Goal: Task Accomplishment & Management: Use online tool/utility

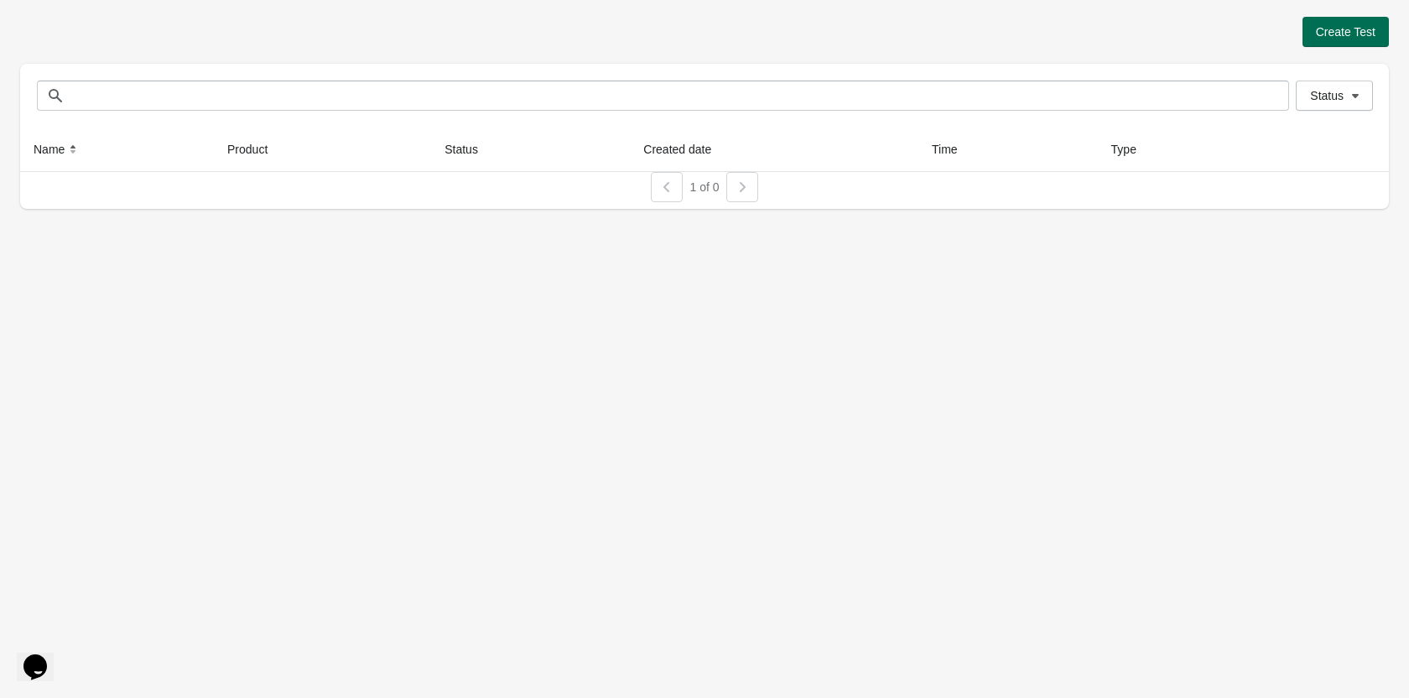
click at [1362, 34] on span "Create Test" at bounding box center [1345, 31] width 60 height 13
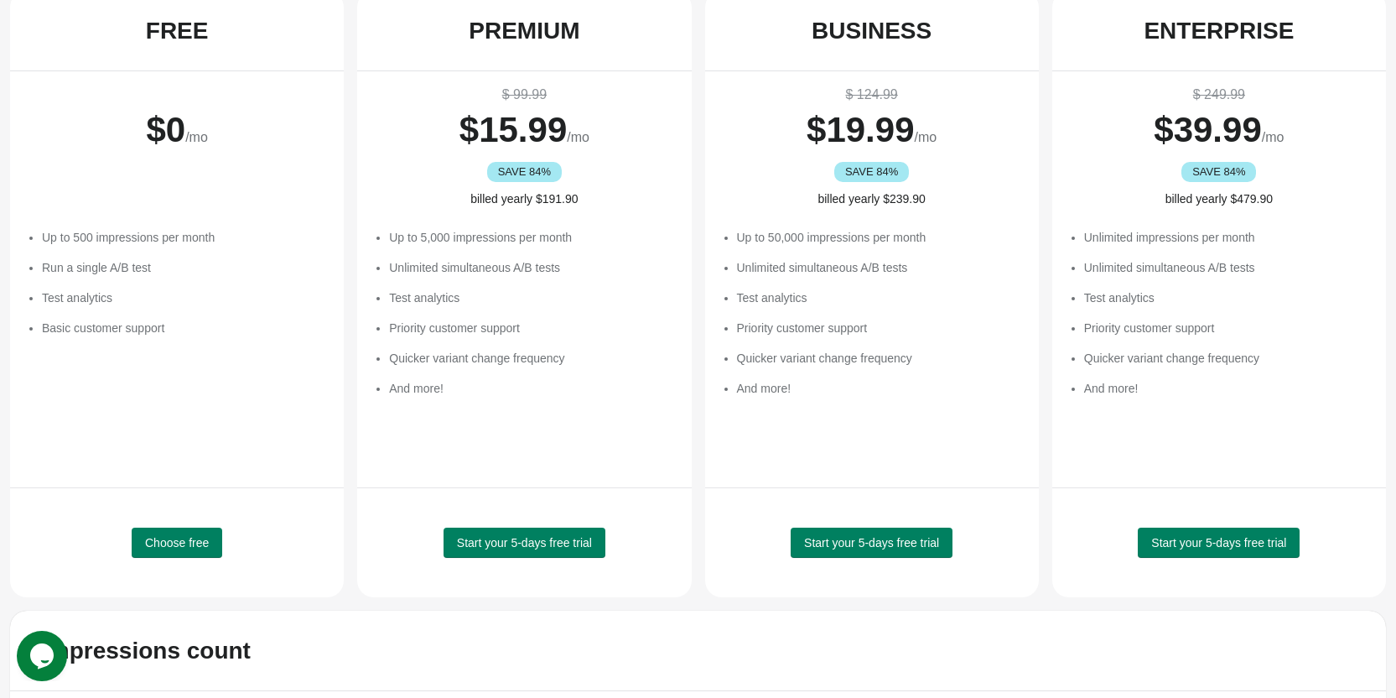
scroll to position [168, 0]
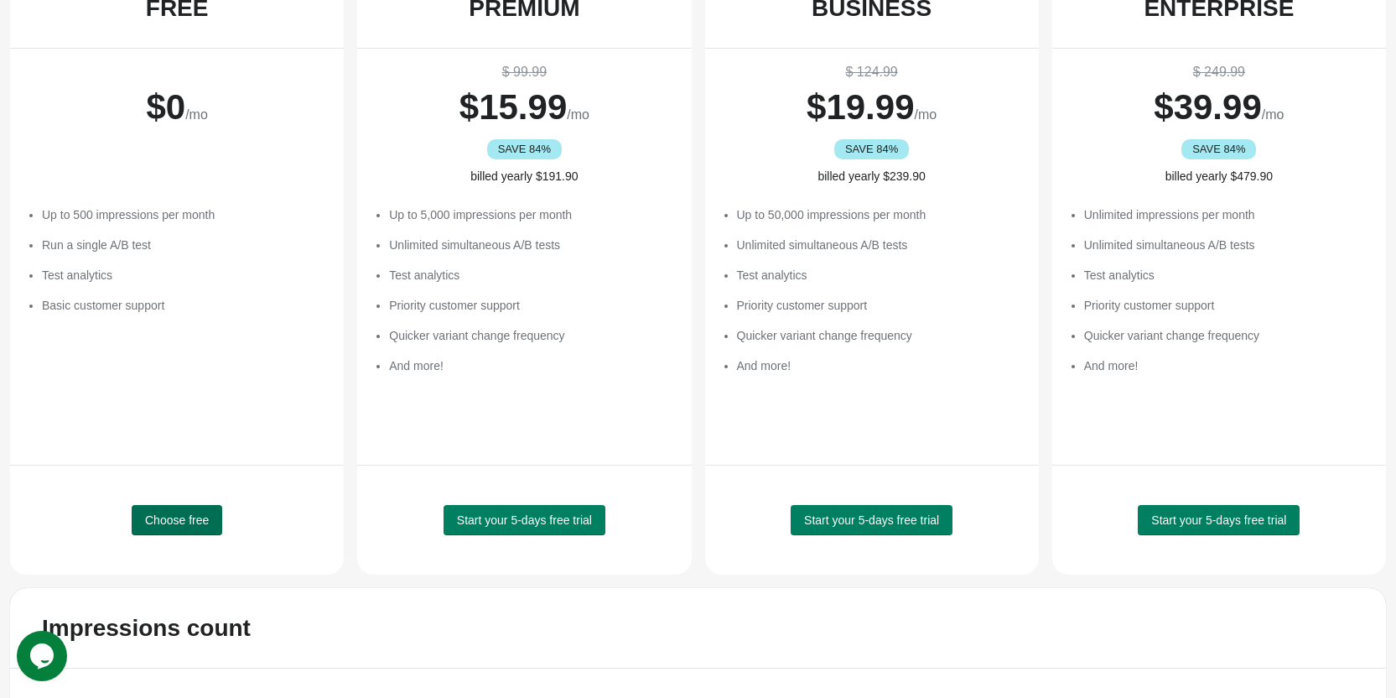
click at [175, 519] on span "Choose free" at bounding box center [177, 519] width 64 height 13
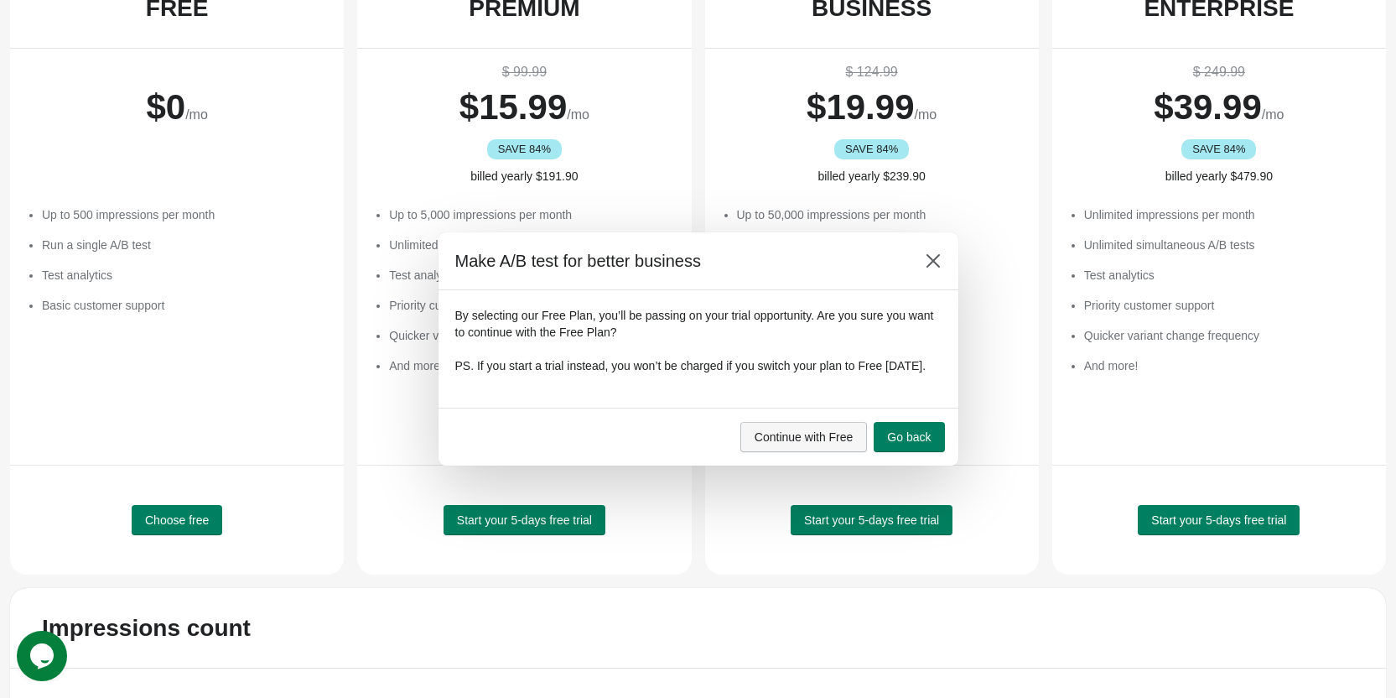
click at [845, 444] on span "Continue with Free" at bounding box center [804, 436] width 99 height 13
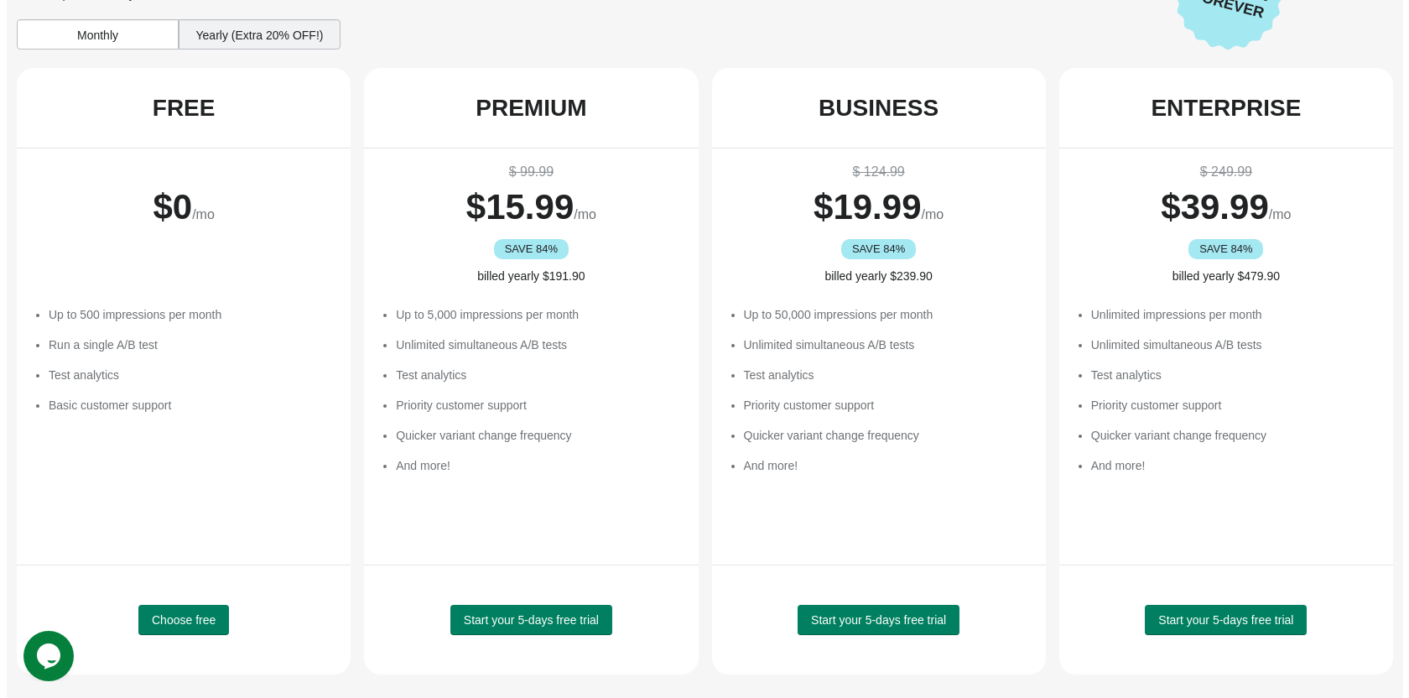
scroll to position [0, 0]
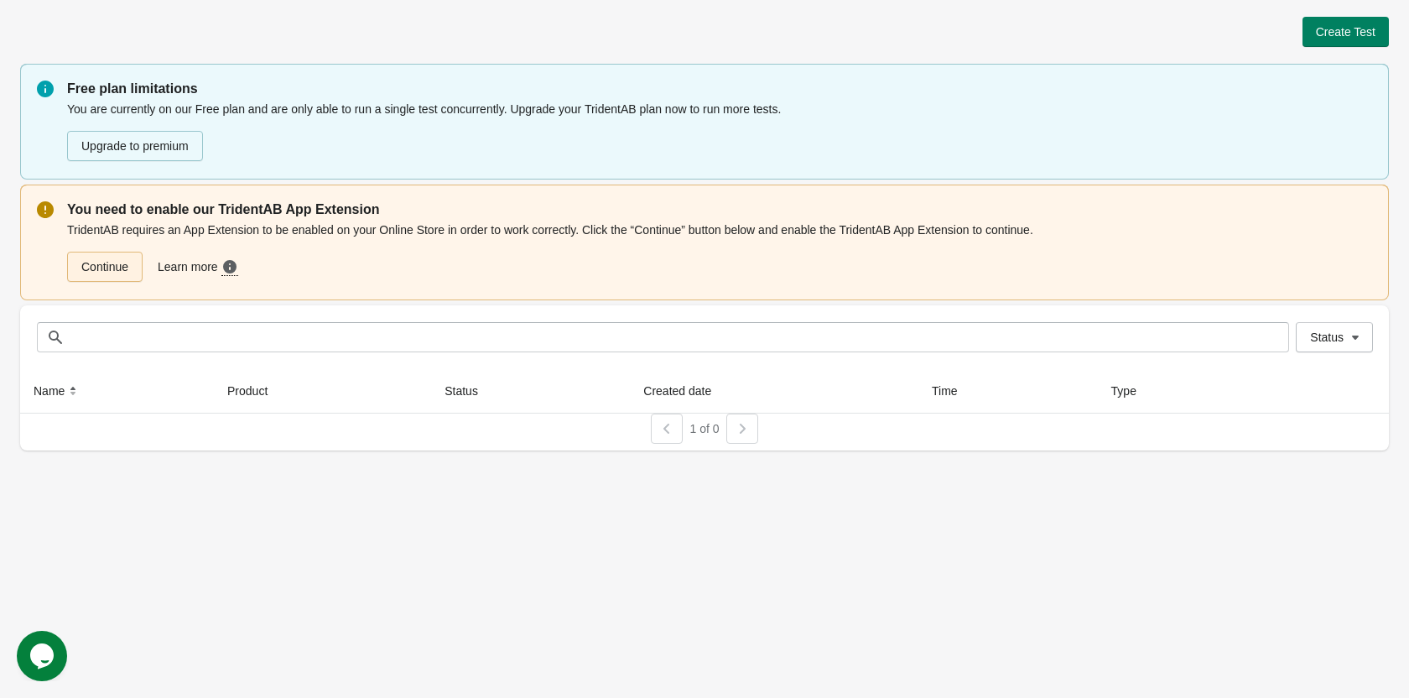
click at [111, 275] on link "Continue" at bounding box center [104, 267] width 75 height 30
click at [96, 266] on link "Continue" at bounding box center [104, 267] width 75 height 30
click at [113, 267] on link "Continue" at bounding box center [104, 267] width 75 height 30
click at [1338, 23] on button "Create Test" at bounding box center [1345, 32] width 86 height 30
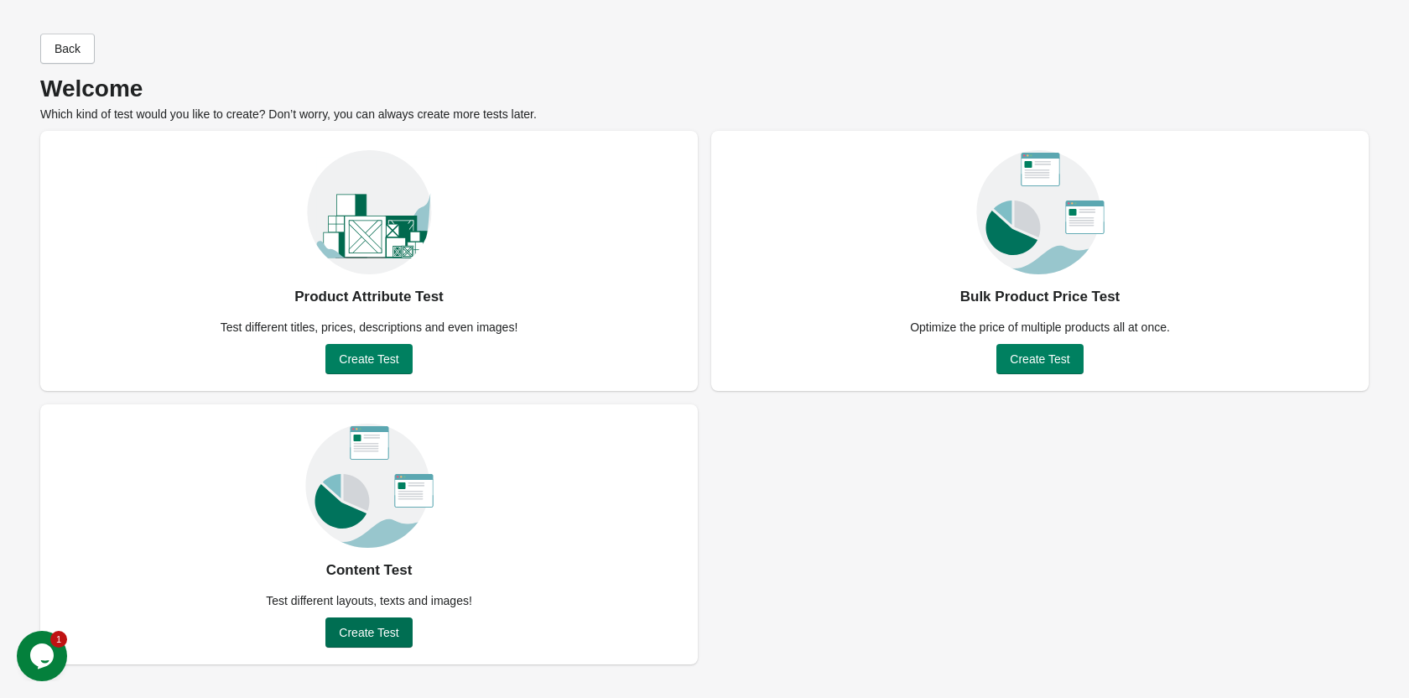
click at [390, 633] on span "Create Test" at bounding box center [369, 631] width 60 height 13
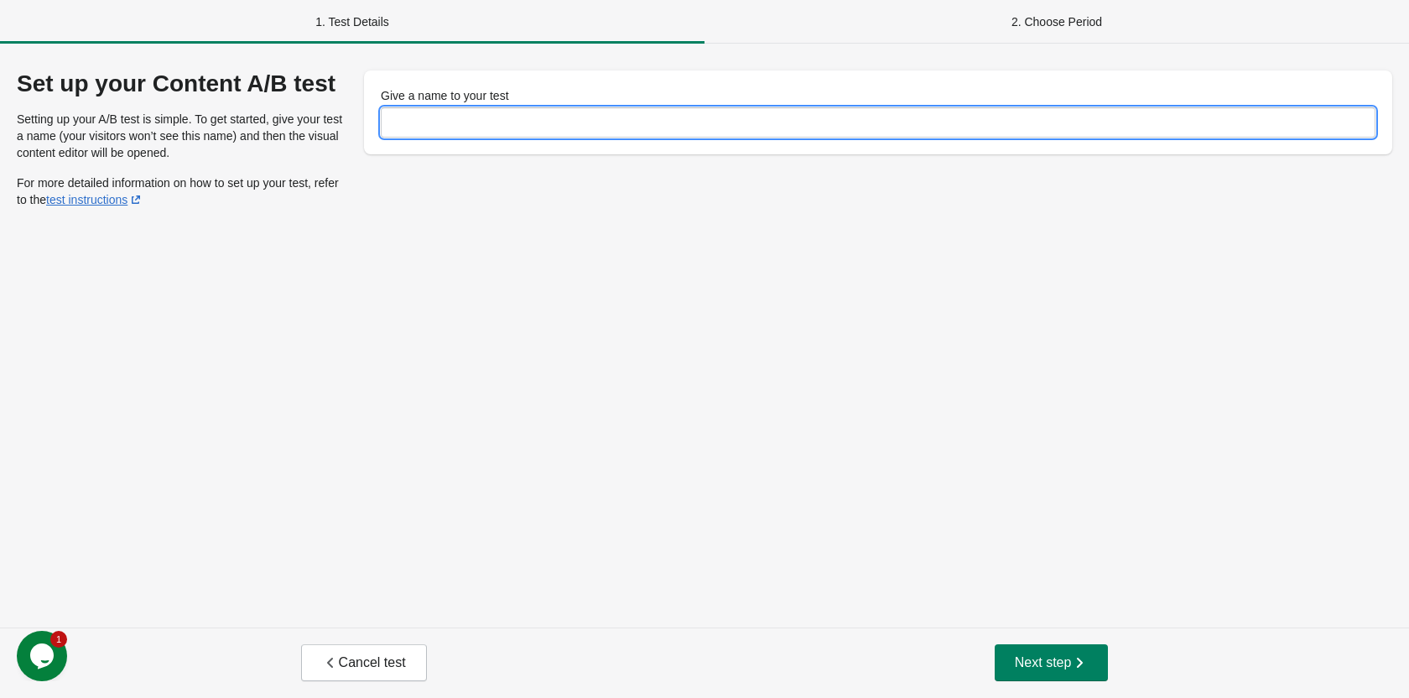
click at [479, 129] on input "Give a name to your test" at bounding box center [878, 122] width 994 height 30
type input "**********"
click at [1010, 648] on button "Next step" at bounding box center [1051, 662] width 114 height 37
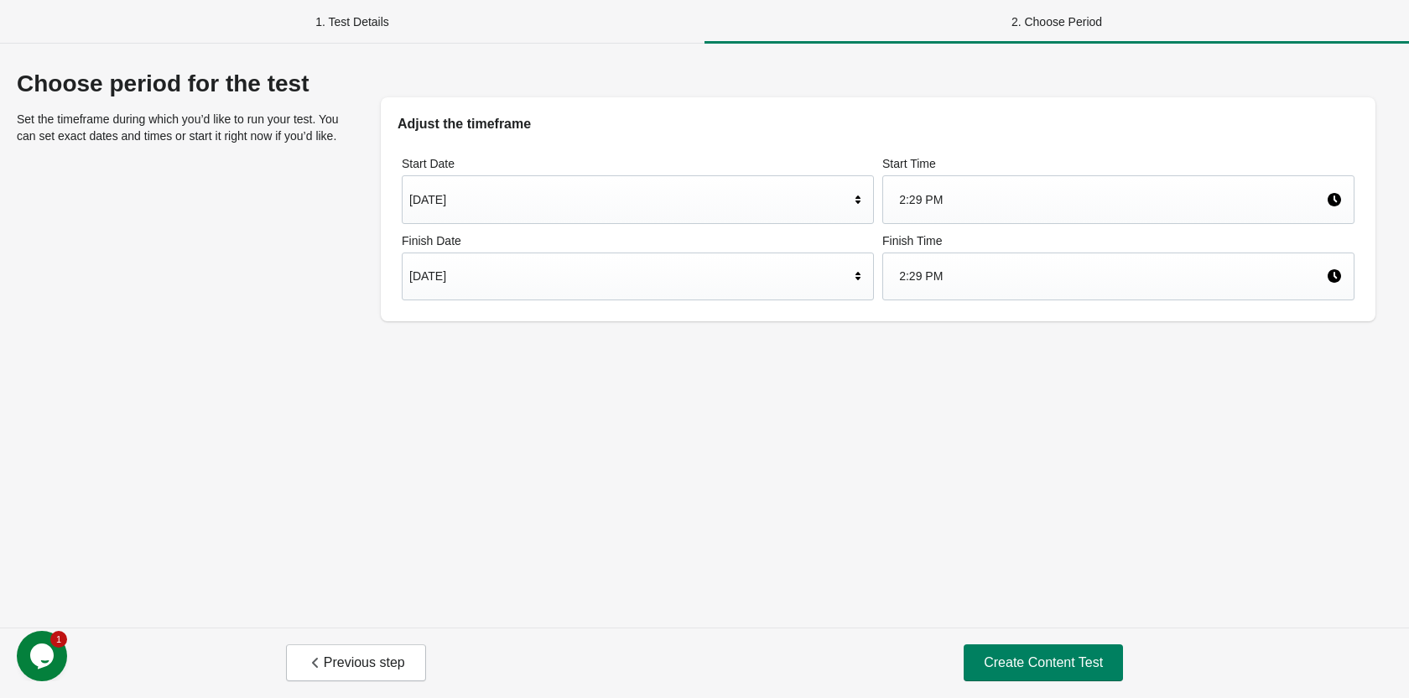
click at [729, 272] on div "Oct 3, 2025" at bounding box center [629, 276] width 440 height 32
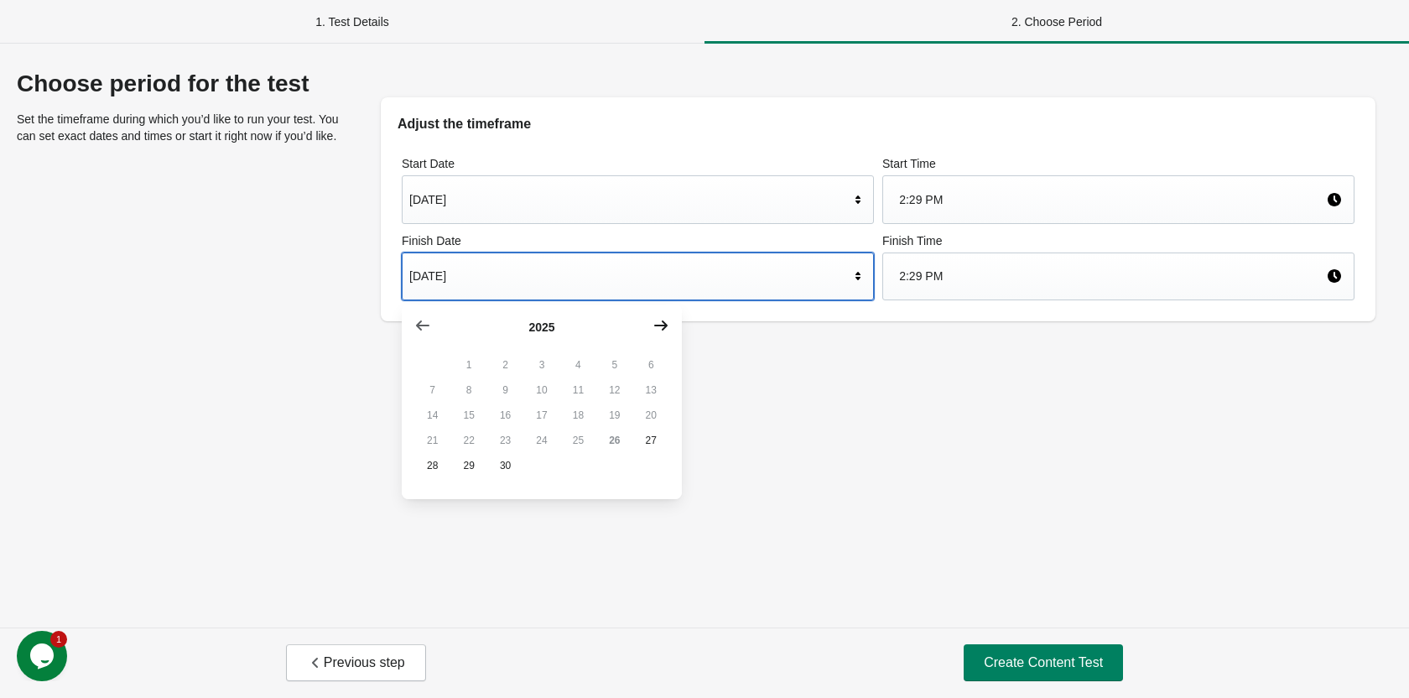
click at [658, 325] on icon "button" at bounding box center [660, 325] width 13 height 10
click at [424, 324] on icon "button" at bounding box center [422, 325] width 17 height 17
click at [670, 323] on button "button" at bounding box center [661, 325] width 30 height 30
click at [615, 392] on button "10" at bounding box center [614, 389] width 36 height 25
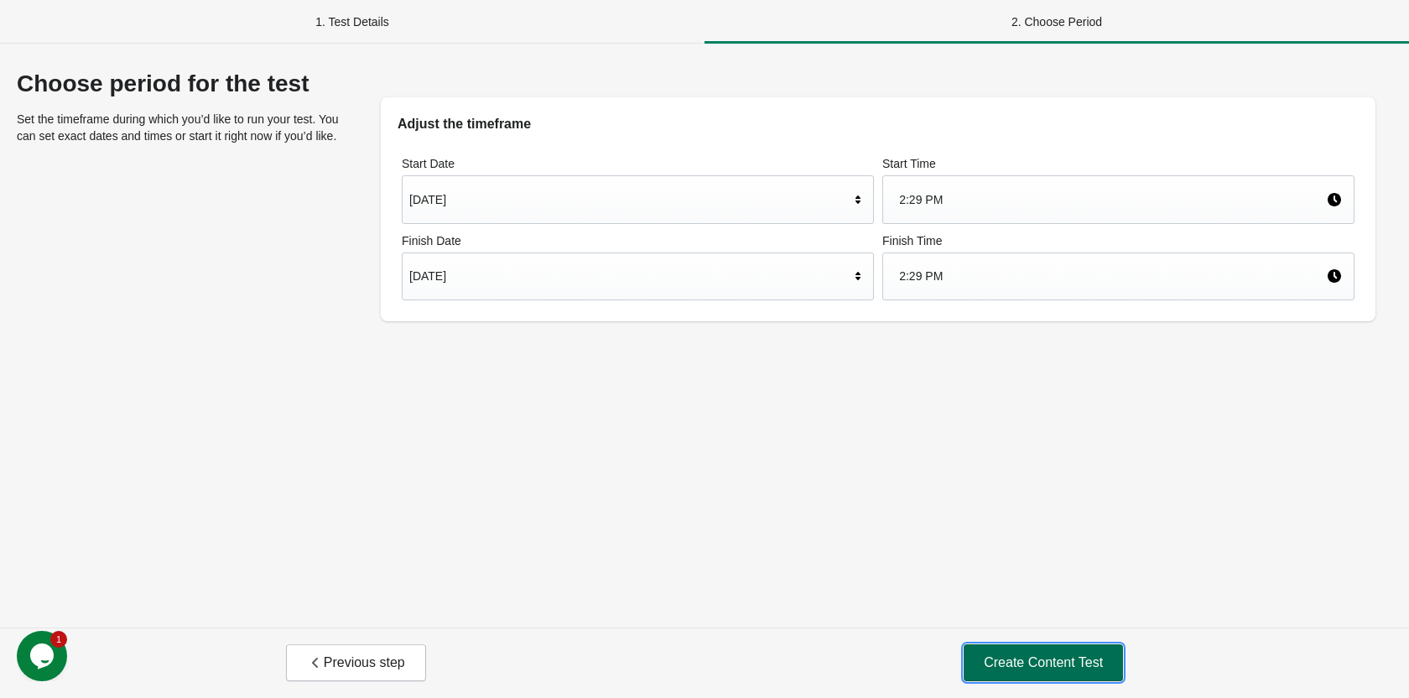
click at [1040, 667] on span "Create Content Test" at bounding box center [1042, 662] width 119 height 17
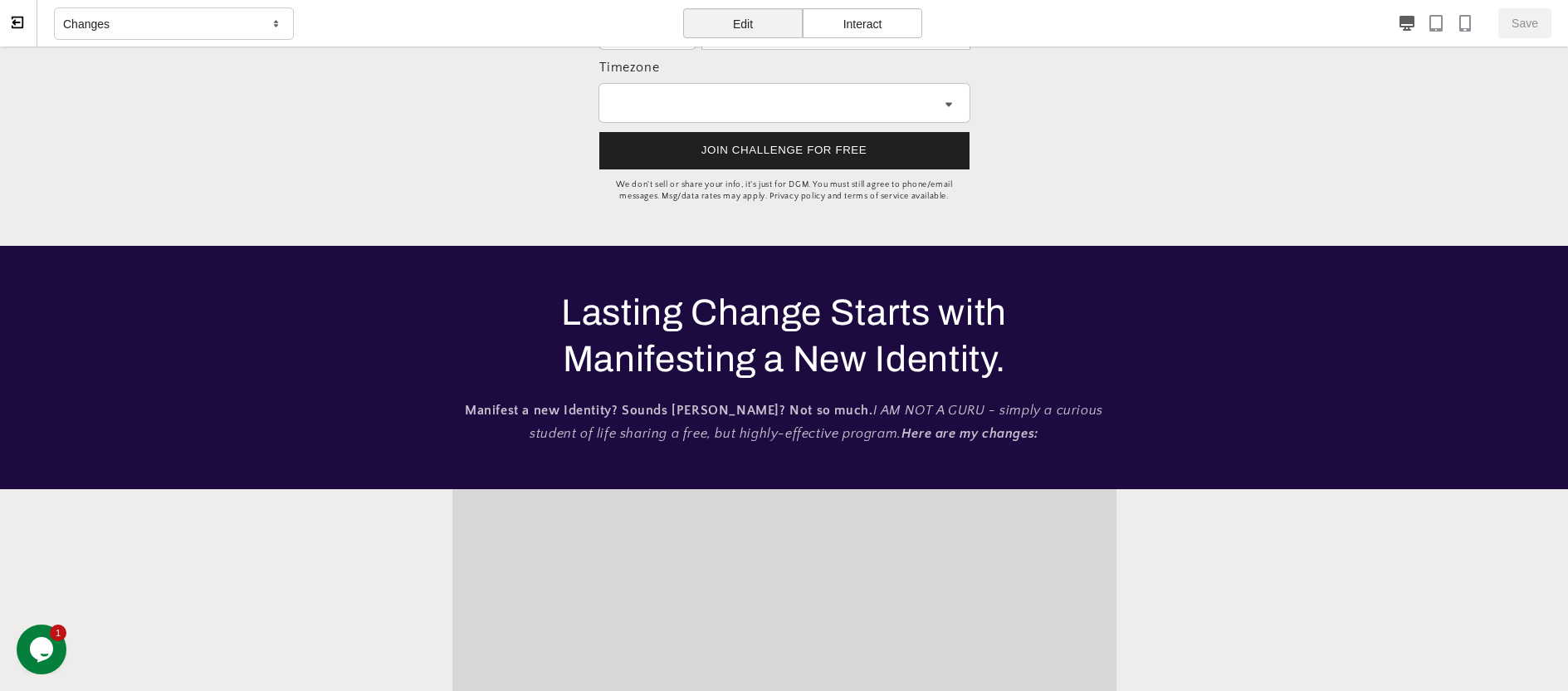
scroll to position [884, 0]
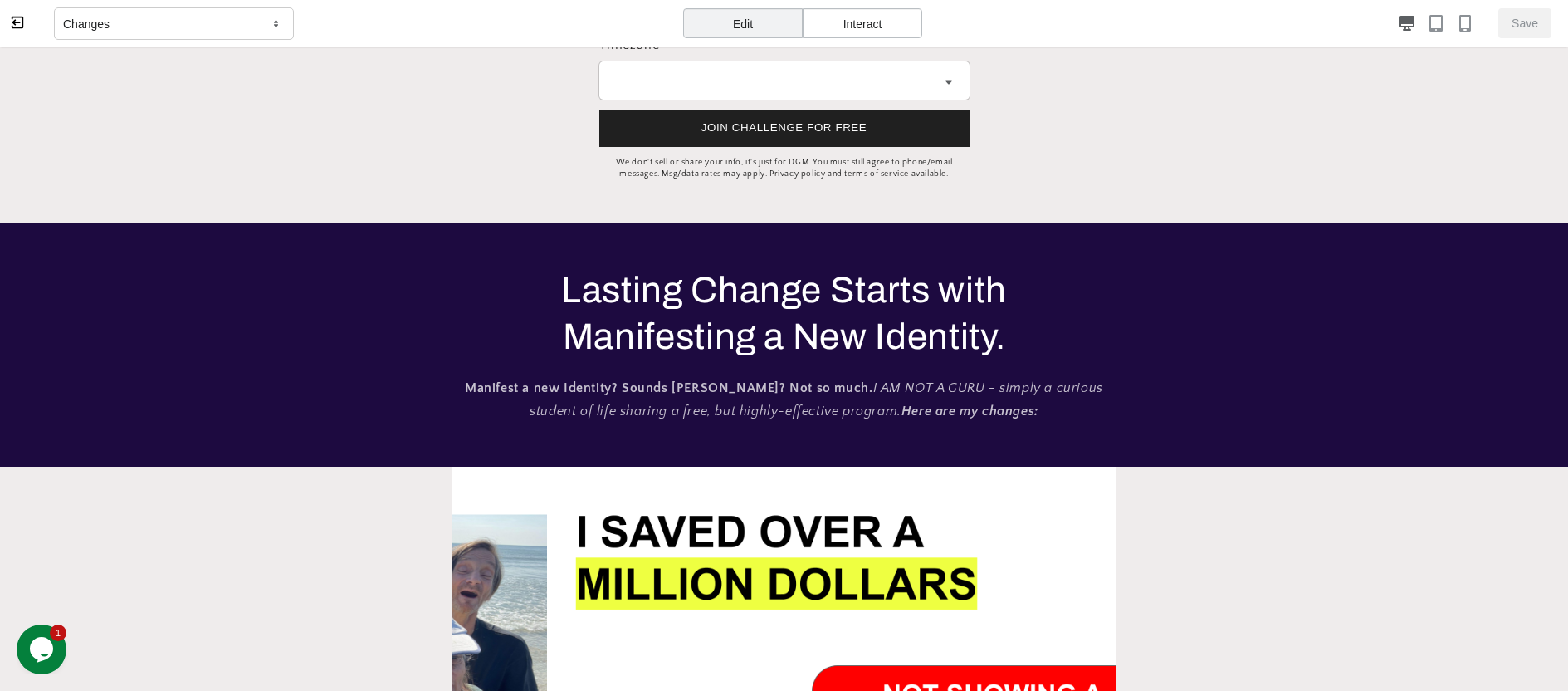
click at [279, 24] on icon at bounding box center [276, 24] width 17 height 15
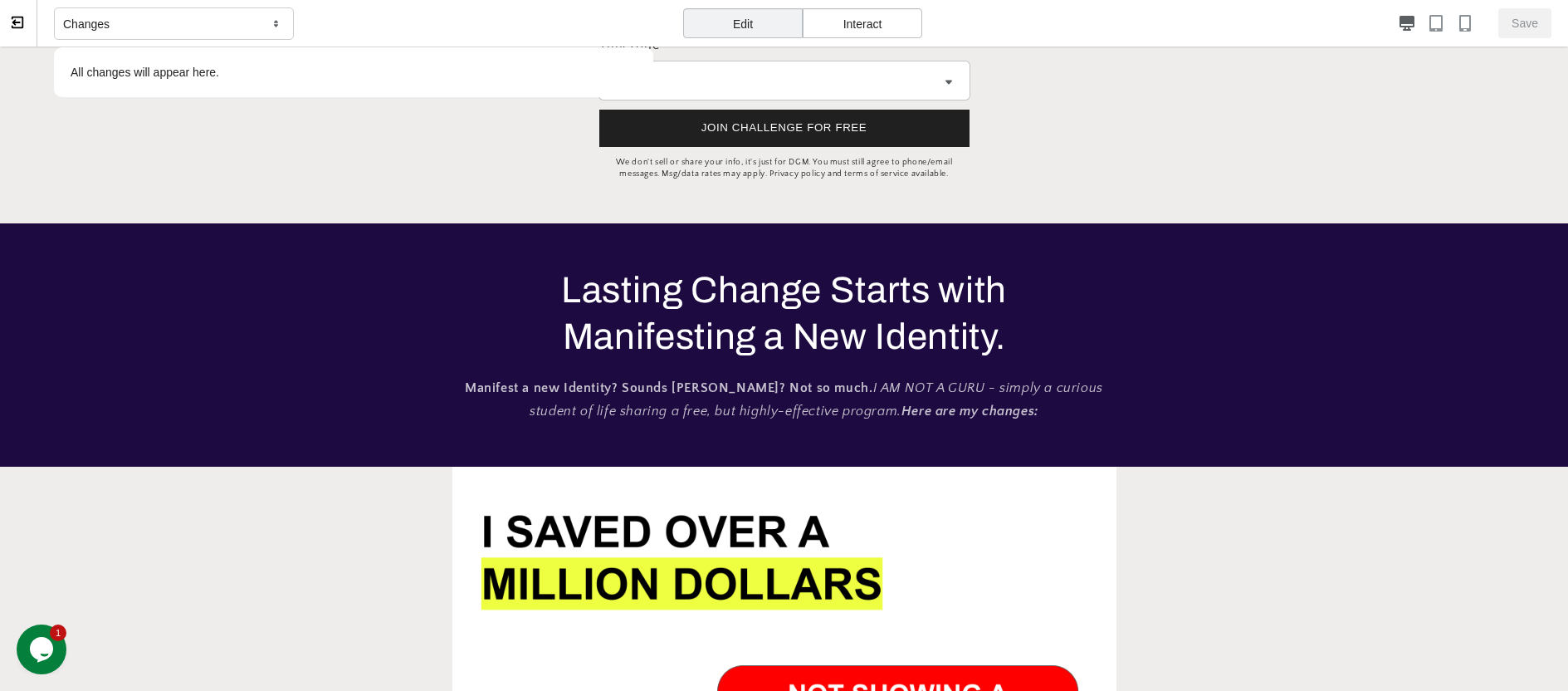
click at [279, 24] on icon at bounding box center [276, 24] width 17 height 15
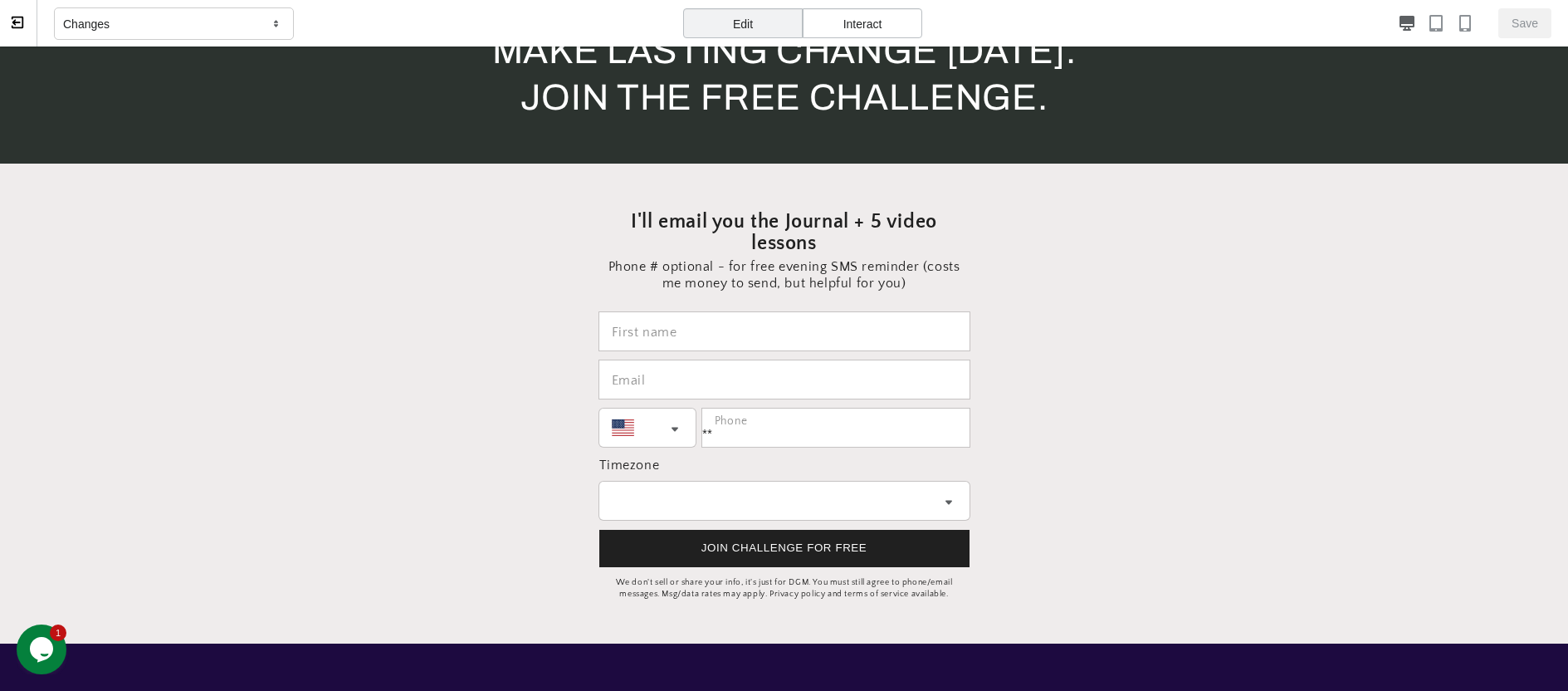
scroll to position [0, 0]
click at [1050, 316] on section "I'll email you the Journal + 5 video lessons Phone # optional - for free evenin…" at bounding box center [784, 403] width 913 height 480
click at [850, 350] on input "I'll email you the Journal + 5 video lessons" at bounding box center [784, 331] width 370 height 39
click at [849, 291] on p "Phone # optional - for free evening SMS reminder (costs me money to send, but h…" at bounding box center [784, 275] width 373 height 34
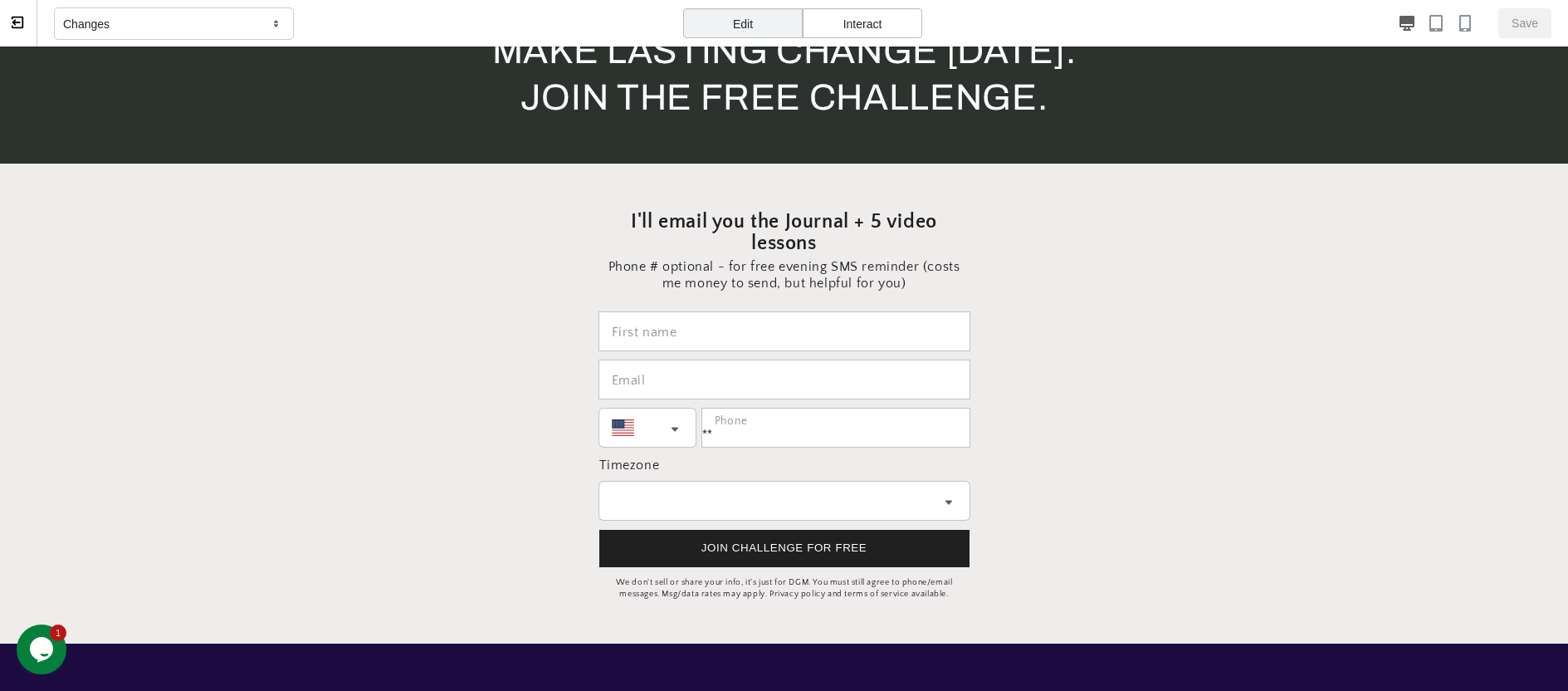
click at [855, 115] on h2 "BREAK LIMITING BELIEFS AND MAKE LASTING CHANGE [DATE]. JOIN THE FREE CHALLENGE." at bounding box center [784, 50] width 647 height 140
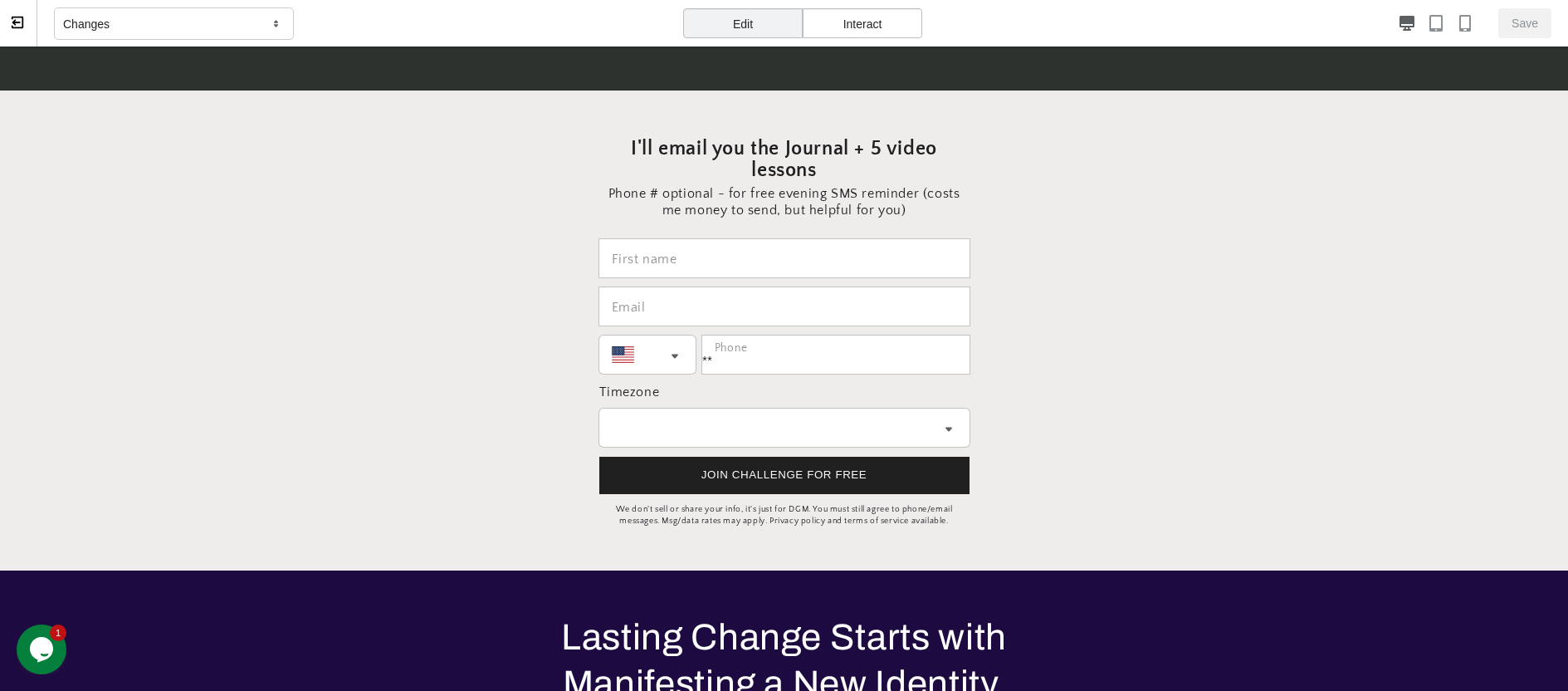
scroll to position [0, 0]
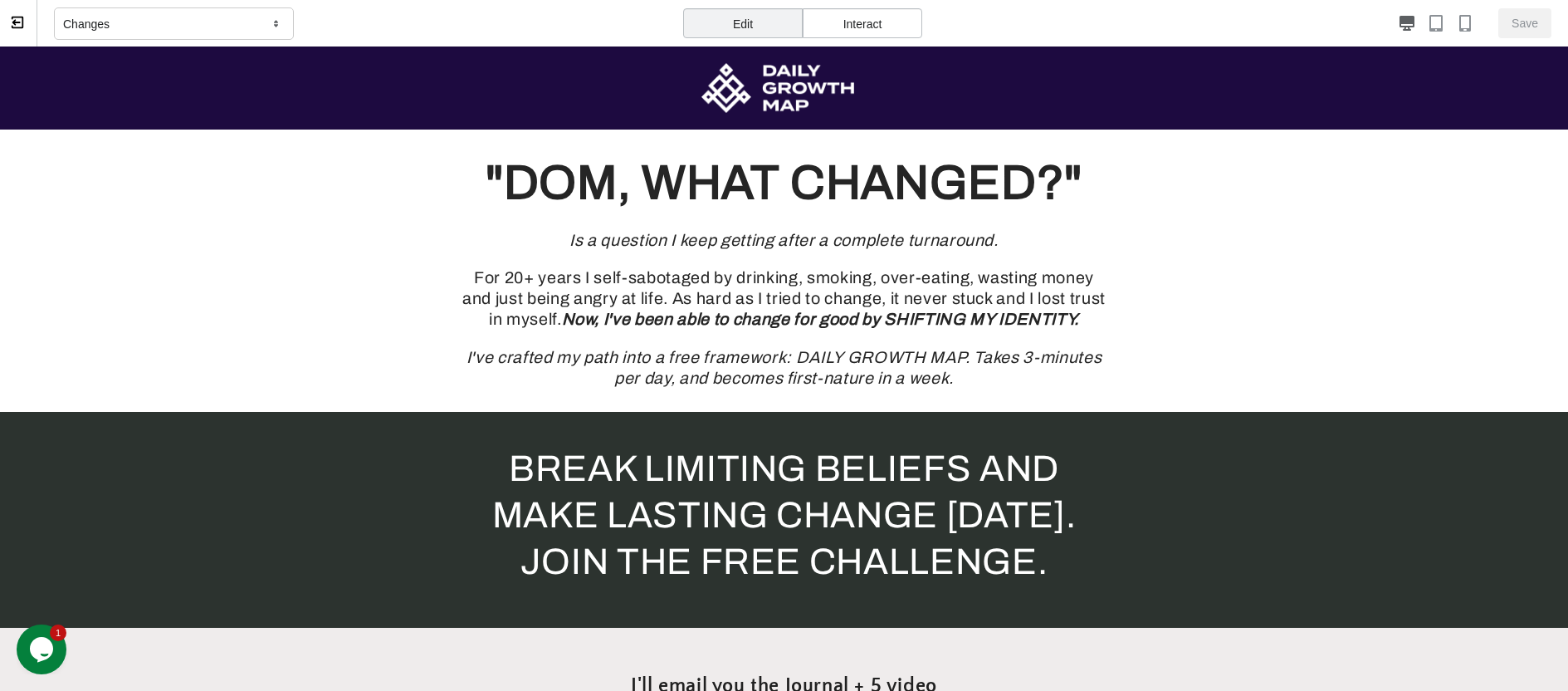
click at [877, 10] on div "Interact" at bounding box center [862, 23] width 120 height 30
click at [740, 17] on div "Edit" at bounding box center [742, 23] width 120 height 30
click at [789, 251] on div ""DOM, WHAT CHANGED?" Is a question I keep getting after a complete turnaround. …" at bounding box center [784, 270] width 647 height 236
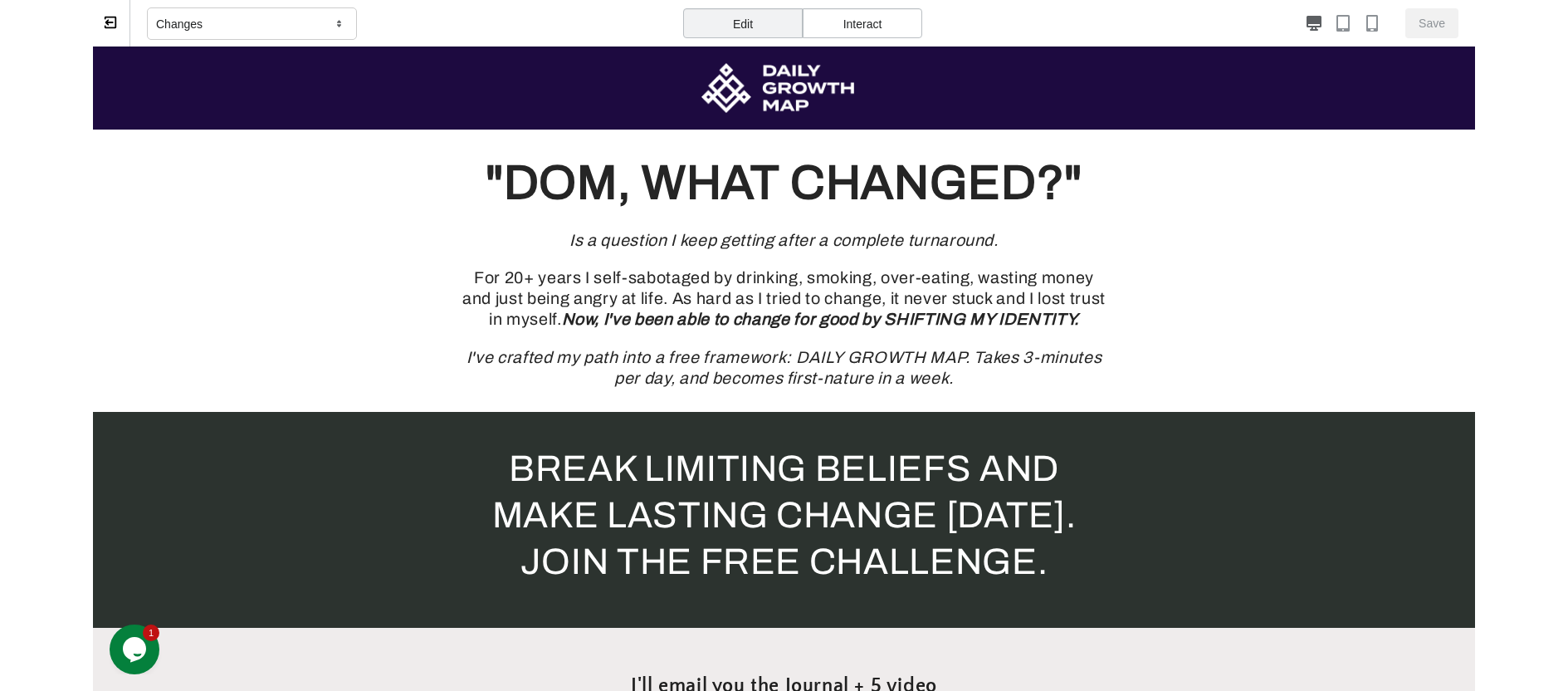
scroll to position [0, 1992]
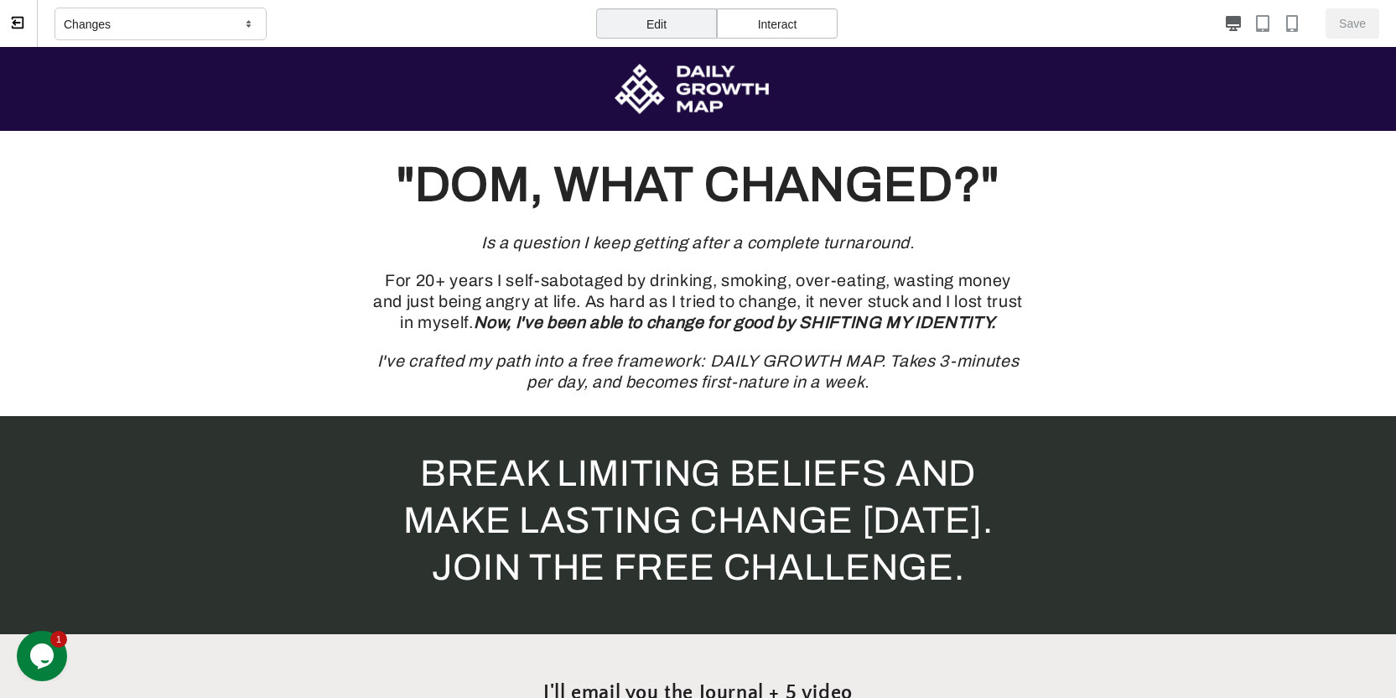
click at [24, 17] on icon at bounding box center [17, 22] width 15 height 15
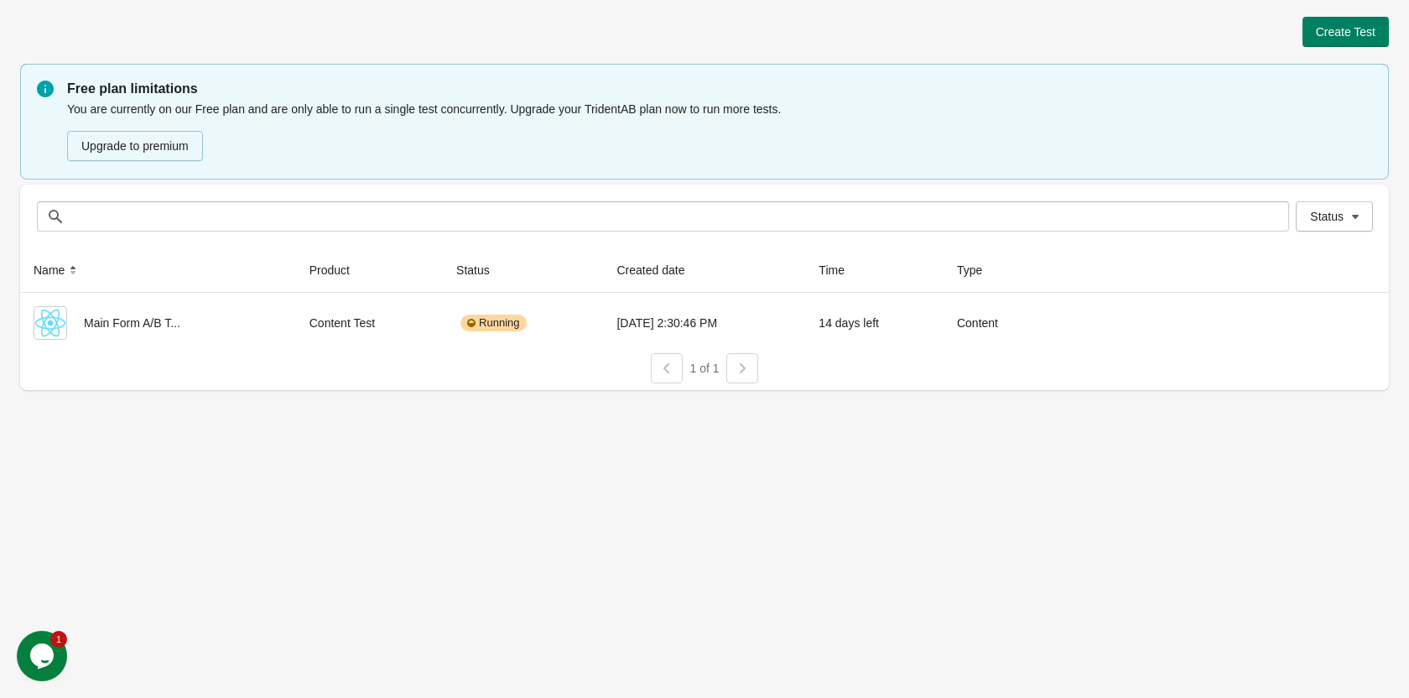
click at [298, 503] on div "Create Test Free plan limitations You are currently on our Free plan and are on…" at bounding box center [704, 349] width 1409 height 698
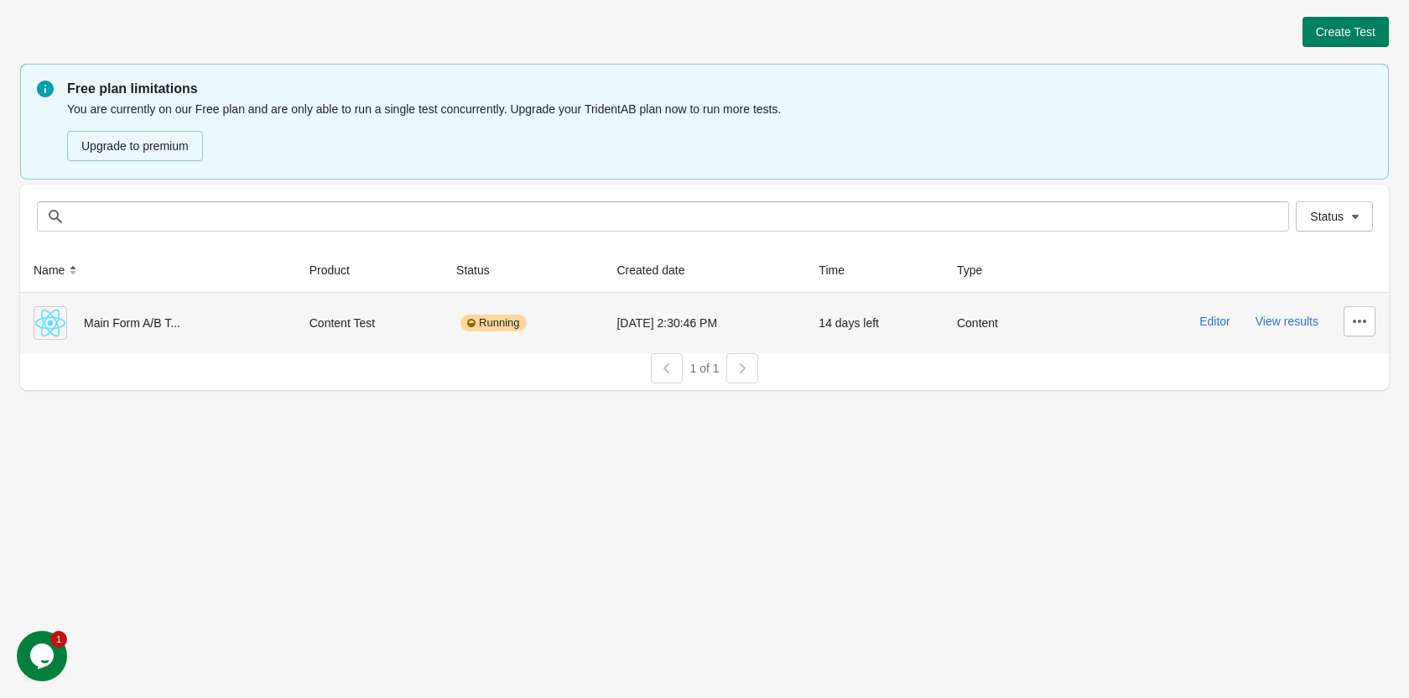
click at [264, 319] on div "Main Form A/B T..." at bounding box center [158, 323] width 249 height 34
click at [1217, 324] on button "Editor" at bounding box center [1214, 320] width 31 height 13
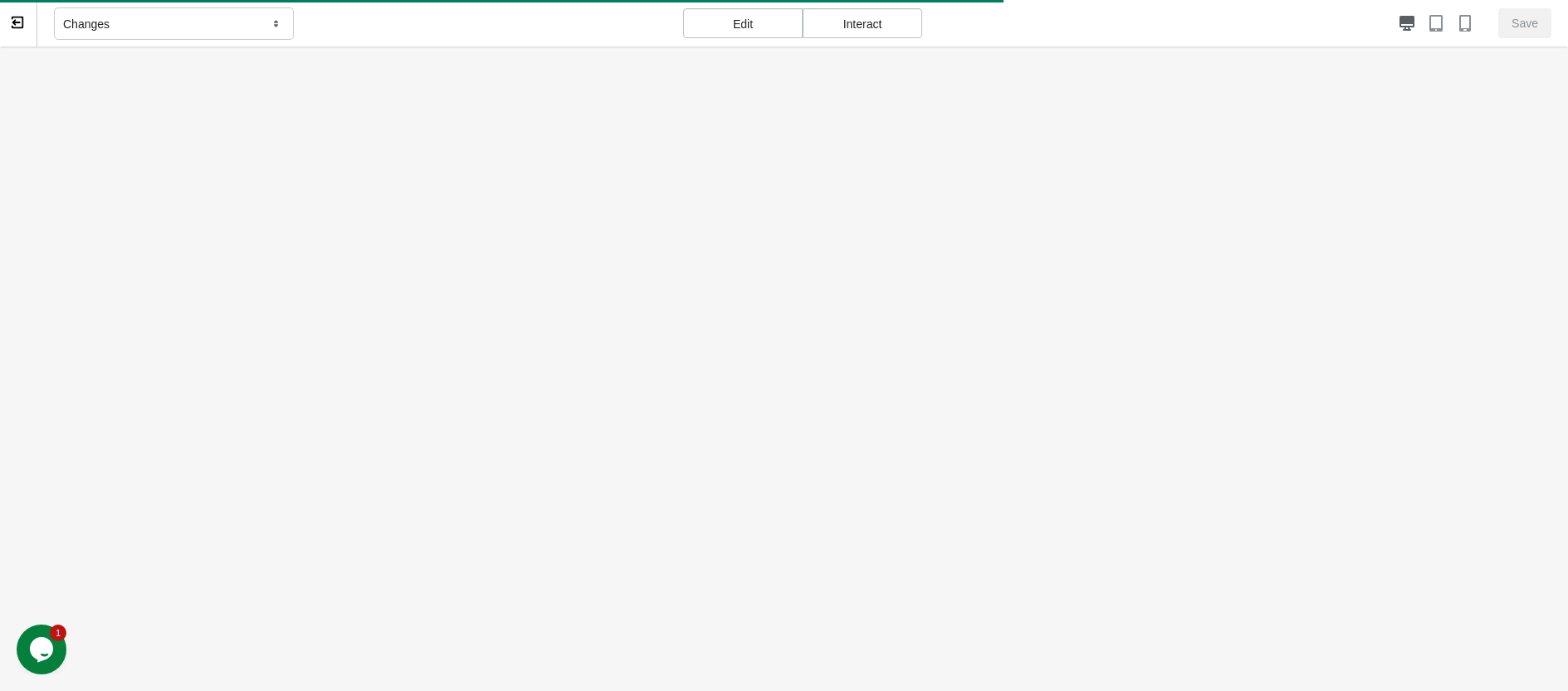
click at [239, 21] on div "Changes" at bounding box center [173, 25] width 240 height 34
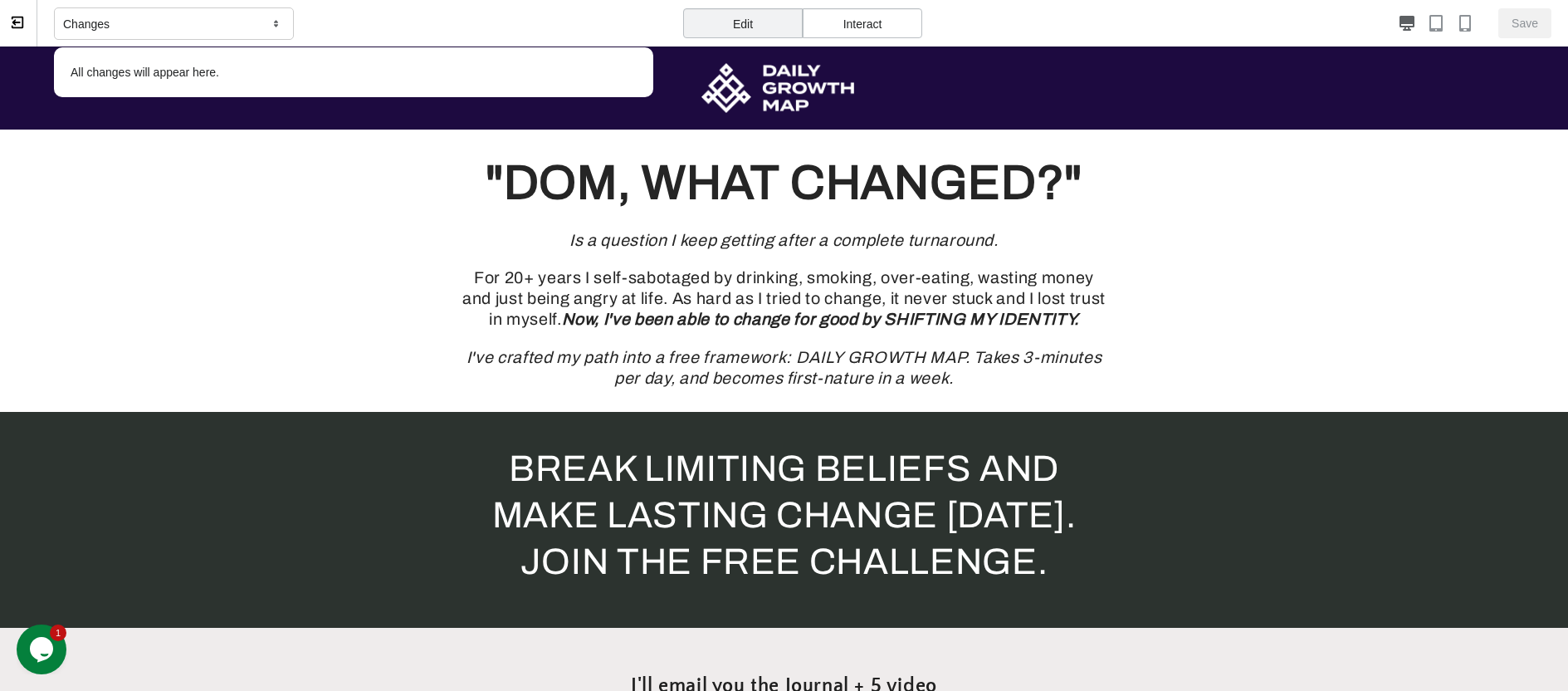
scroll to position [0, 664]
click at [240, 22] on div "Changes" at bounding box center [173, 25] width 240 height 34
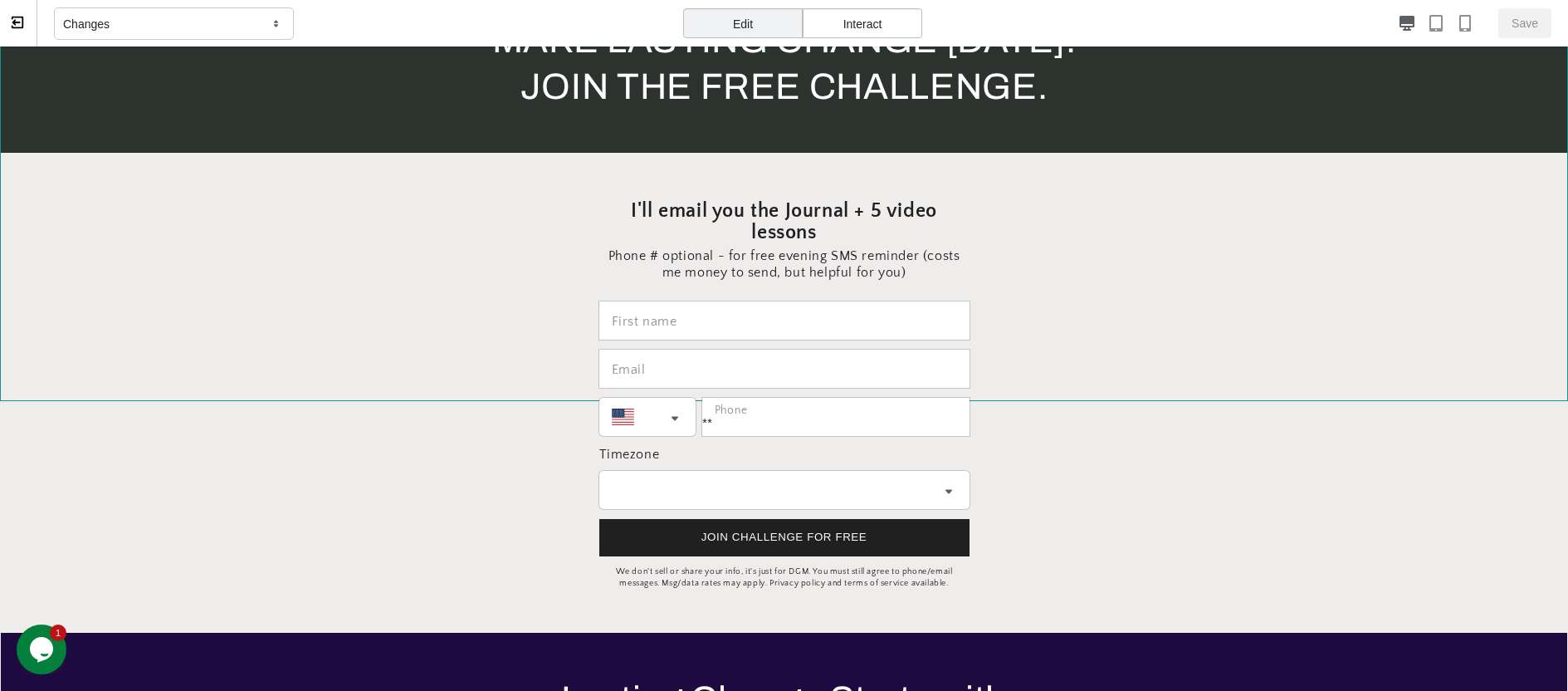
scroll to position [0, 0]
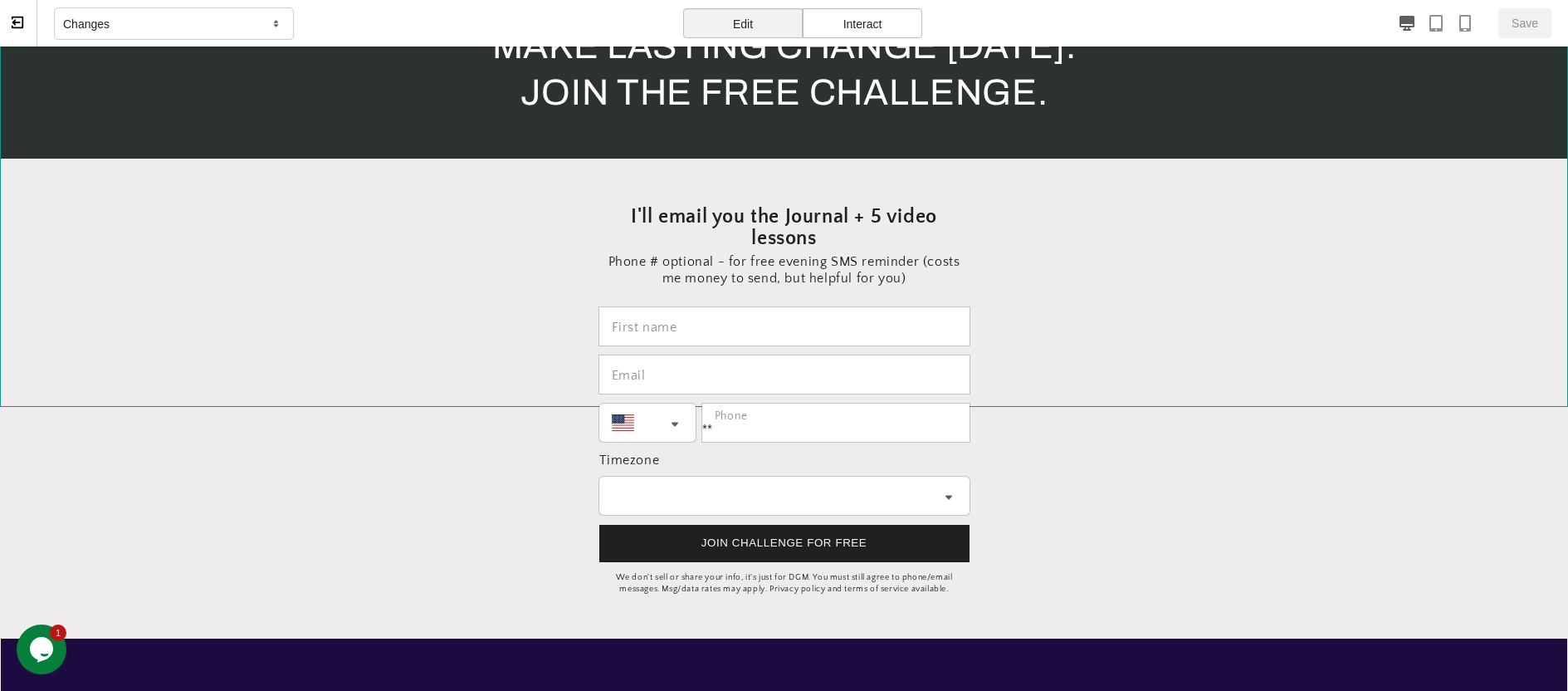
drag, startPoint x: 1562, startPoint y: 153, endPoint x: 1569, endPoint y: 257, distance: 104.2
click at [1004, 261] on section "I'll email you the Journal + 5 video lessons Phone # optional - for free evenin…" at bounding box center [784, 398] width 912 height 480
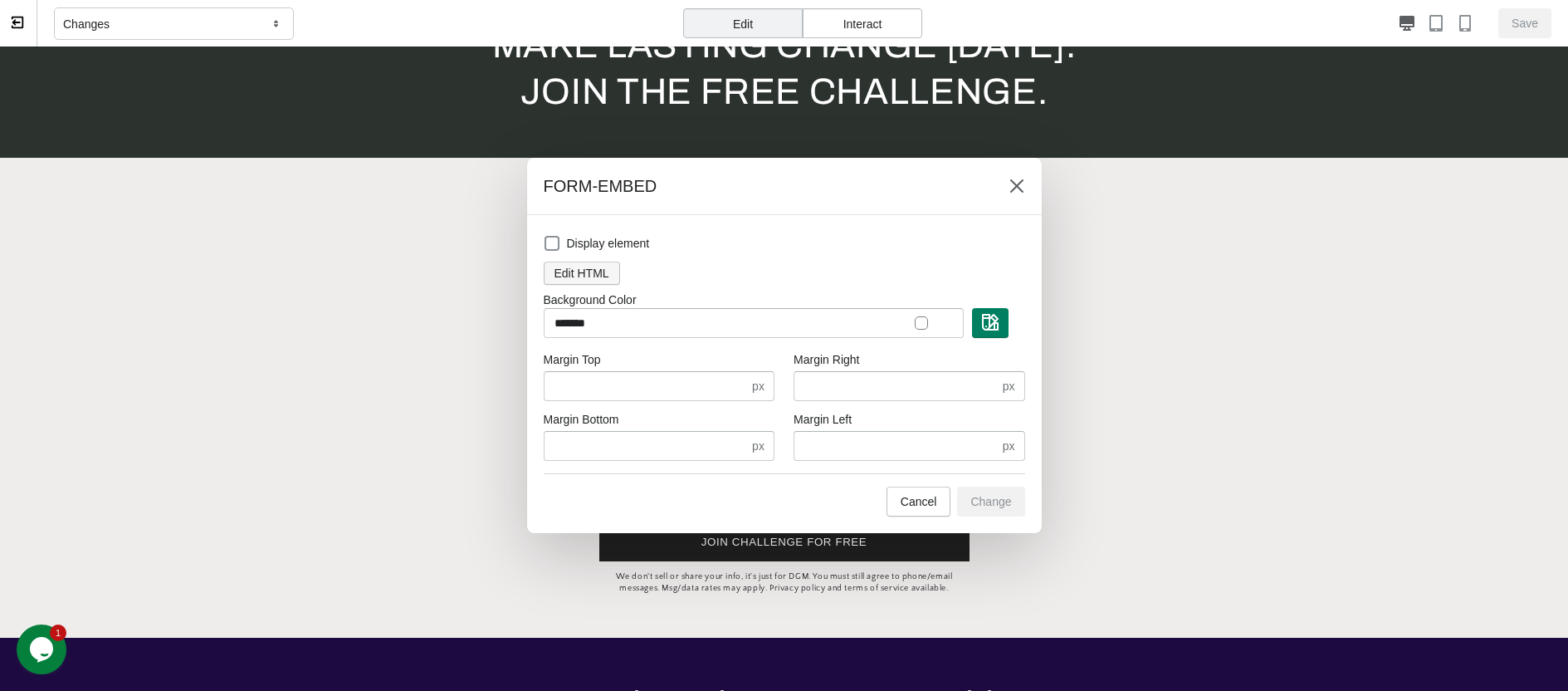
click at [576, 284] on button "Edit HTML" at bounding box center [581, 272] width 76 height 23
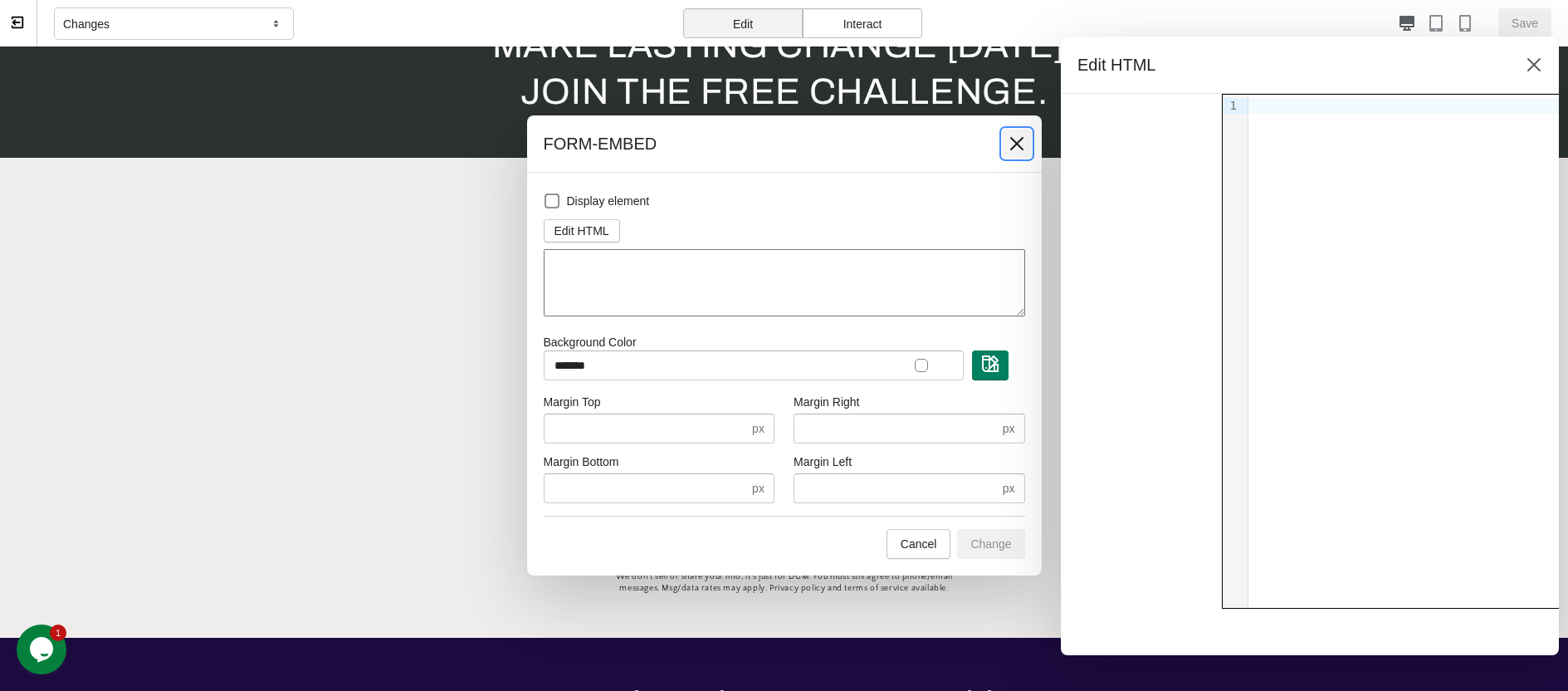
click at [1015, 139] on icon at bounding box center [1017, 144] width 17 height 17
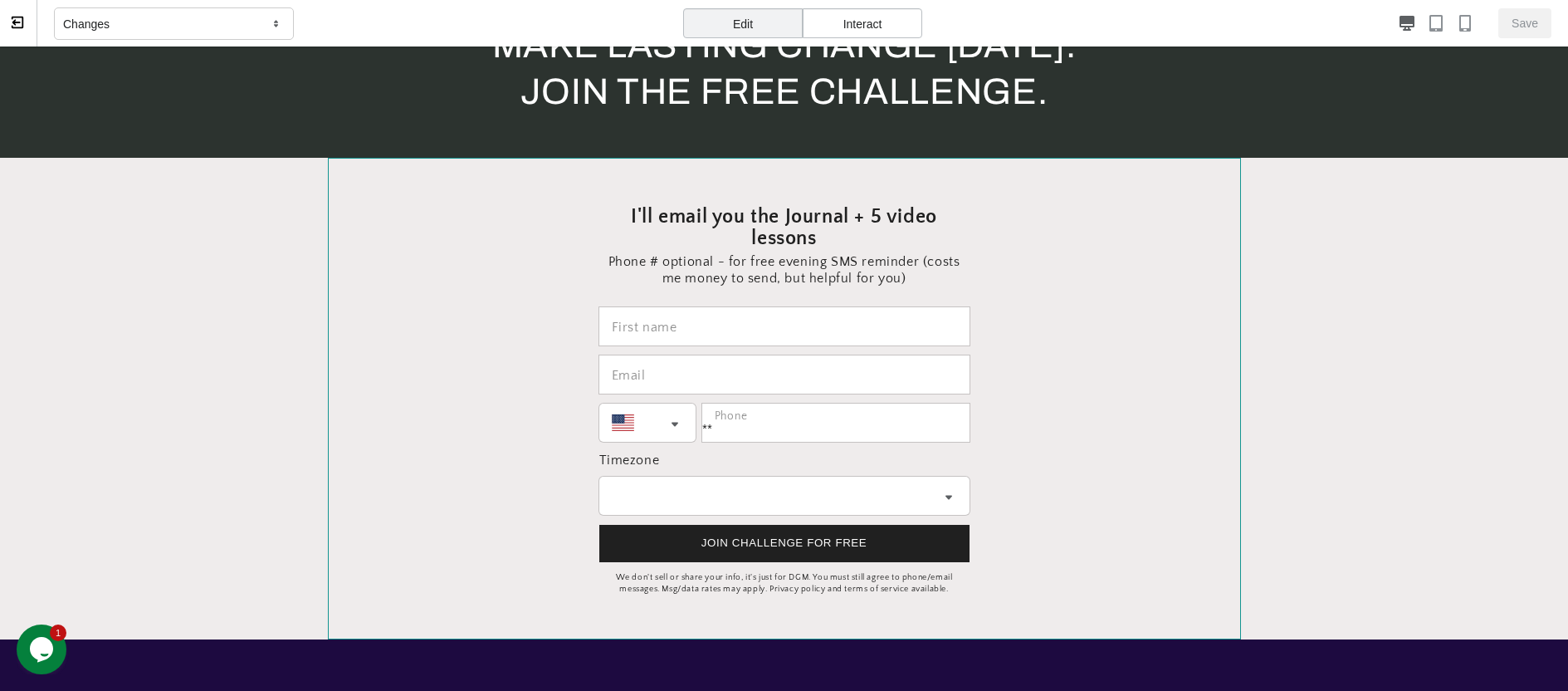
click at [886, 189] on div "I'll email you the Journal + 5 video lessons Phone # optional - for free evenin…" at bounding box center [784, 398] width 373 height 476
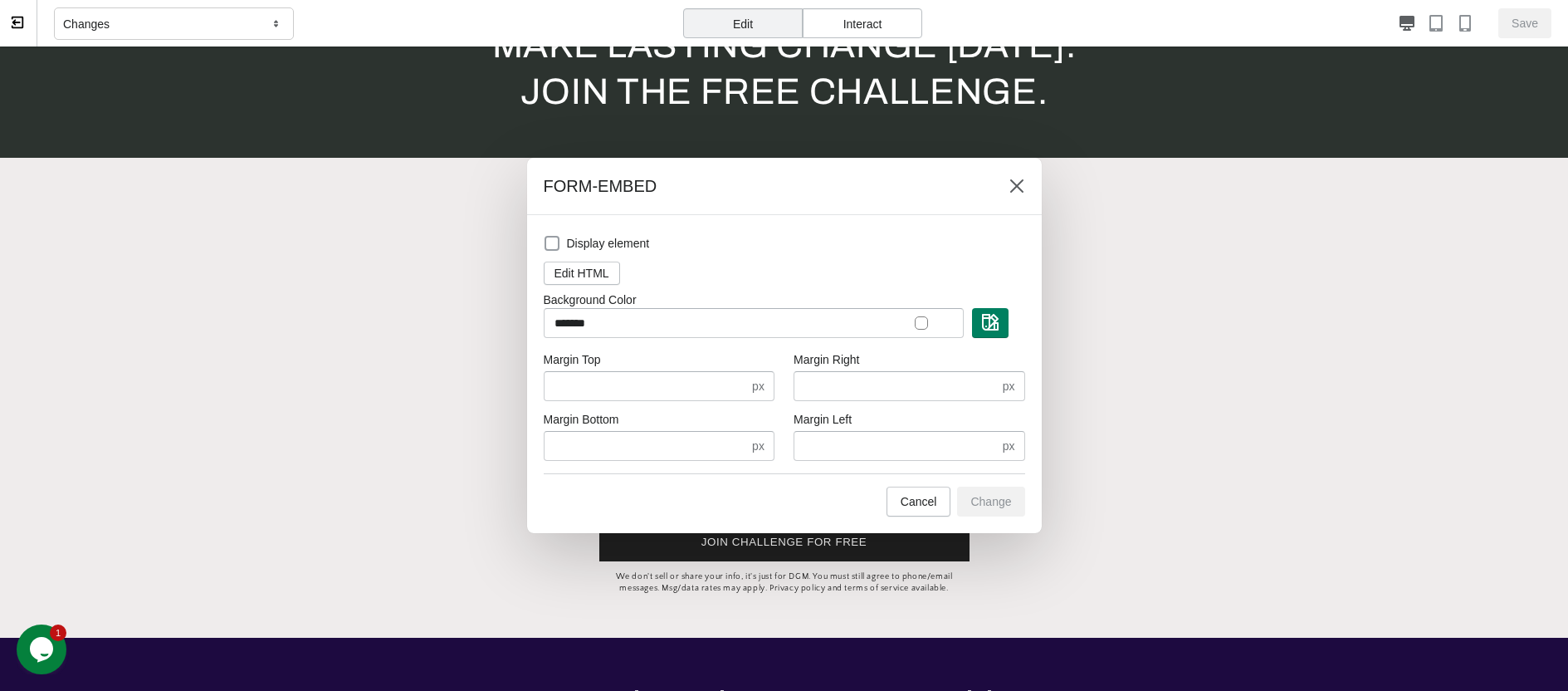
click at [554, 244] on span at bounding box center [551, 243] width 15 height 15
click at [1016, 183] on icon at bounding box center [1017, 185] width 17 height 17
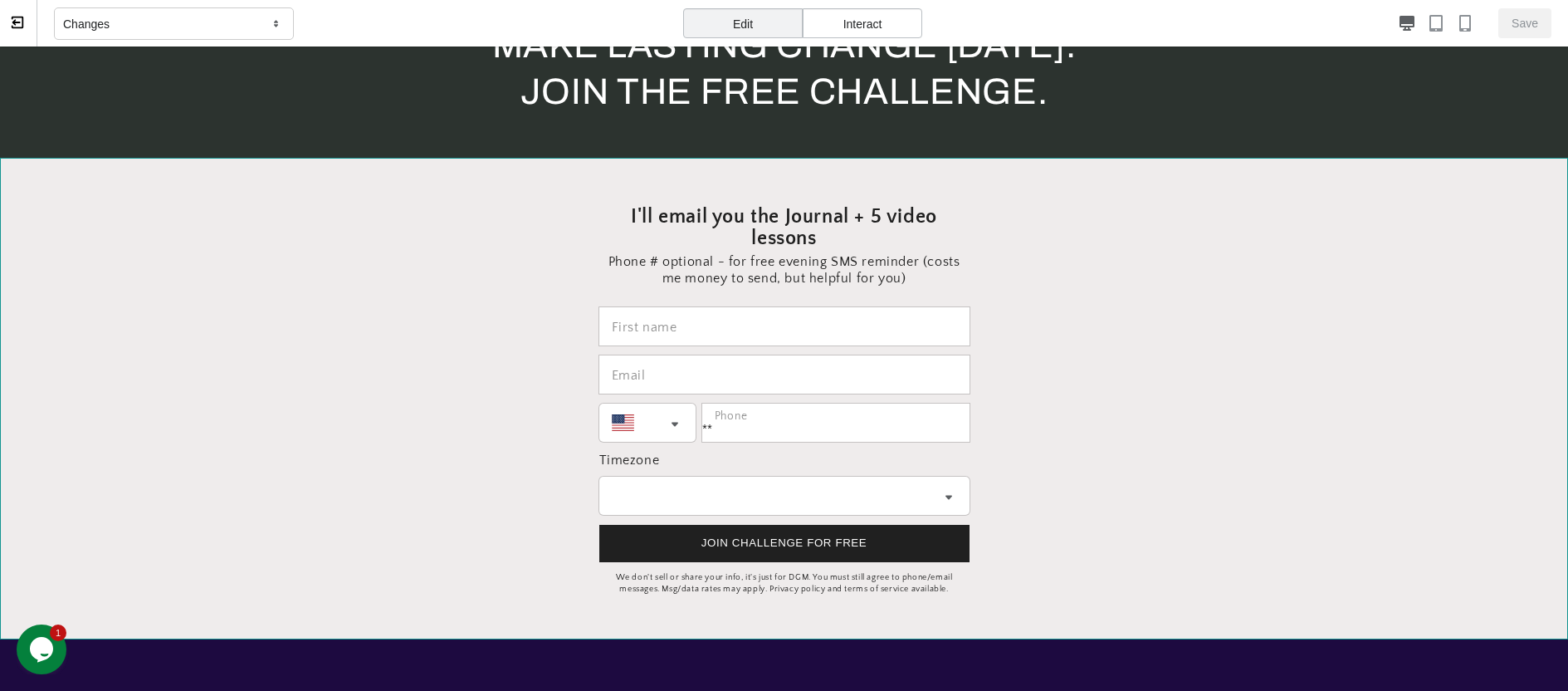
scroll to position [0, 0]
click at [156, 298] on section at bounding box center [784, 398] width 1568 height 481
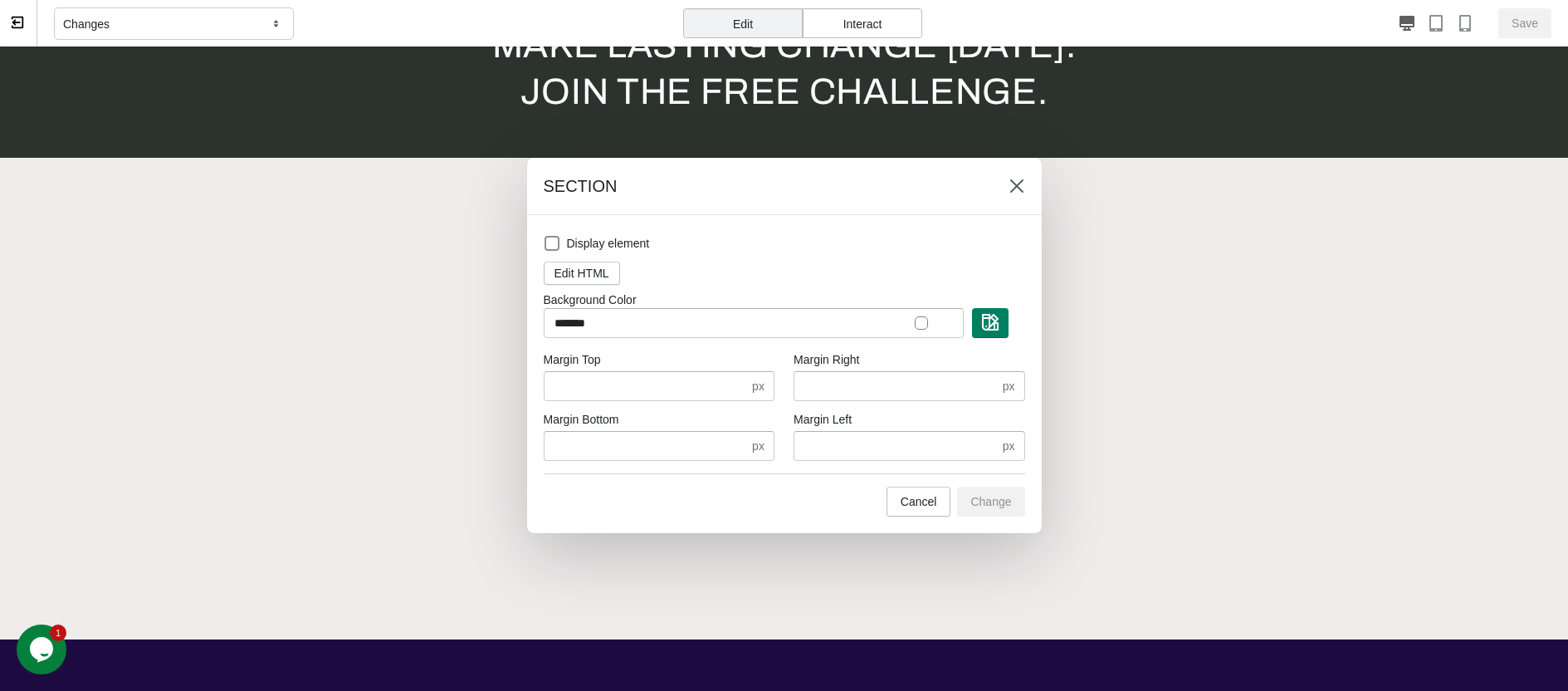
scroll to position [0, 664]
click at [607, 271] on span "Edit HTML" at bounding box center [581, 272] width 54 height 13
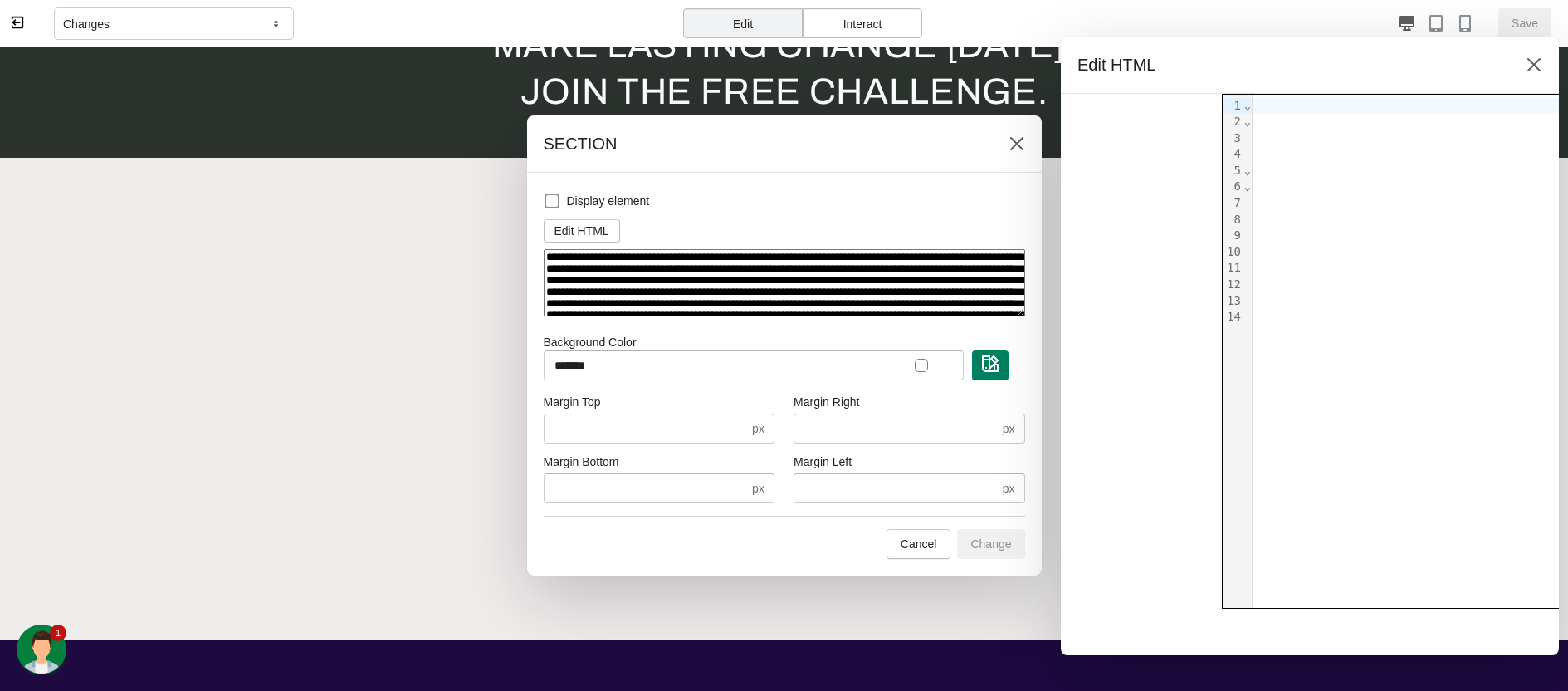
scroll to position [0, 1992]
click at [608, 220] on button "Edit HTML" at bounding box center [581, 230] width 76 height 23
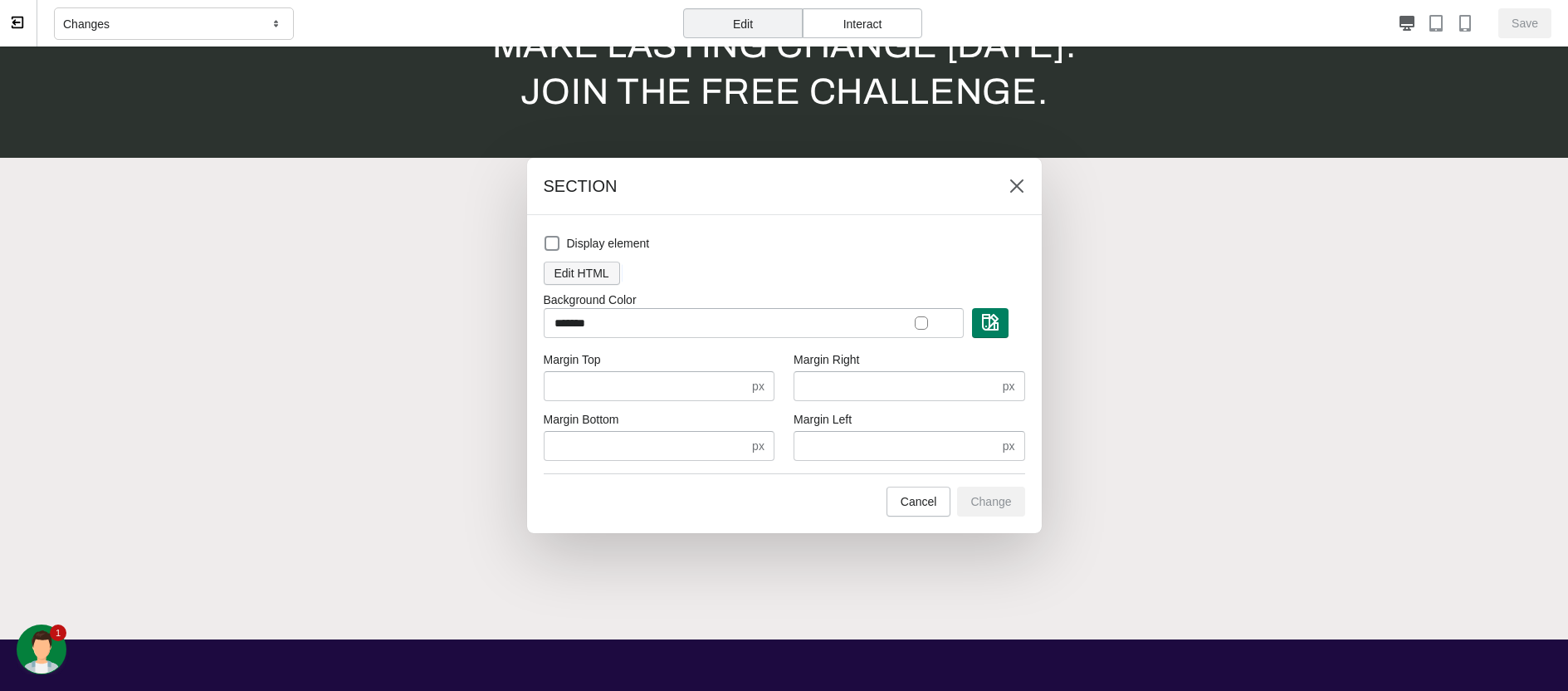
click at [589, 271] on span "Edit HTML" at bounding box center [581, 272] width 54 height 13
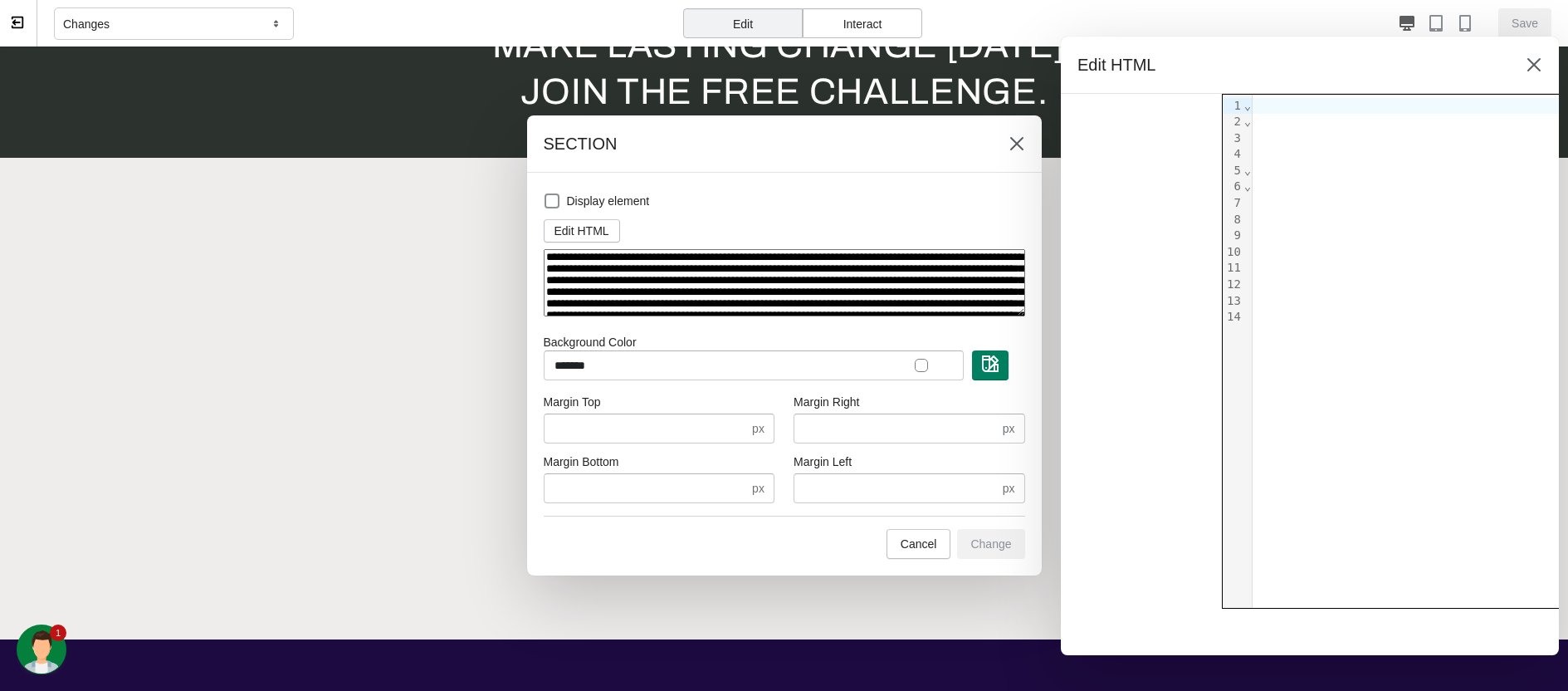
click at [299, 332] on div at bounding box center [784, 346] width 1568 height 691
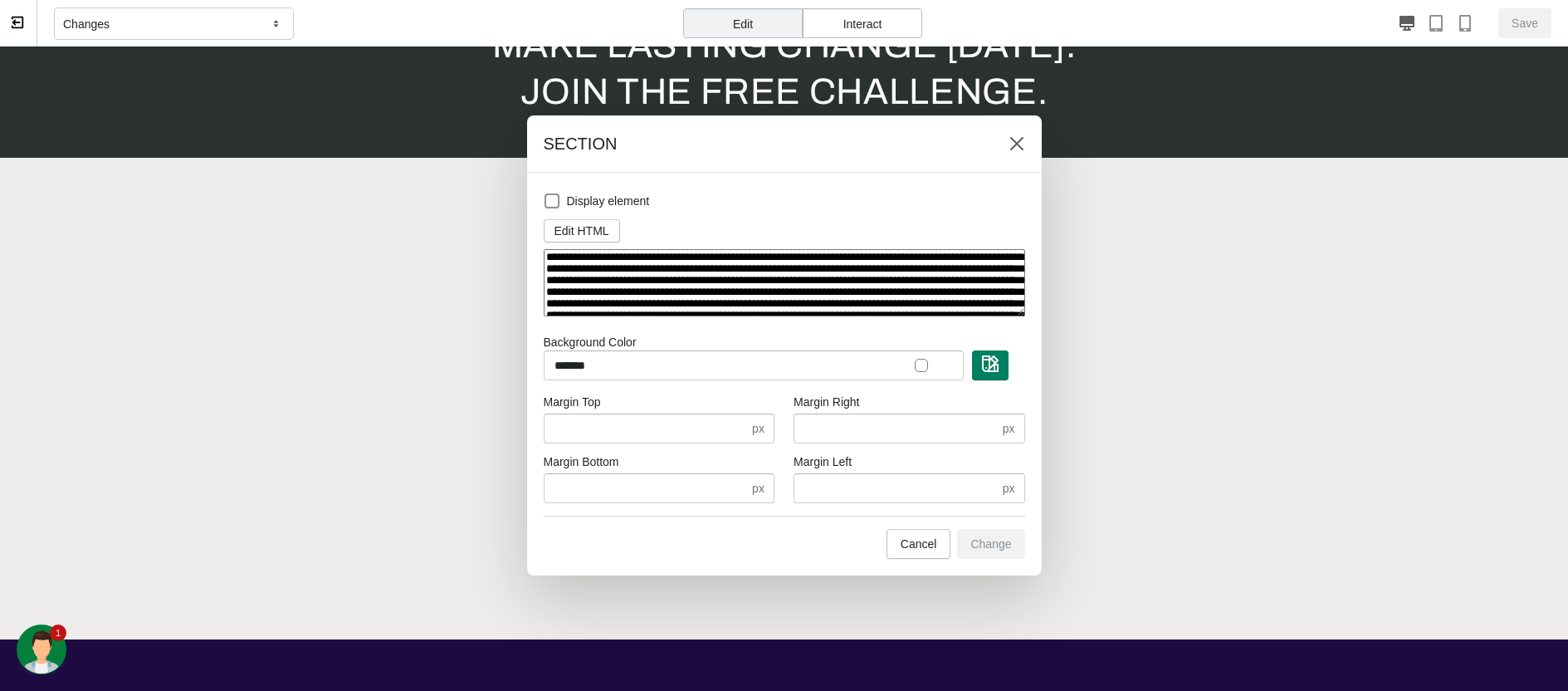
click at [299, 332] on div at bounding box center [784, 346] width 1568 height 691
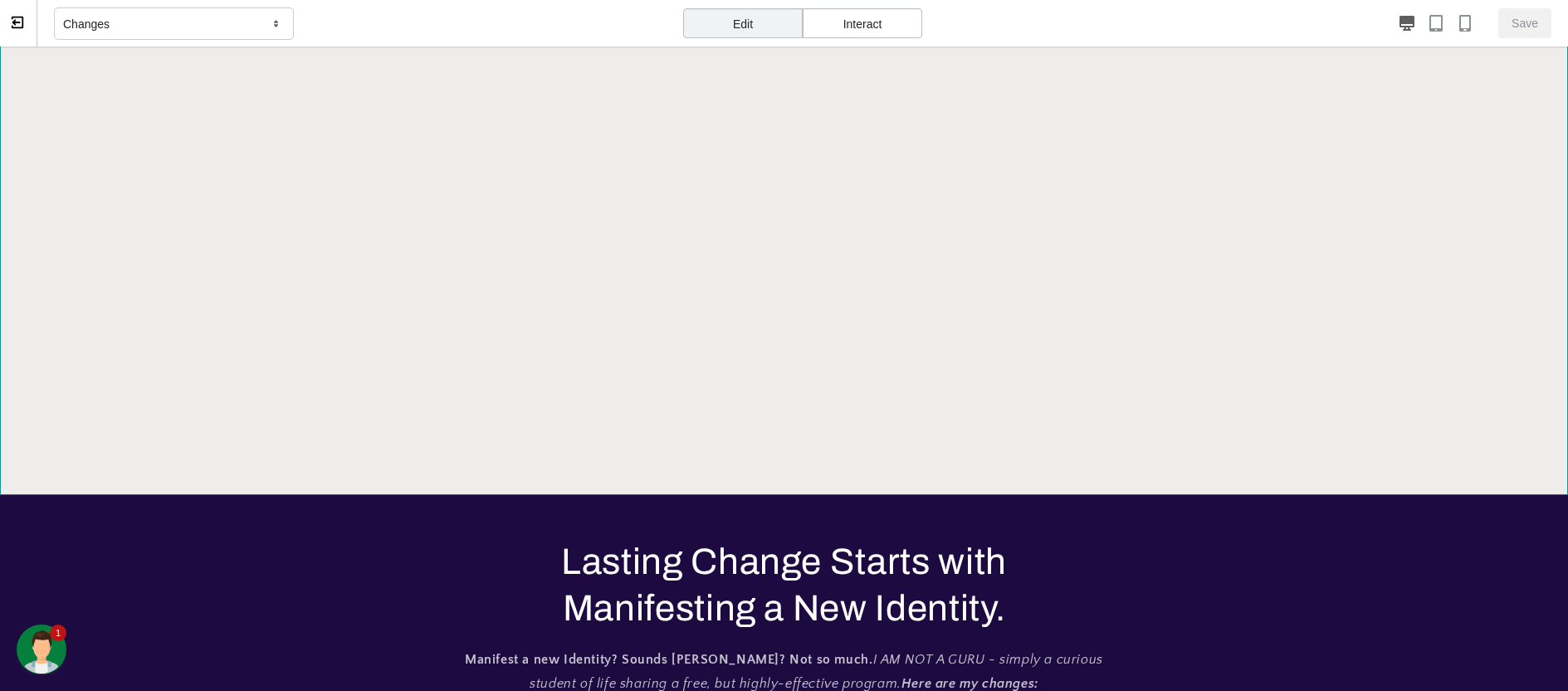
scroll to position [469, 0]
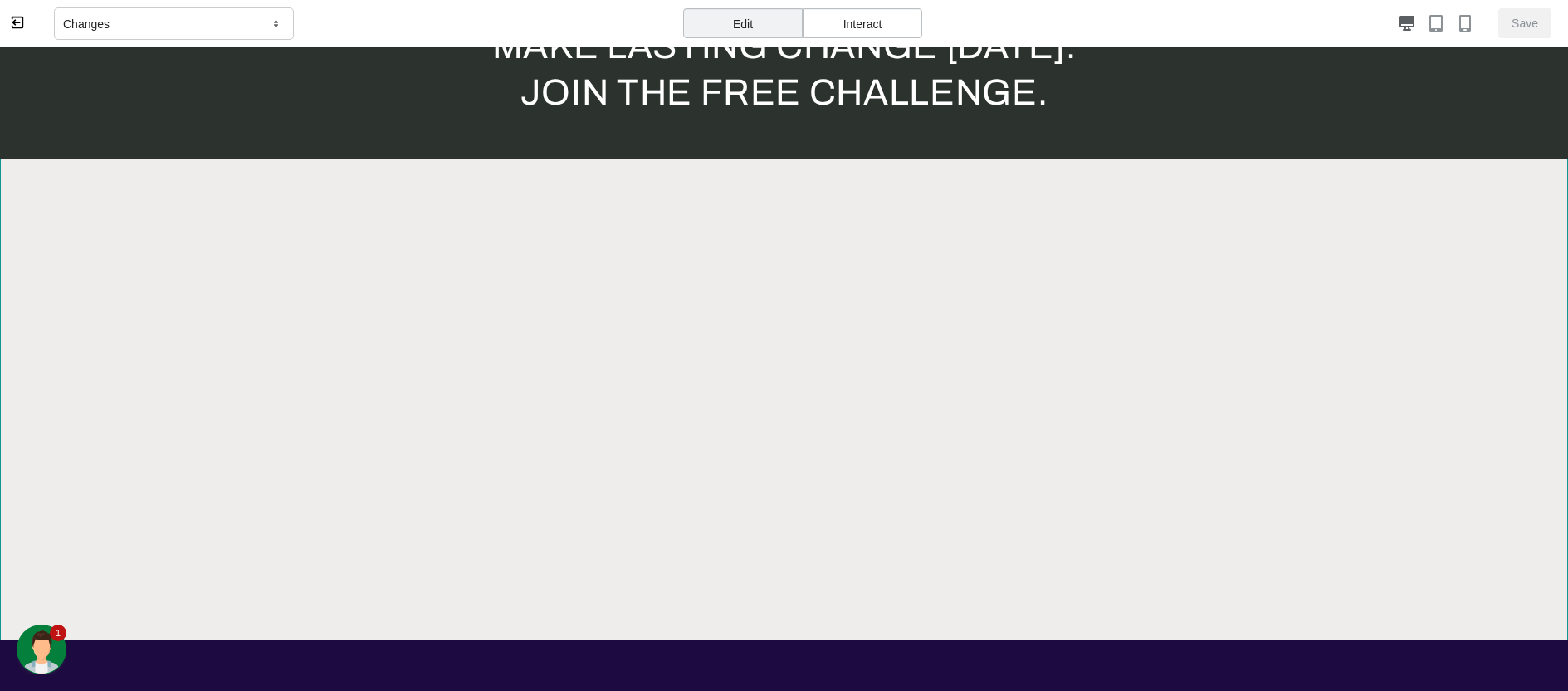
click at [440, 410] on section at bounding box center [784, 399] width 1568 height 481
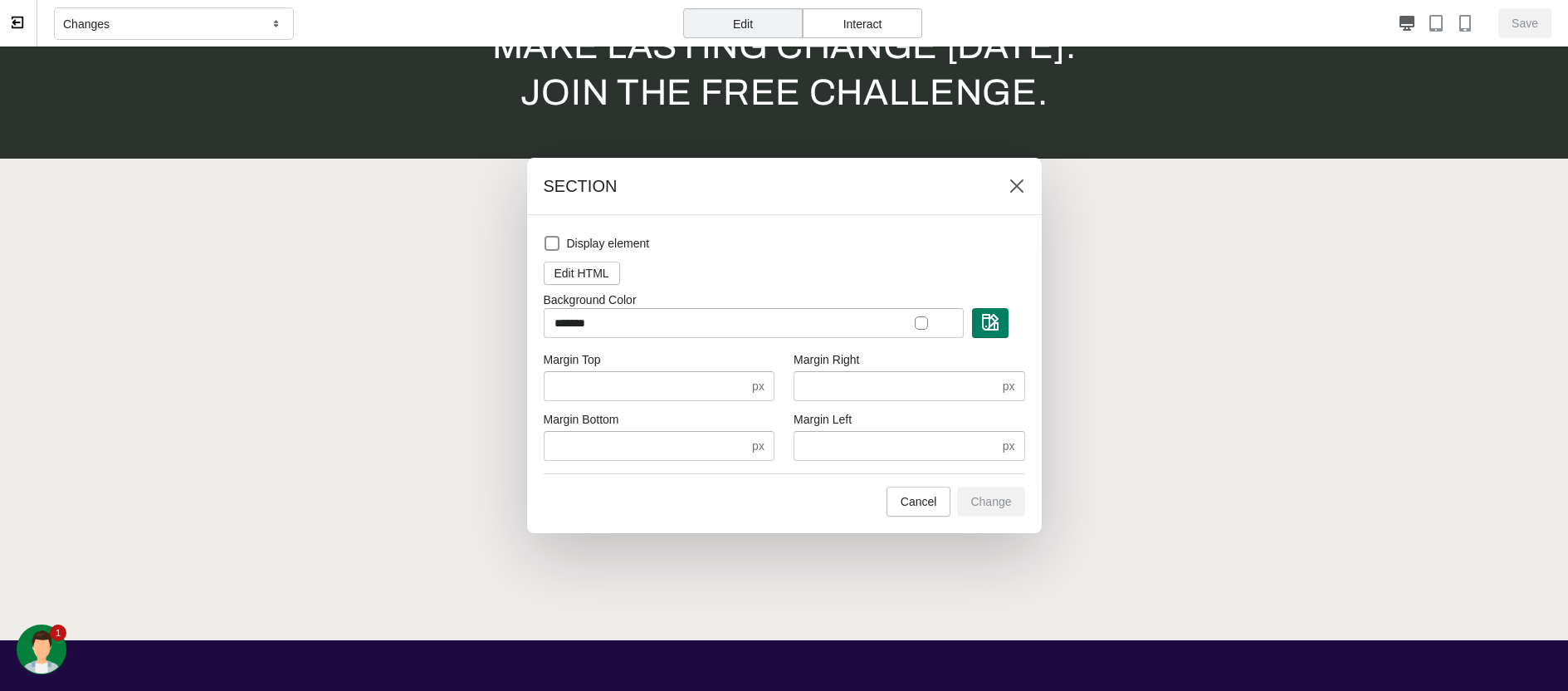
scroll to position [0, 0]
click at [907, 506] on span "Cancel" at bounding box center [919, 501] width 37 height 13
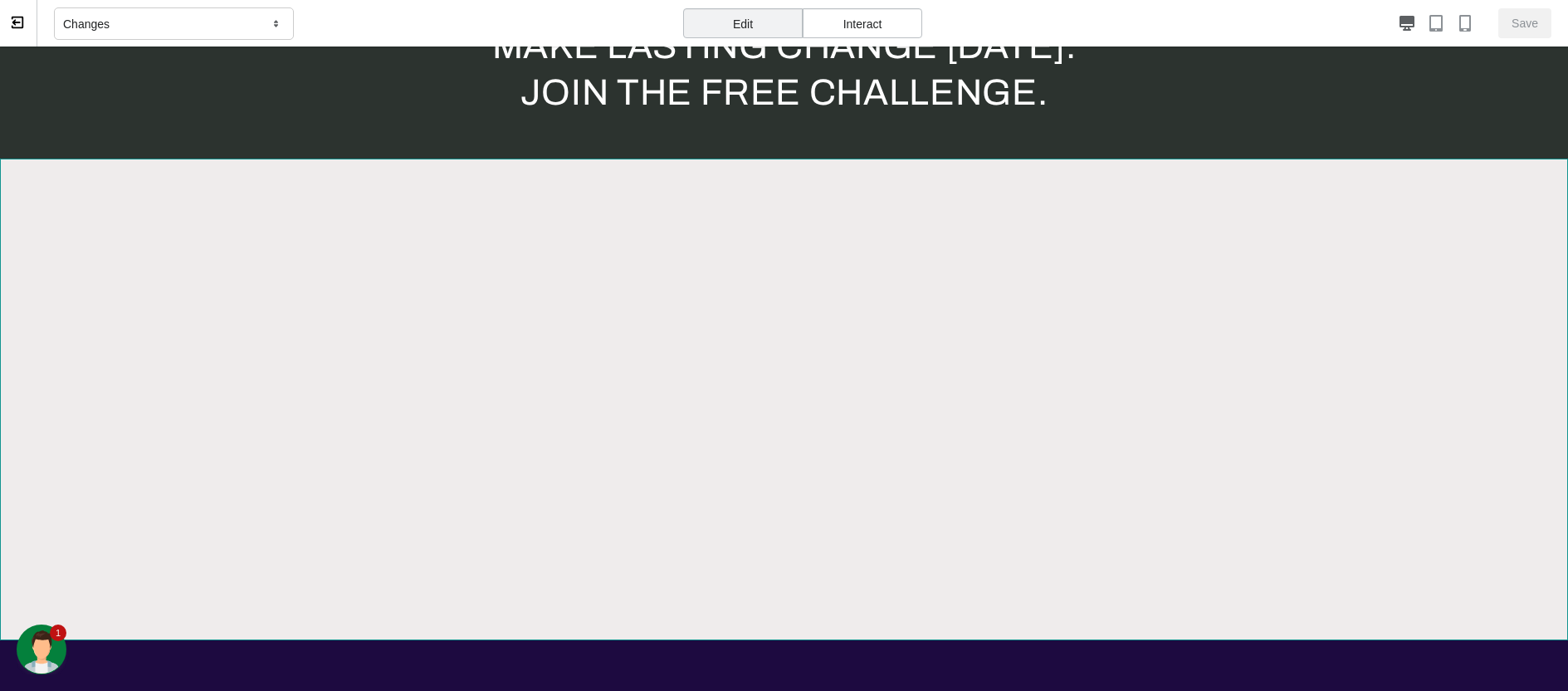
click at [897, 391] on section at bounding box center [784, 399] width 1568 height 481
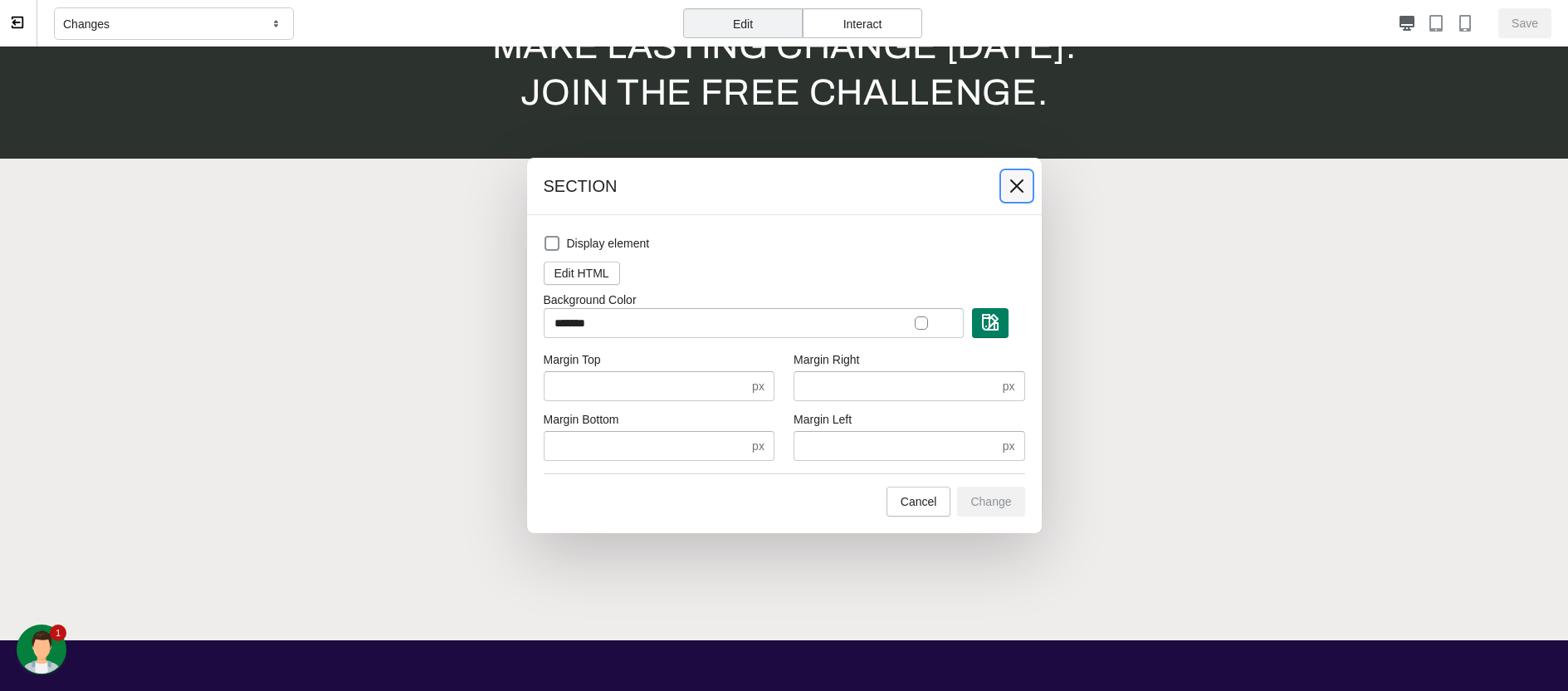
scroll to position [0, 664]
click at [1017, 188] on icon at bounding box center [1017, 185] width 17 height 17
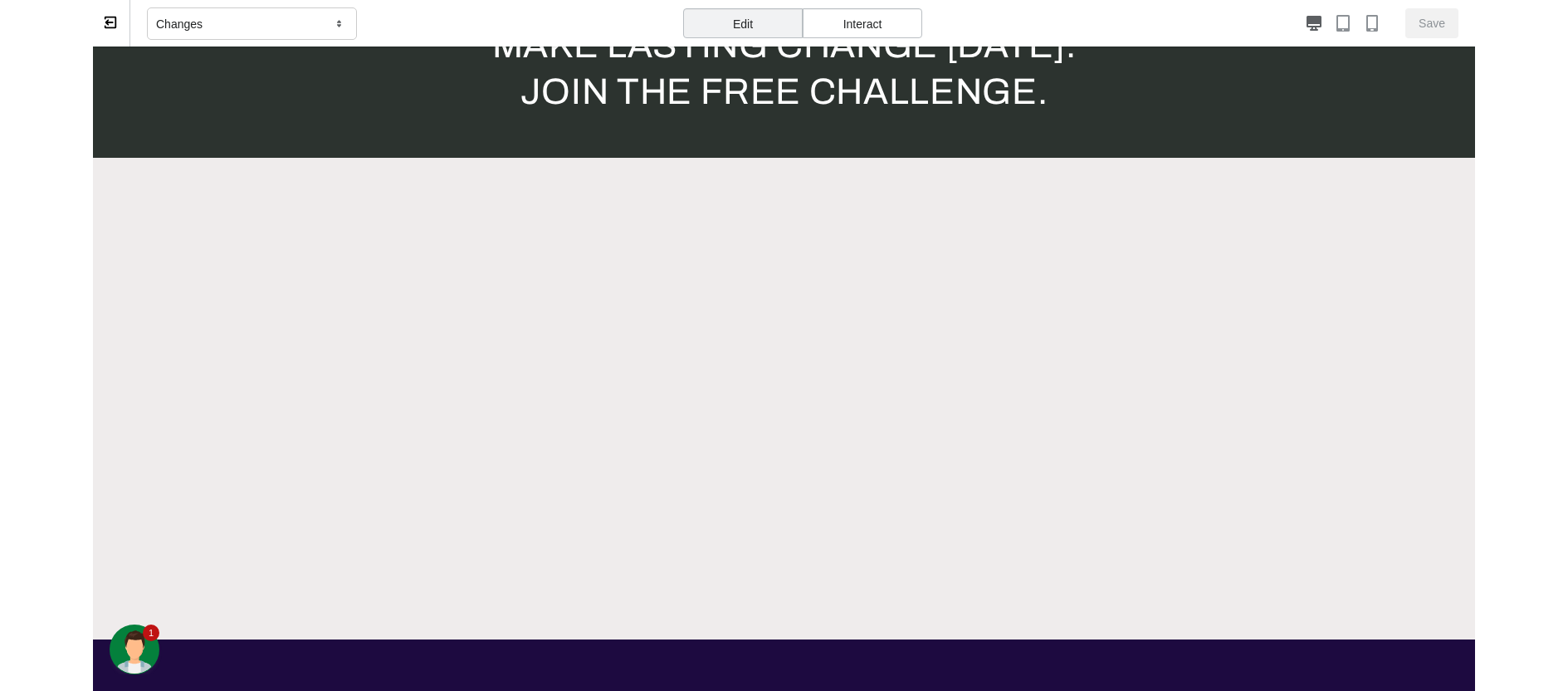
scroll to position [469, 0]
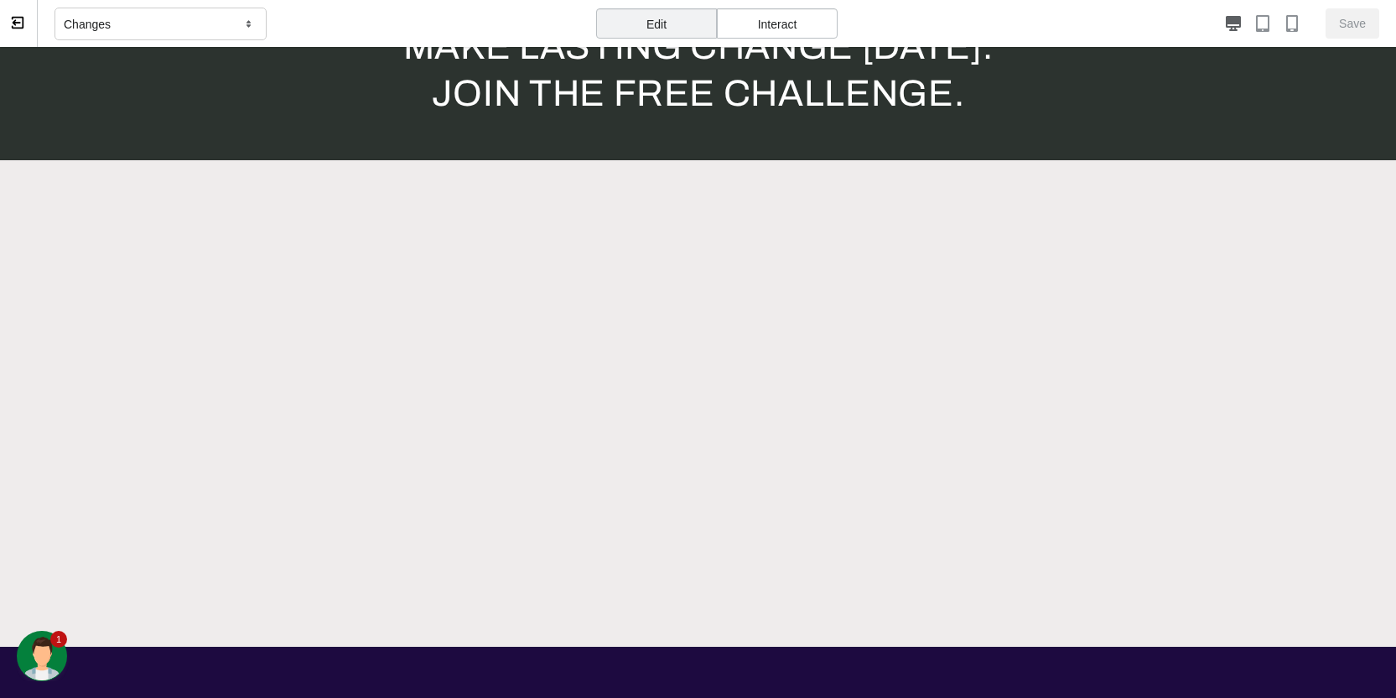
click at [9, 18] on button at bounding box center [19, 23] width 38 height 47
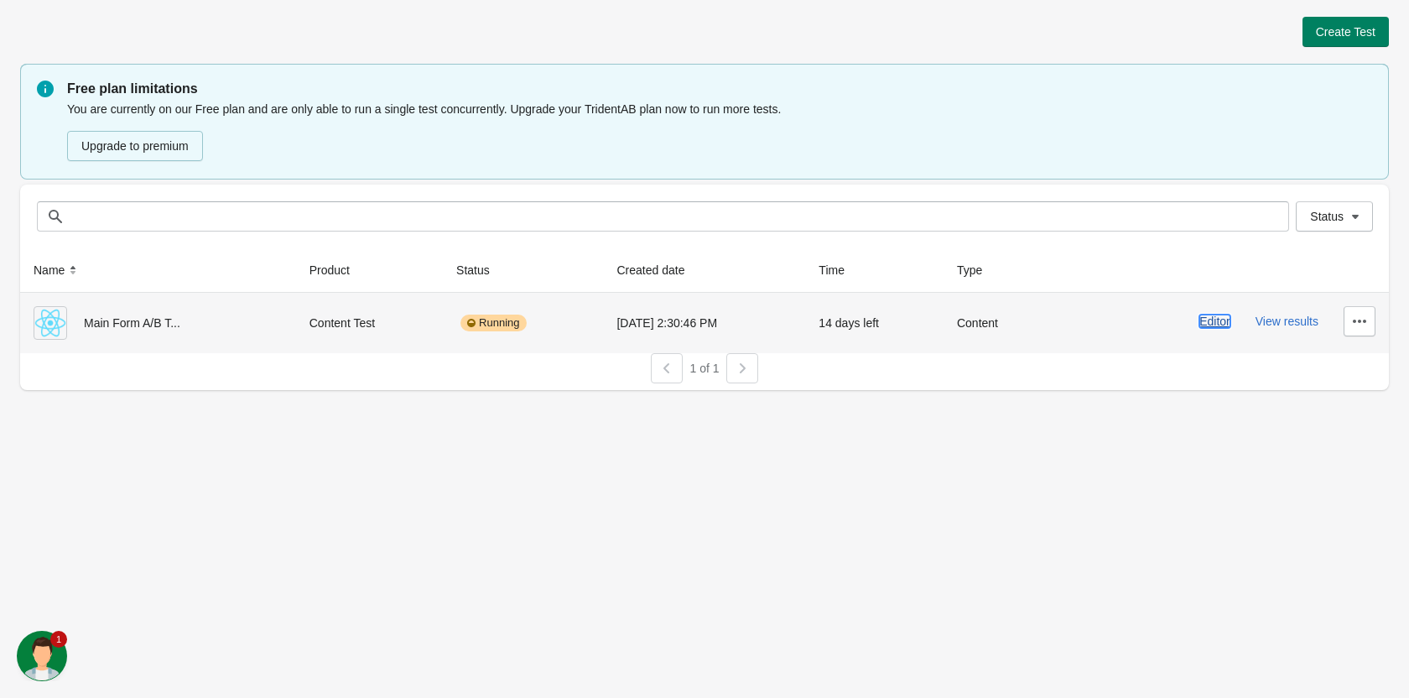
click at [1218, 320] on button "Editor" at bounding box center [1214, 320] width 31 height 13
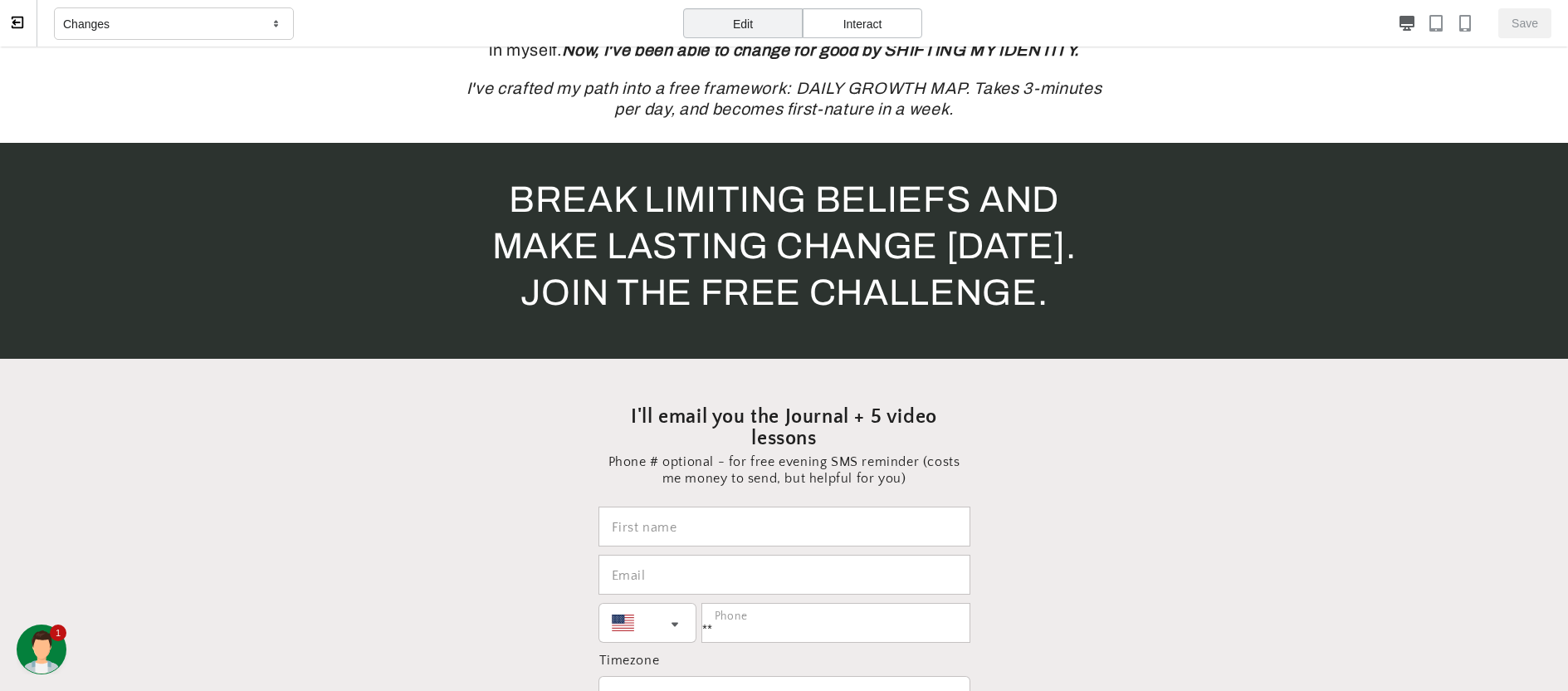
scroll to position [0, 830]
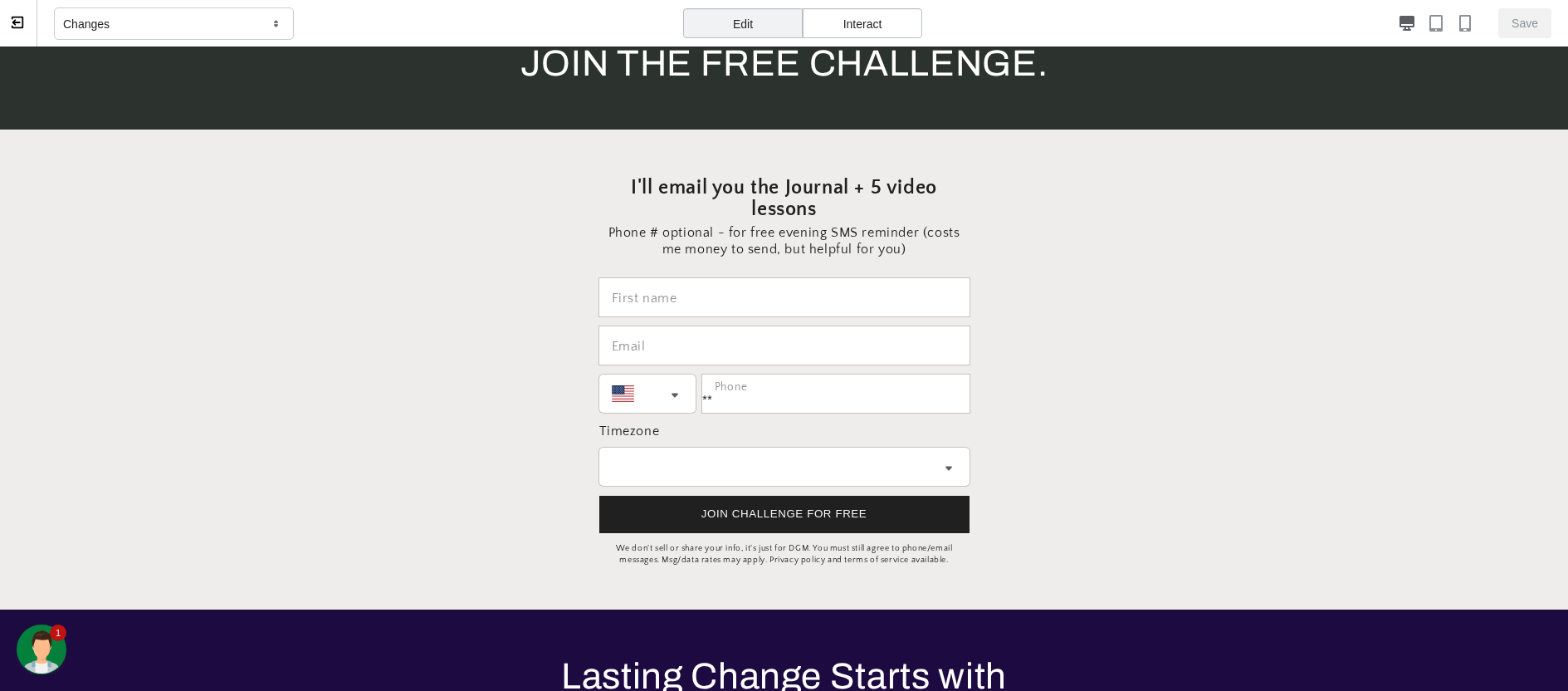
click at [783, 151] on div "I'll email you the Journal + 5 video lessons Phone # optional - for free evenin…" at bounding box center [784, 368] width 373 height 476
click at [779, 130] on div "BREAK LIMITING BELIEFS AND MAKE LASTING CHANGE TODAY. JOIN THE FREE CHALLENGE." at bounding box center [784, 22] width 1568 height 216
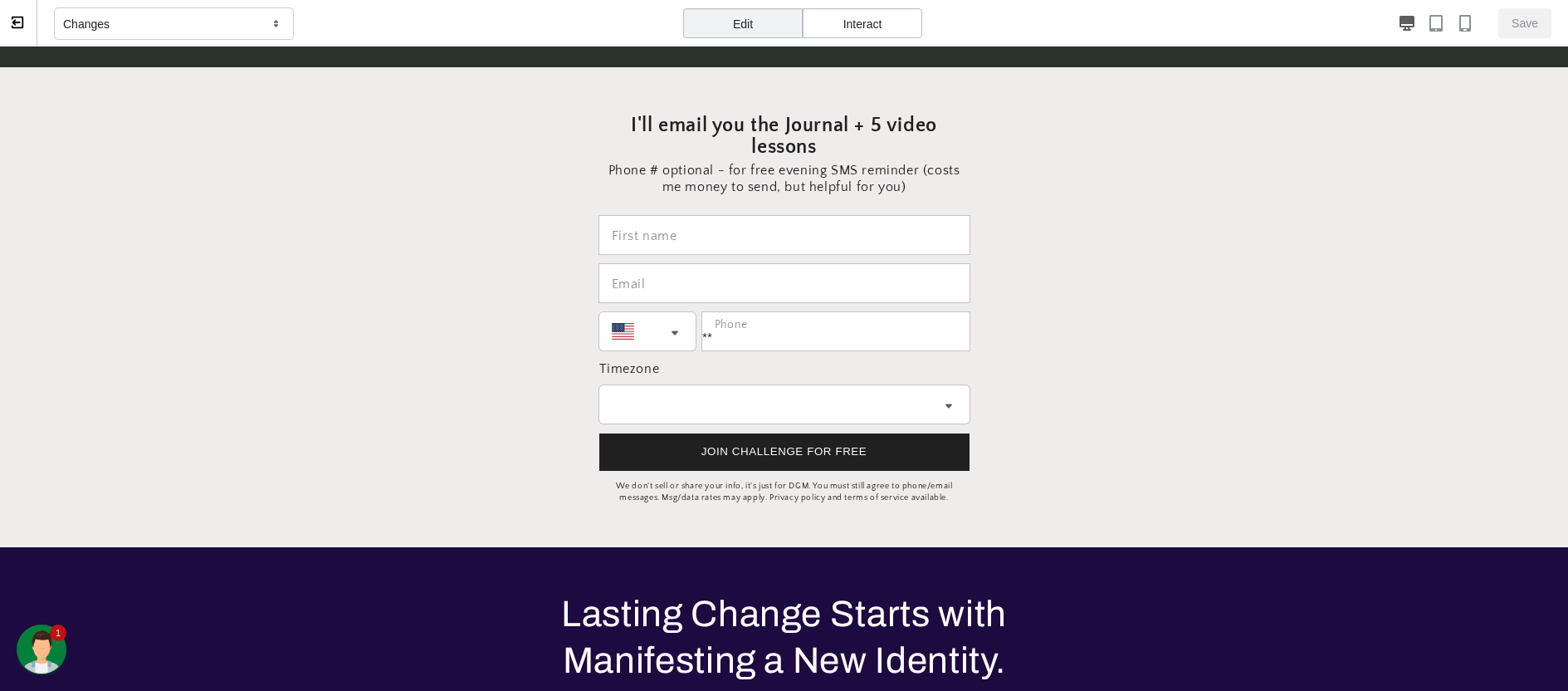
click at [1200, 264] on section "I'll email you the Journal + 5 video lessons Phone # optional - for free evenin…" at bounding box center [784, 307] width 913 height 480
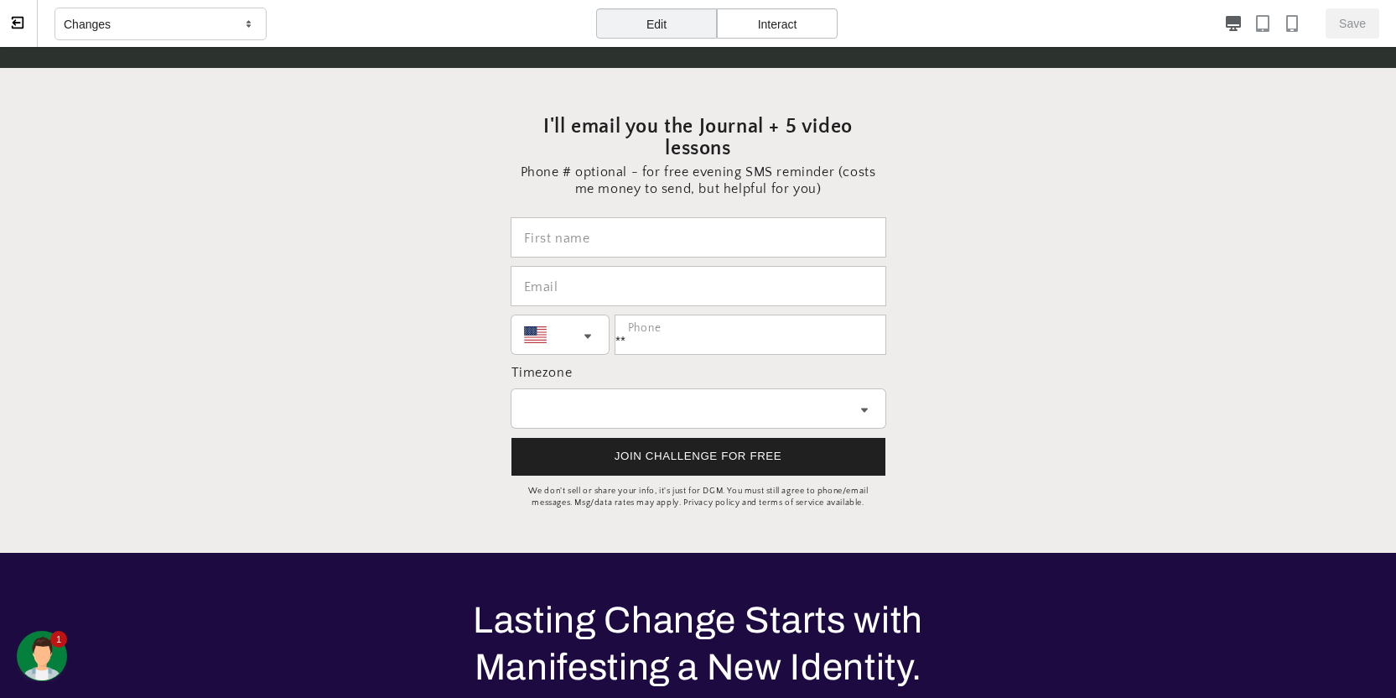
click at [19, 18] on icon at bounding box center [17, 22] width 15 height 15
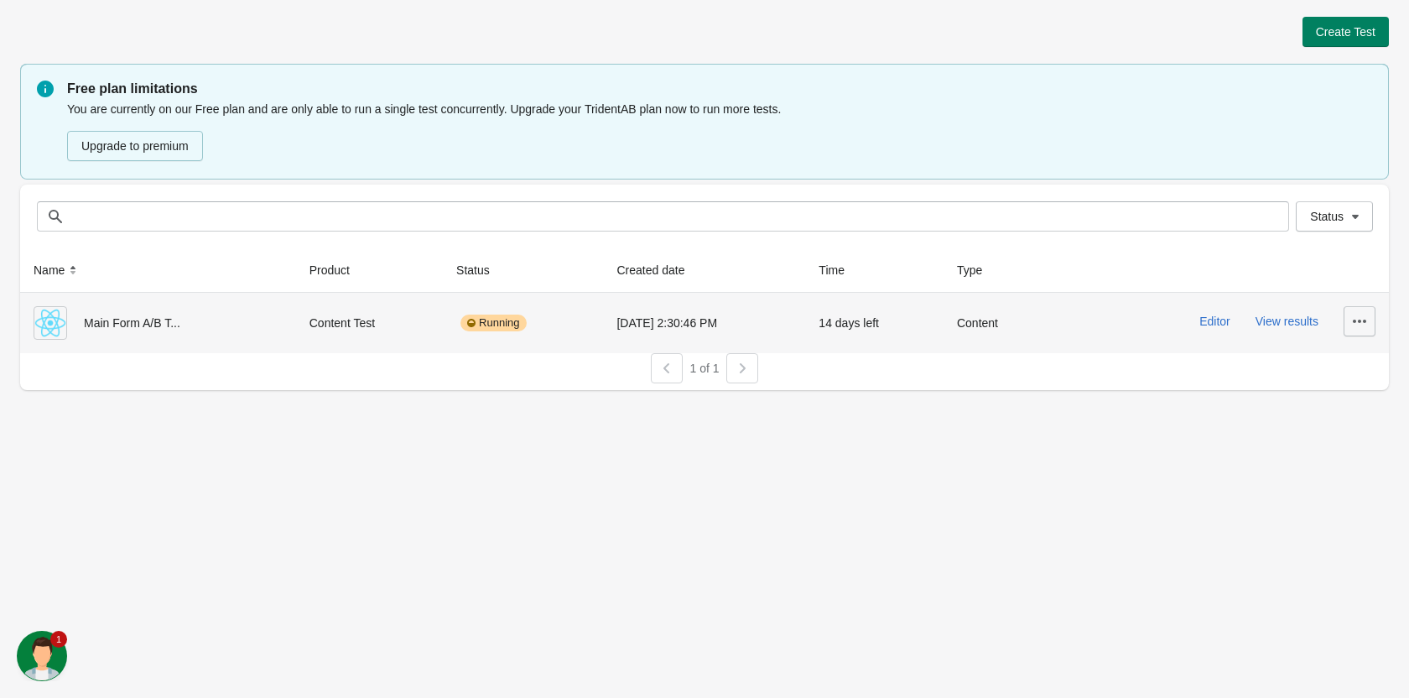
click at [1363, 324] on icon "button" at bounding box center [1359, 321] width 17 height 17
click at [1334, 394] on span "Pause" at bounding box center [1345, 399] width 34 height 17
click at [1205, 322] on button "Editor" at bounding box center [1214, 320] width 31 height 13
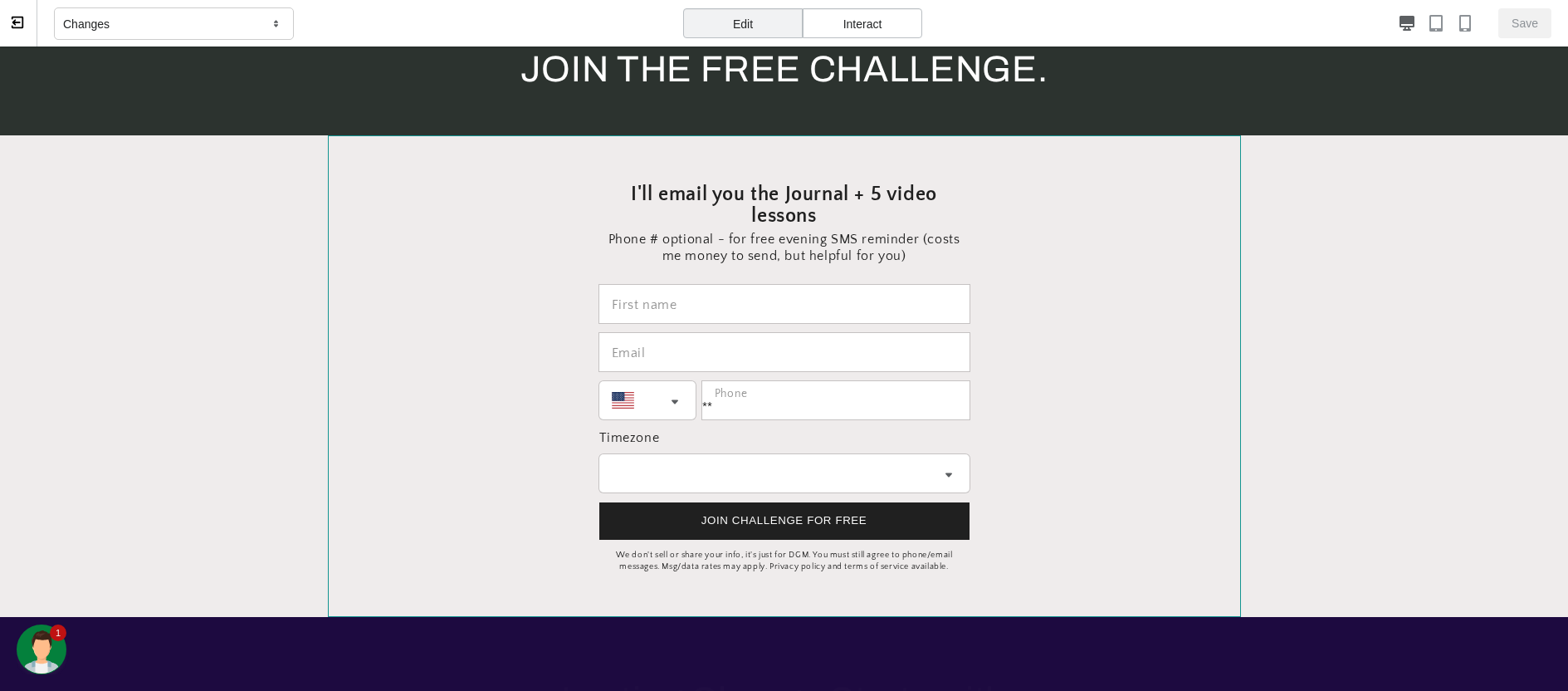
scroll to position [496, 0]
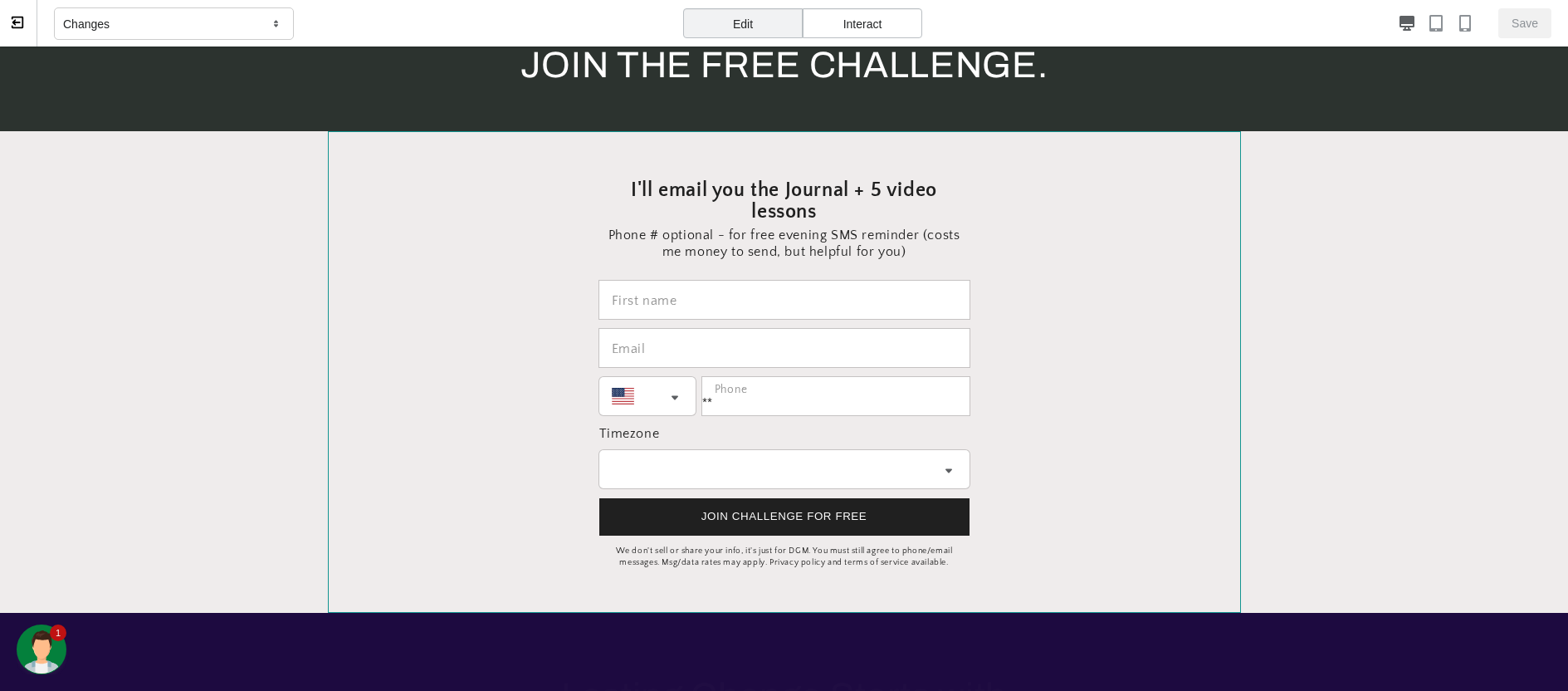
click at [1044, 241] on section "I'll email you the Journal + 5 video lessons Phone # optional - for free evenin…" at bounding box center [784, 371] width 912 height 480
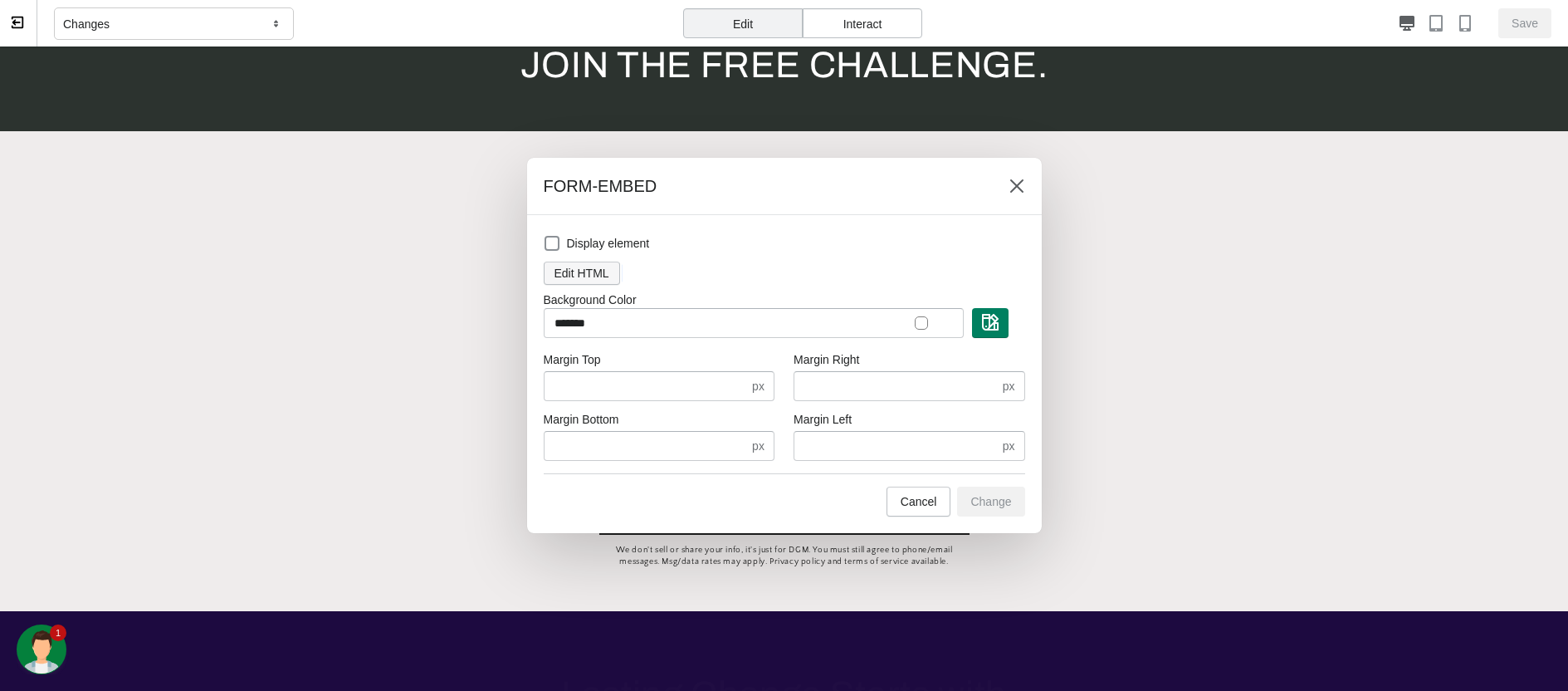
click at [577, 270] on span "Edit HTML" at bounding box center [581, 272] width 54 height 13
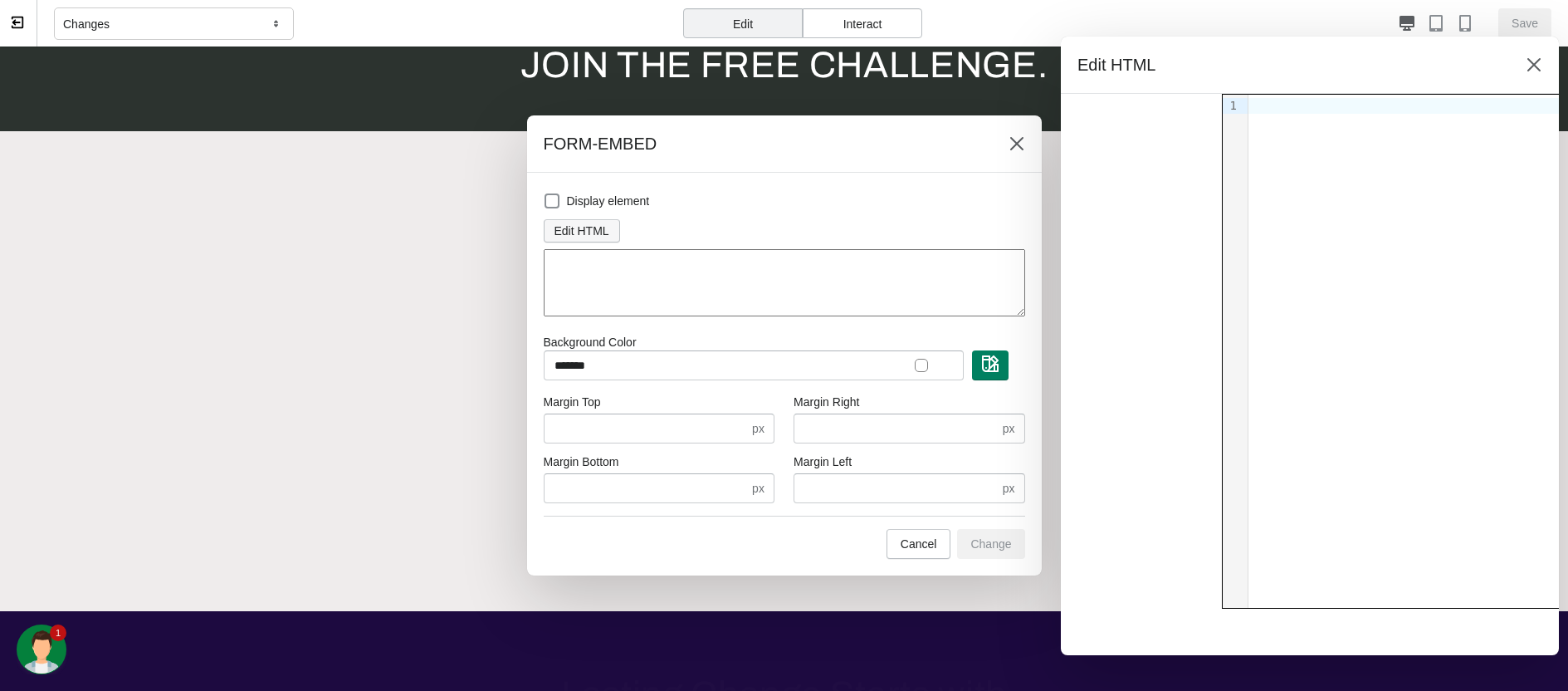
scroll to position [0, 1992]
drag, startPoint x: 1015, startPoint y: 140, endPoint x: 339, endPoint y: 198, distance: 678.5
click at [1015, 140] on icon at bounding box center [1017, 144] width 17 height 17
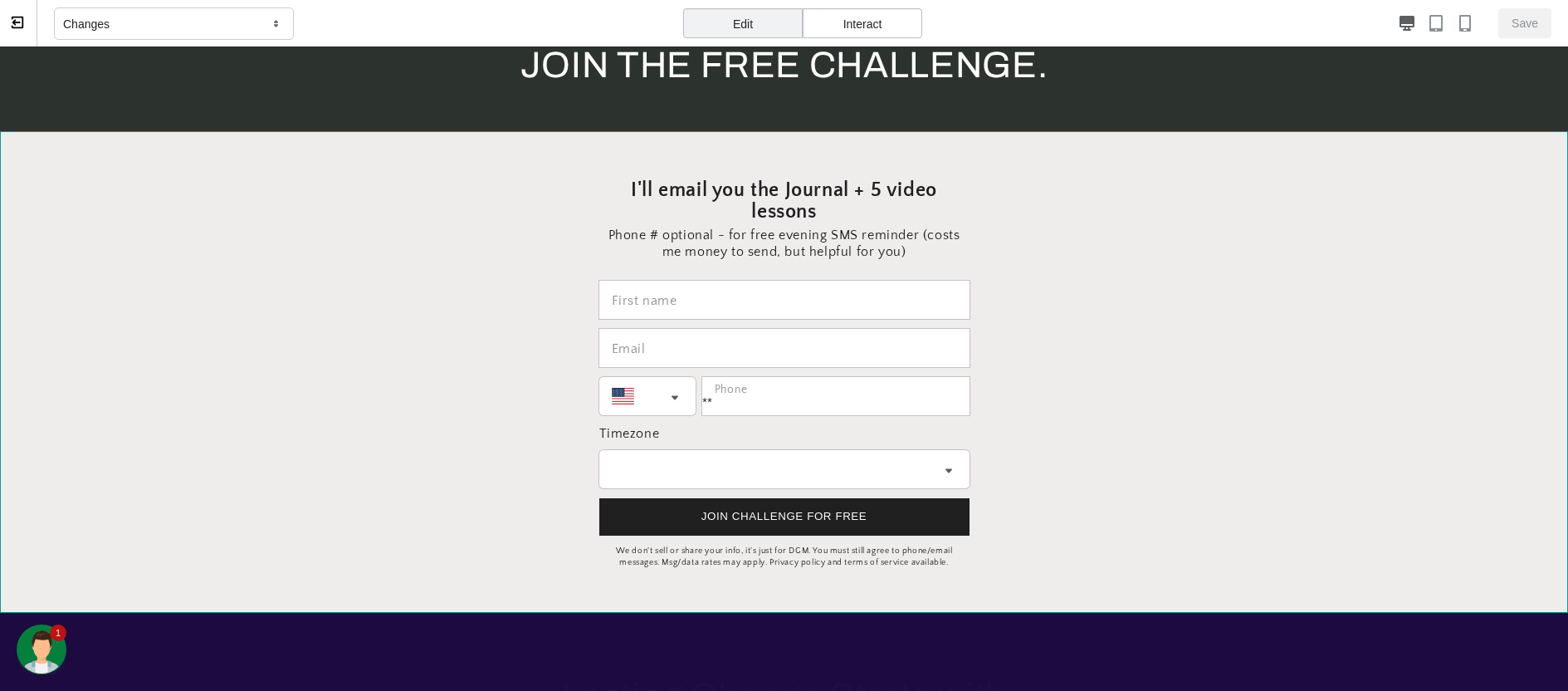
click at [119, 351] on section at bounding box center [784, 371] width 1568 height 481
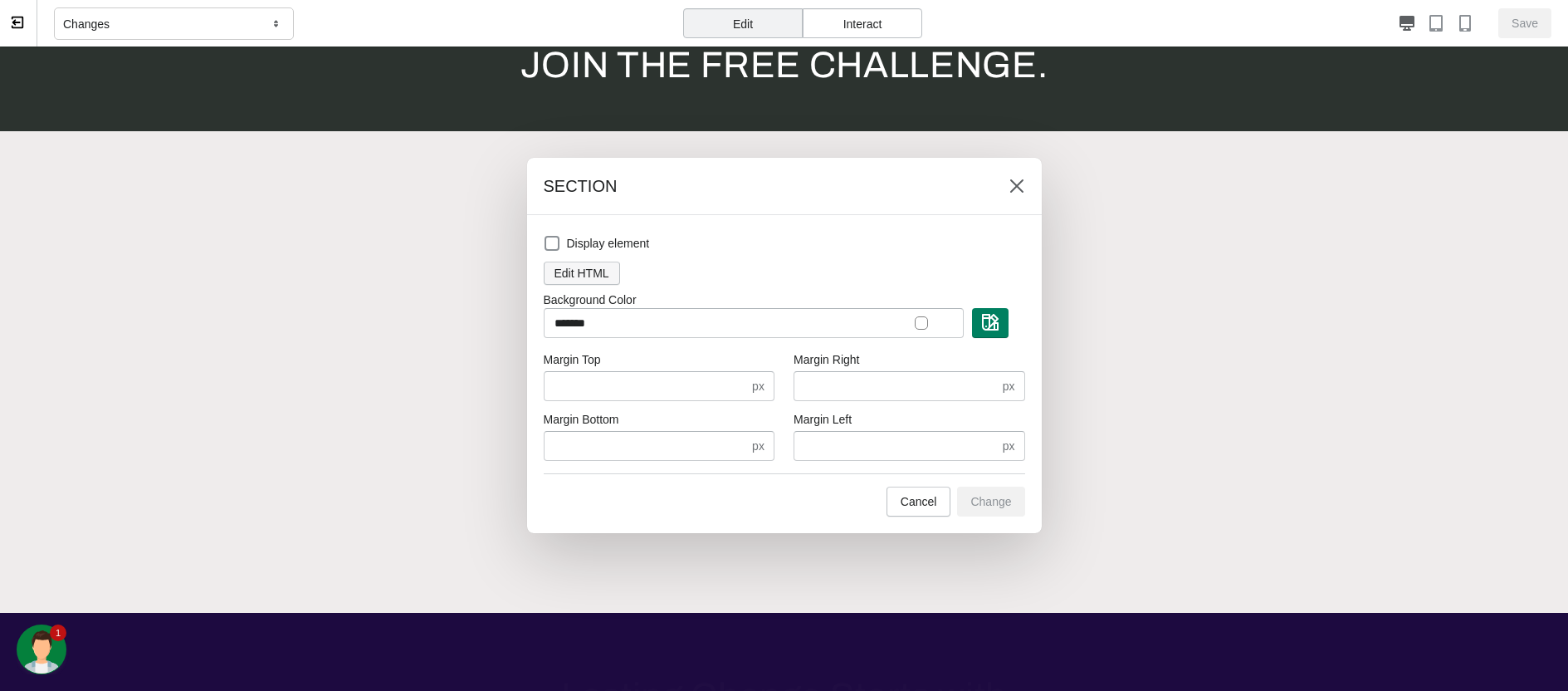
click at [604, 275] on span "Edit HTML" at bounding box center [581, 272] width 54 height 13
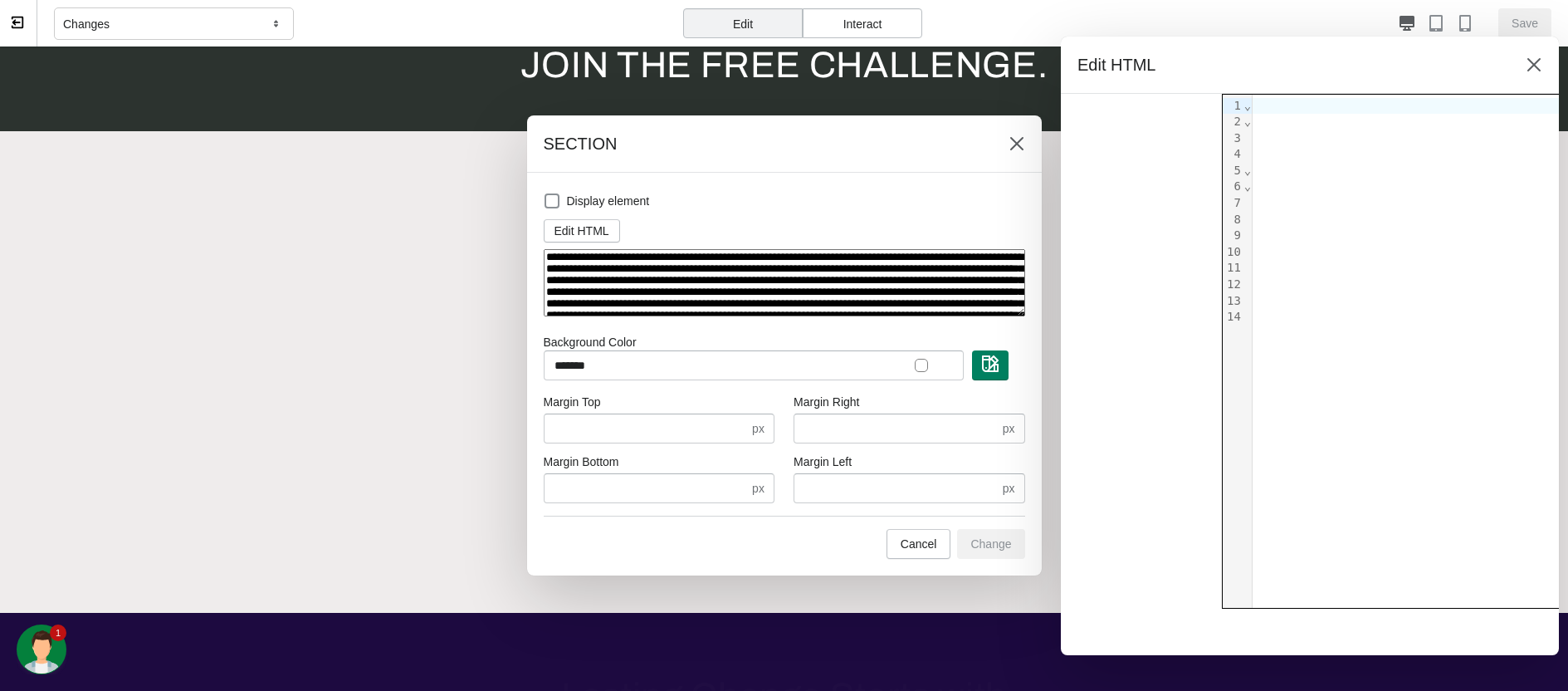
scroll to position [0, 2656]
drag, startPoint x: 817, startPoint y: 295, endPoint x: 826, endPoint y: 335, distance: 41.0
click at [817, 295] on textarea "**********" at bounding box center [784, 283] width 481 height 67
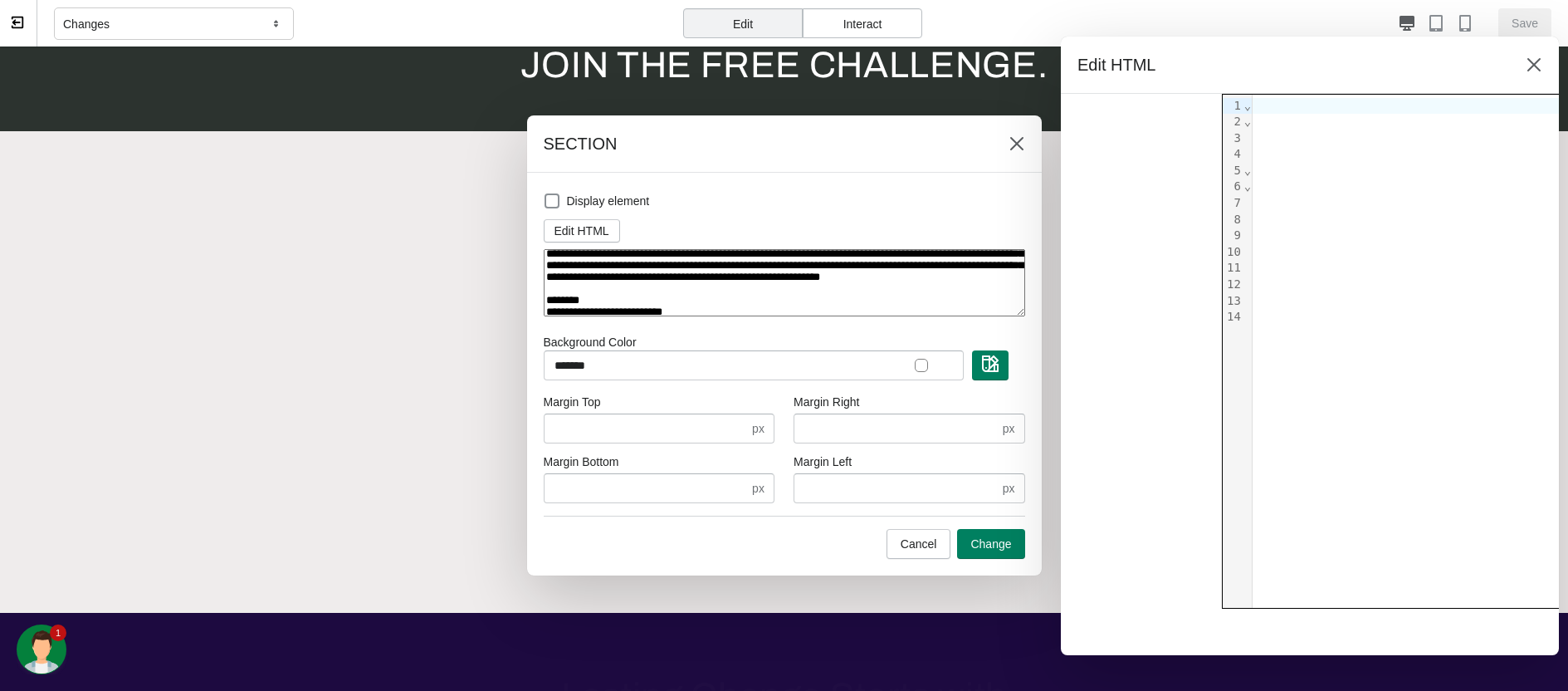
scroll to position [0, 0]
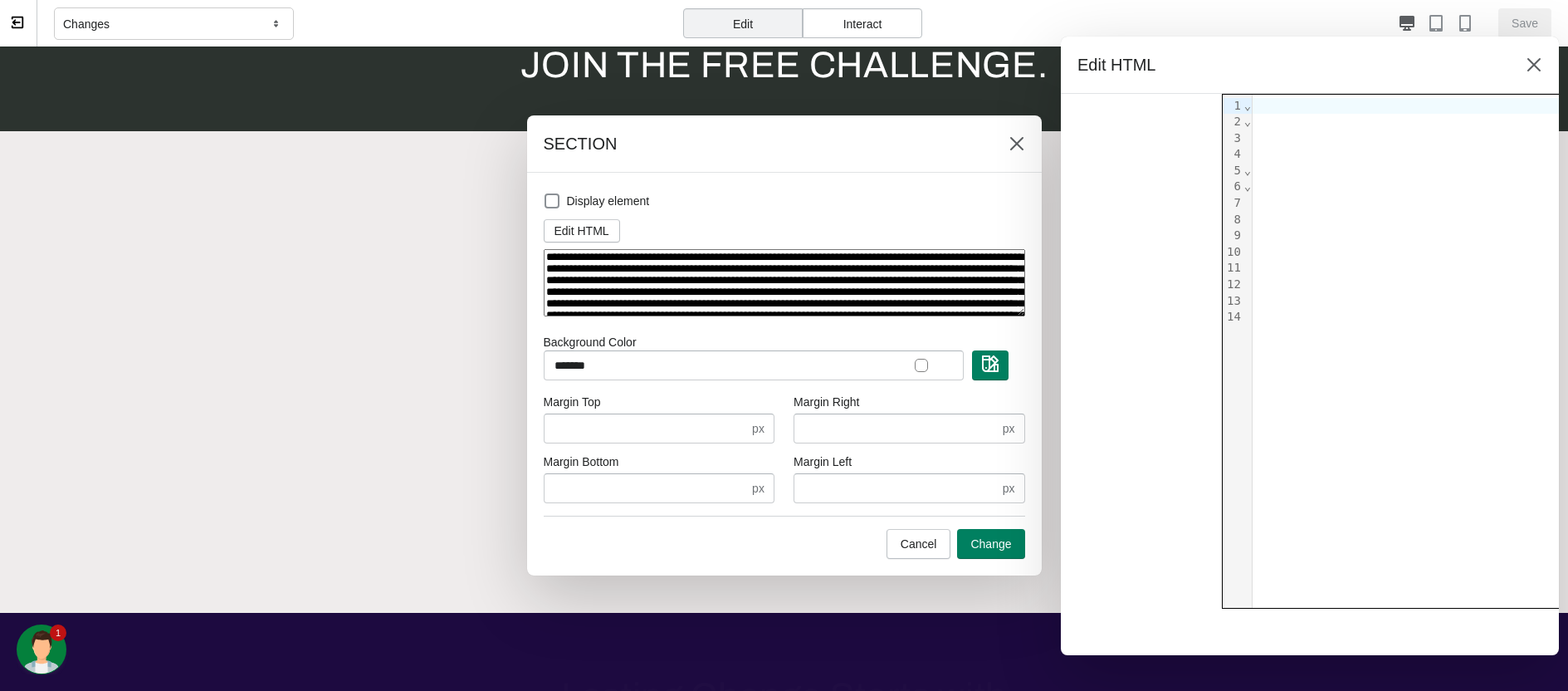
drag, startPoint x: 812, startPoint y: 295, endPoint x: 777, endPoint y: 300, distance: 35.4
click at [777, 300] on textarea "**********" at bounding box center [784, 283] width 481 height 67
type textarea "**********"
click at [990, 538] on span "Change" at bounding box center [990, 543] width 41 height 13
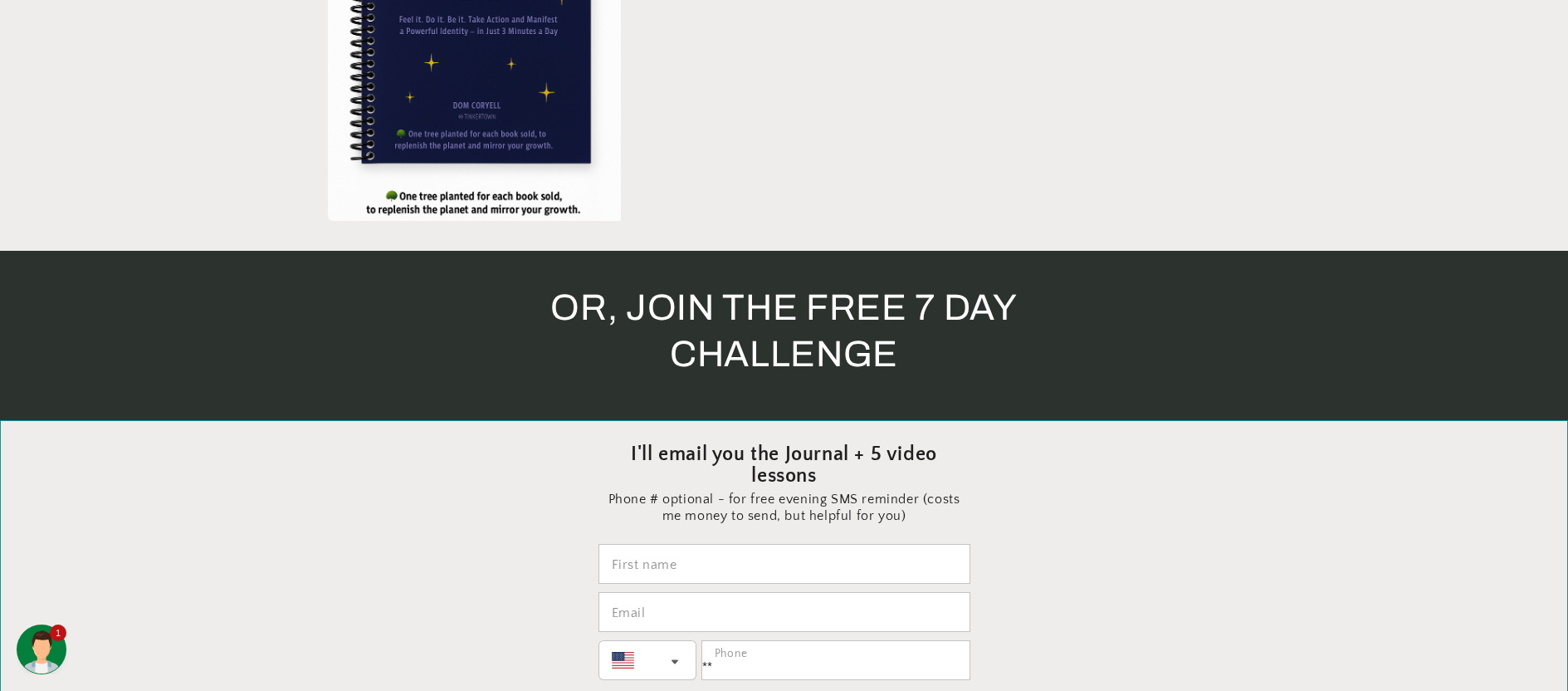
click at [1381, 501] on section at bounding box center [784, 636] width 1568 height 432
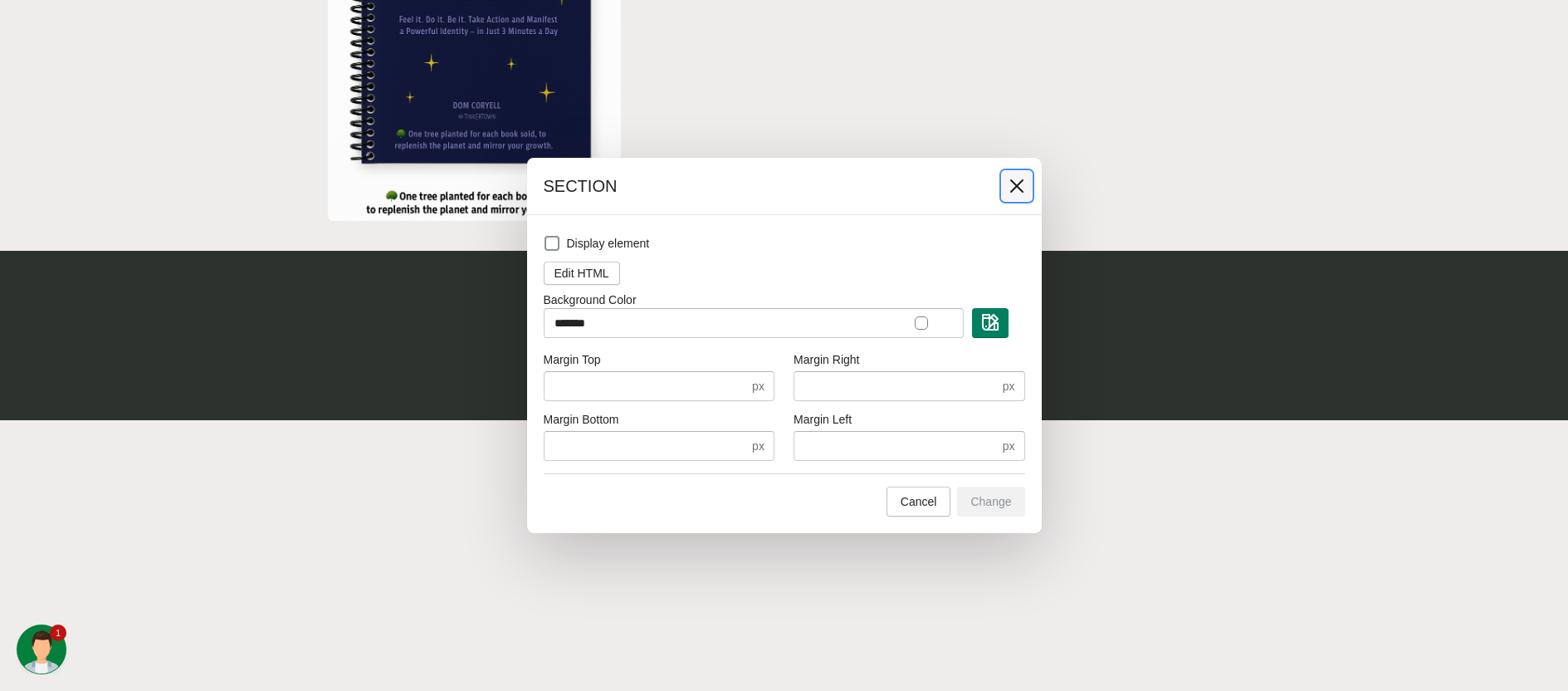
click at [1015, 187] on icon at bounding box center [1017, 185] width 17 height 17
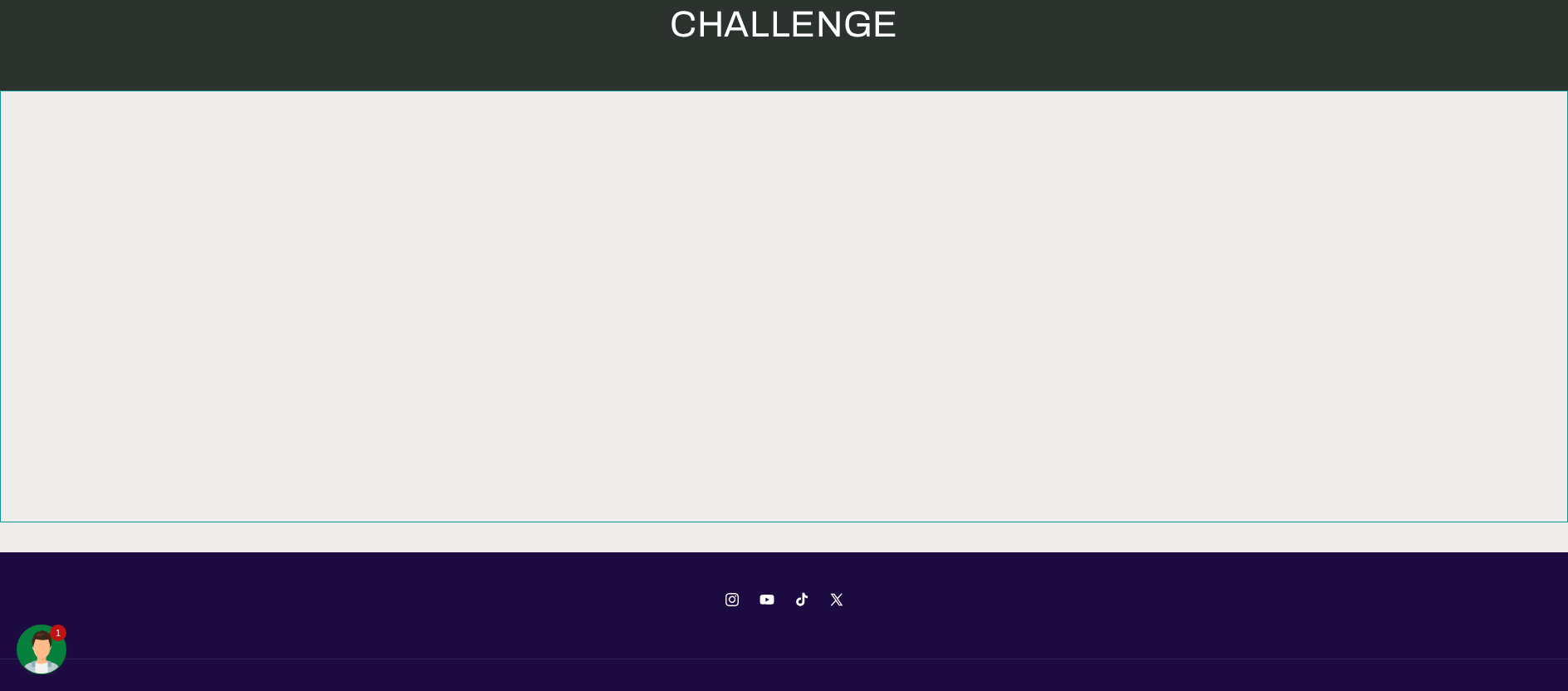
click at [53, 463] on section at bounding box center [784, 306] width 1568 height 432
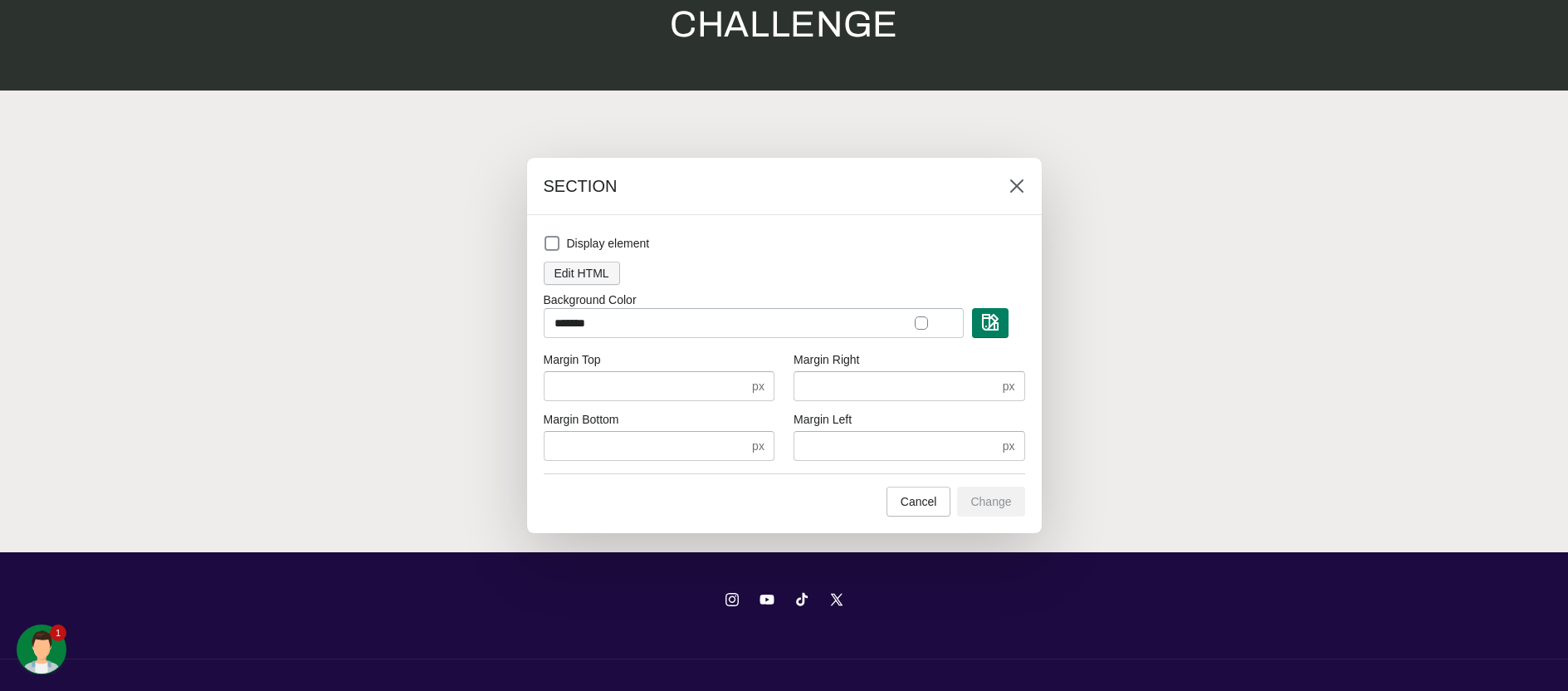
click at [561, 275] on span "Edit HTML" at bounding box center [581, 272] width 54 height 13
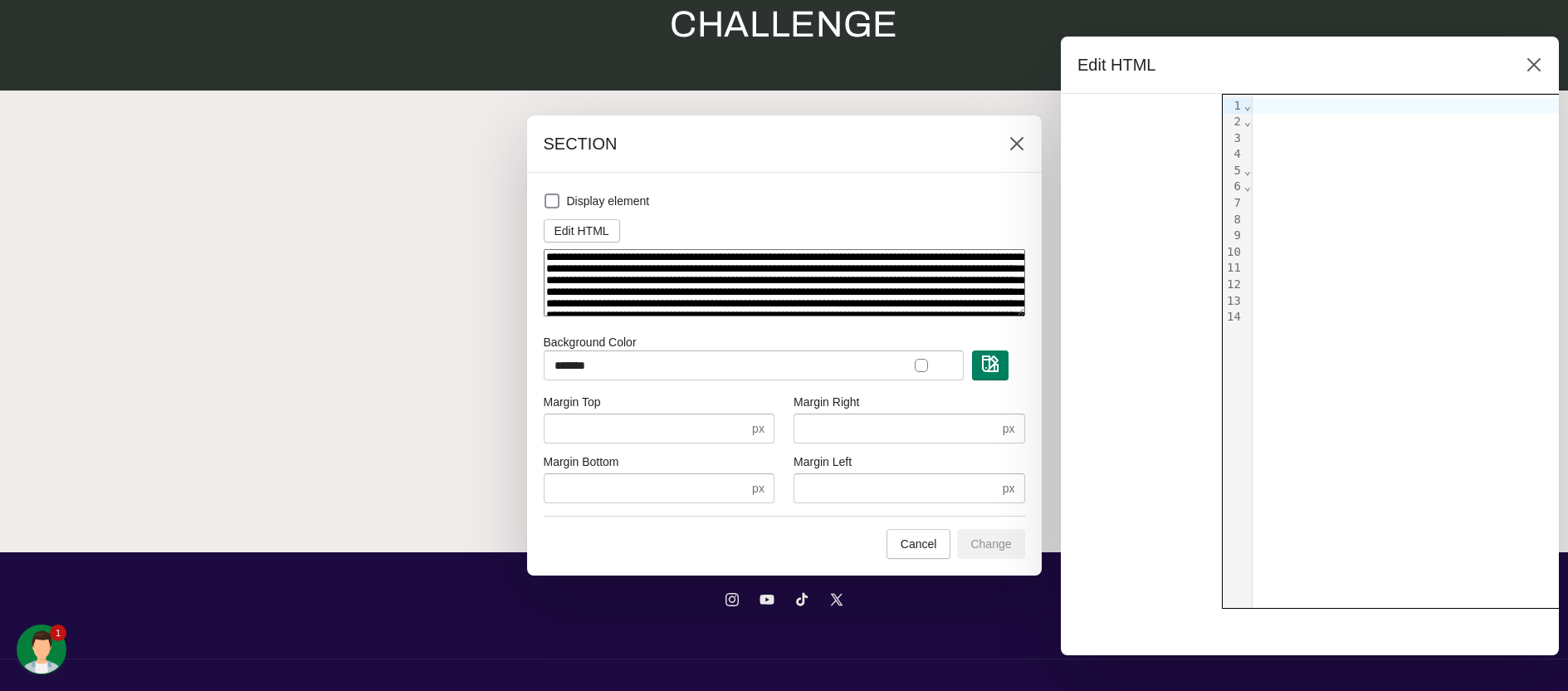
click at [801, 297] on textarea "**********" at bounding box center [784, 283] width 481 height 67
paste textarea "******"
type textarea "**********"
click at [1003, 552] on button "Change" at bounding box center [991, 543] width 67 height 30
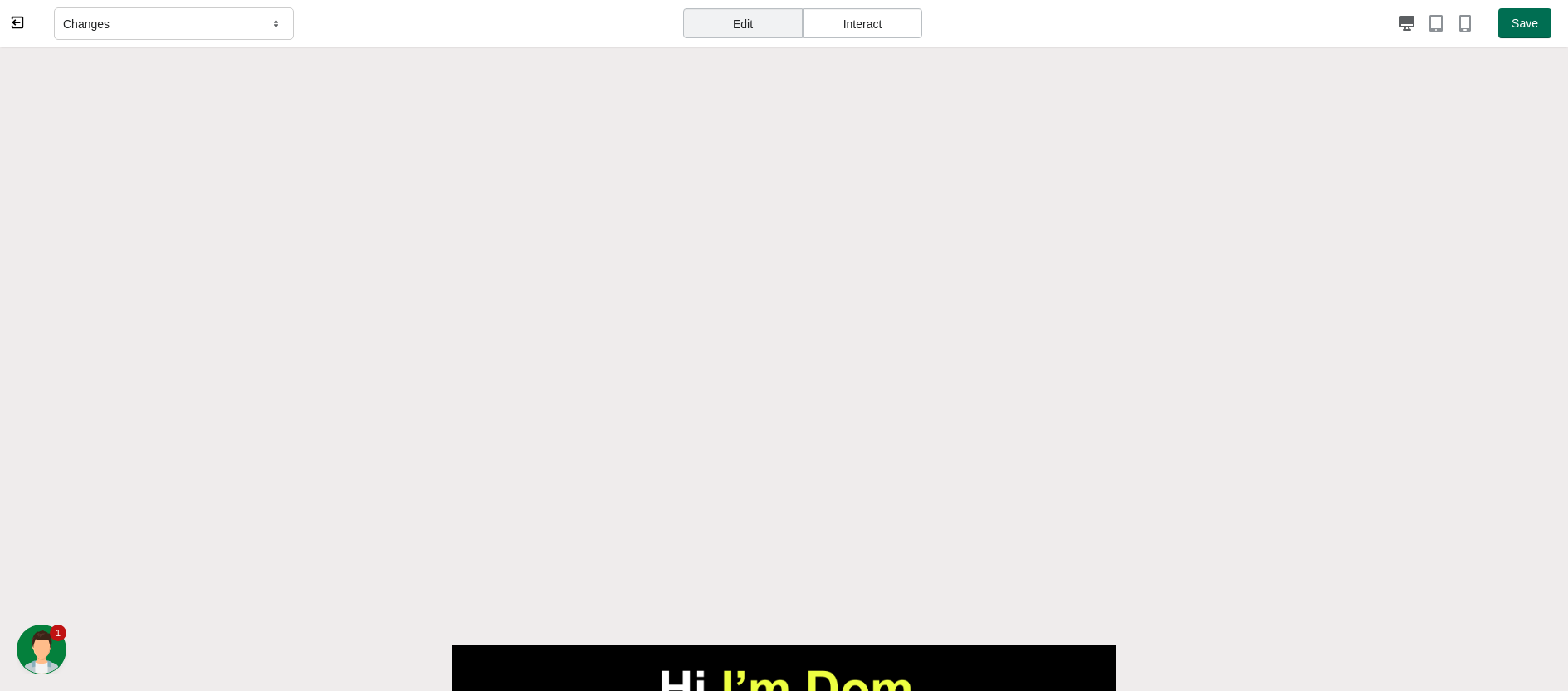
click at [1394, 24] on span "Save" at bounding box center [1524, 23] width 27 height 13
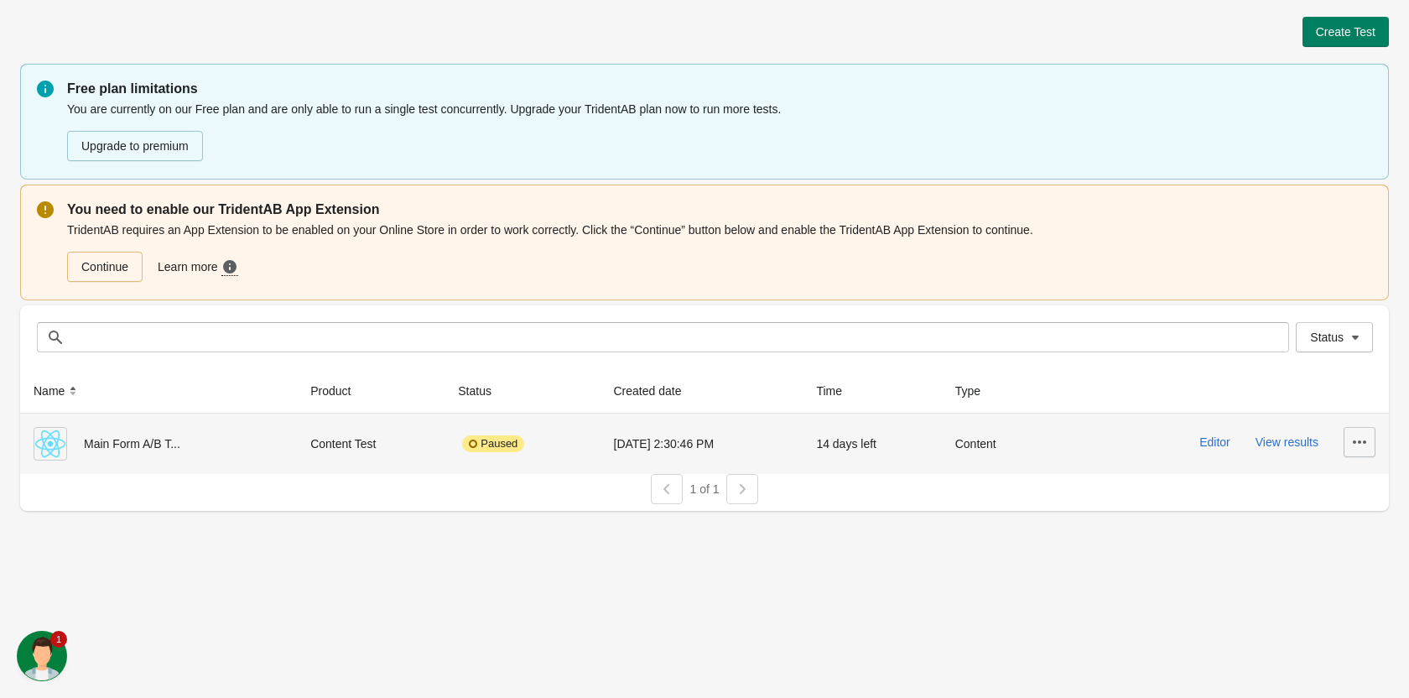
click at [1352, 444] on icon "button" at bounding box center [1359, 441] width 17 height 17
click at [1269, 446] on button "View results" at bounding box center [1286, 441] width 63 height 13
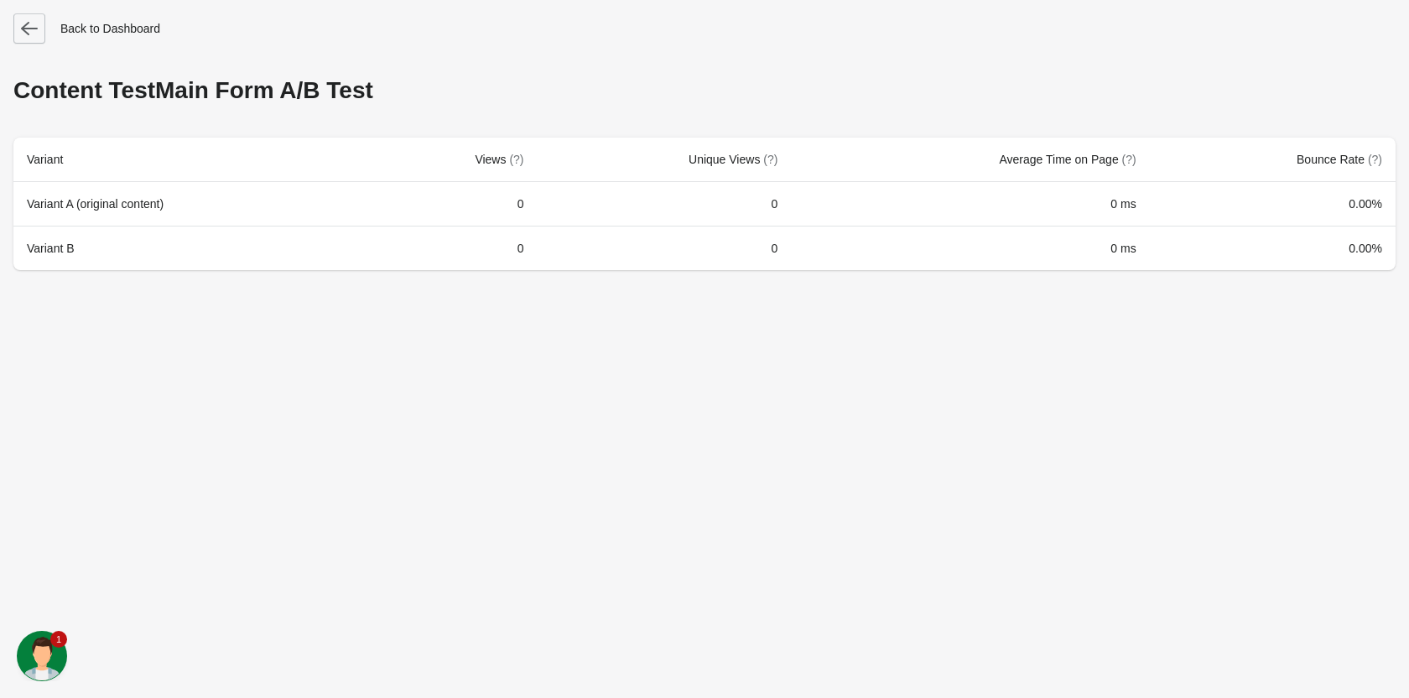
click at [32, 36] on icon "button" at bounding box center [29, 28] width 17 height 17
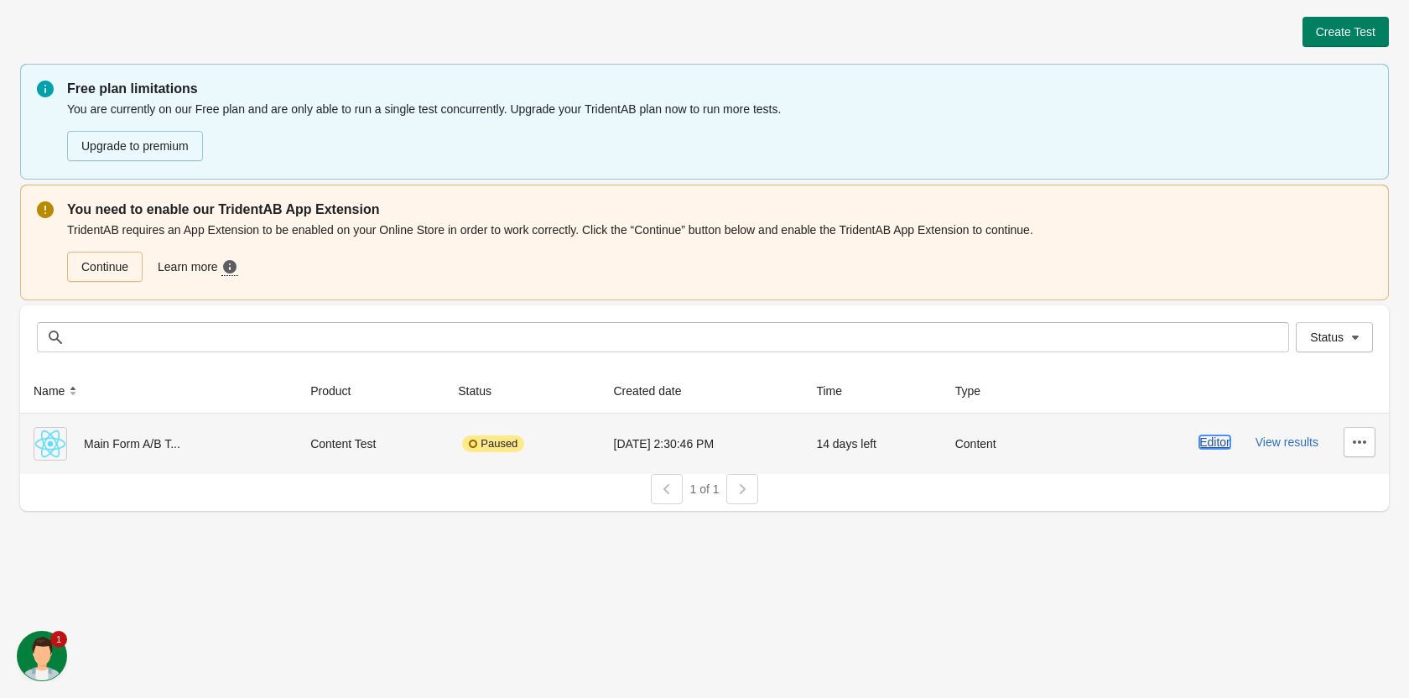
click at [1212, 435] on button "Editor" at bounding box center [1214, 441] width 31 height 13
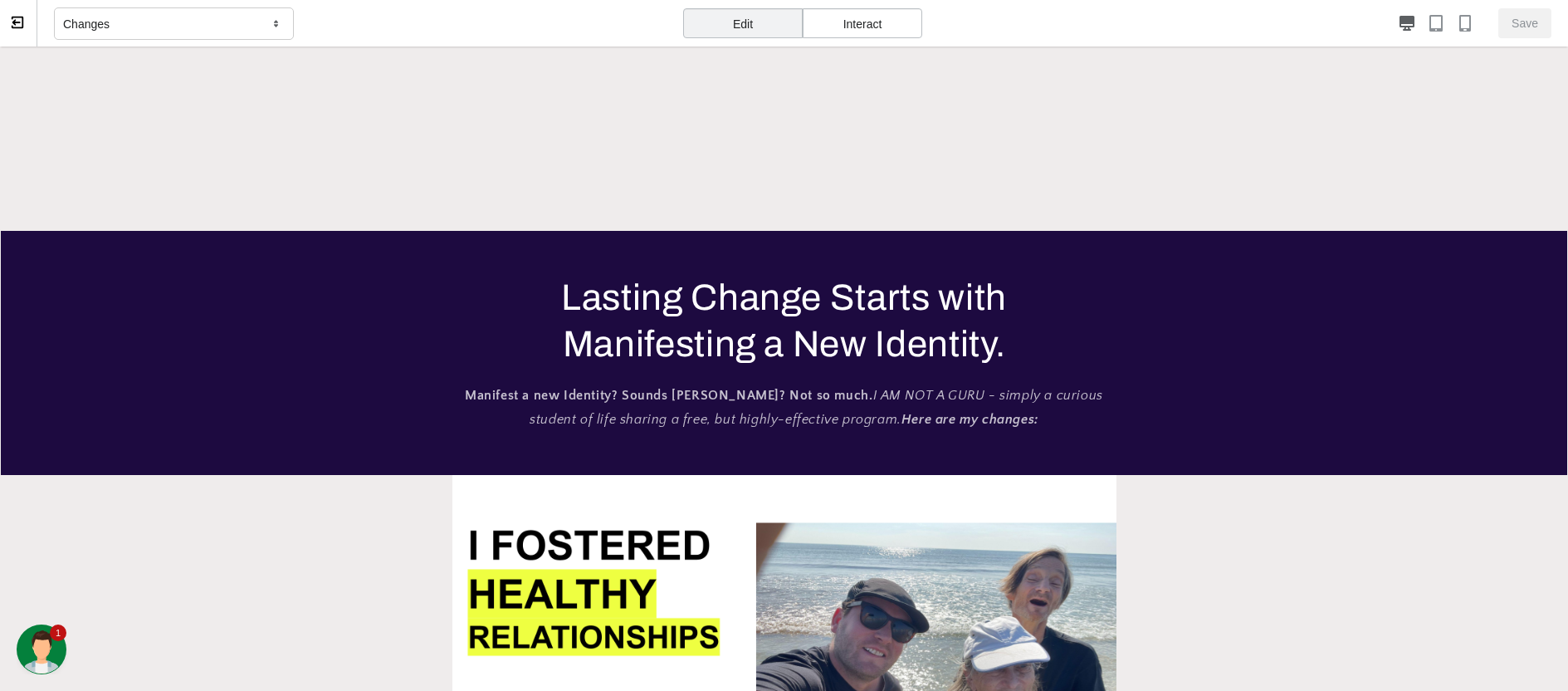
scroll to position [889, 0]
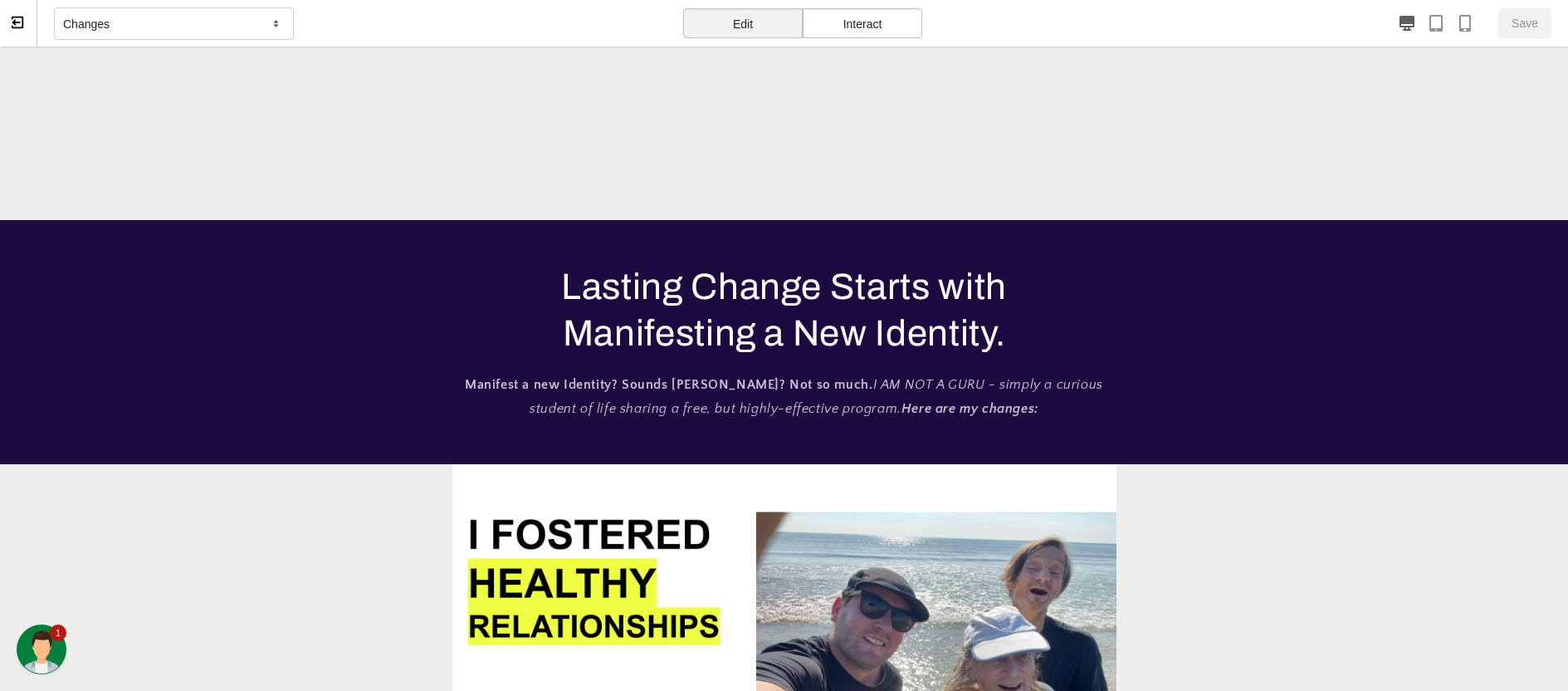
click at [268, 31] on icon at bounding box center [276, 24] width 17 height 15
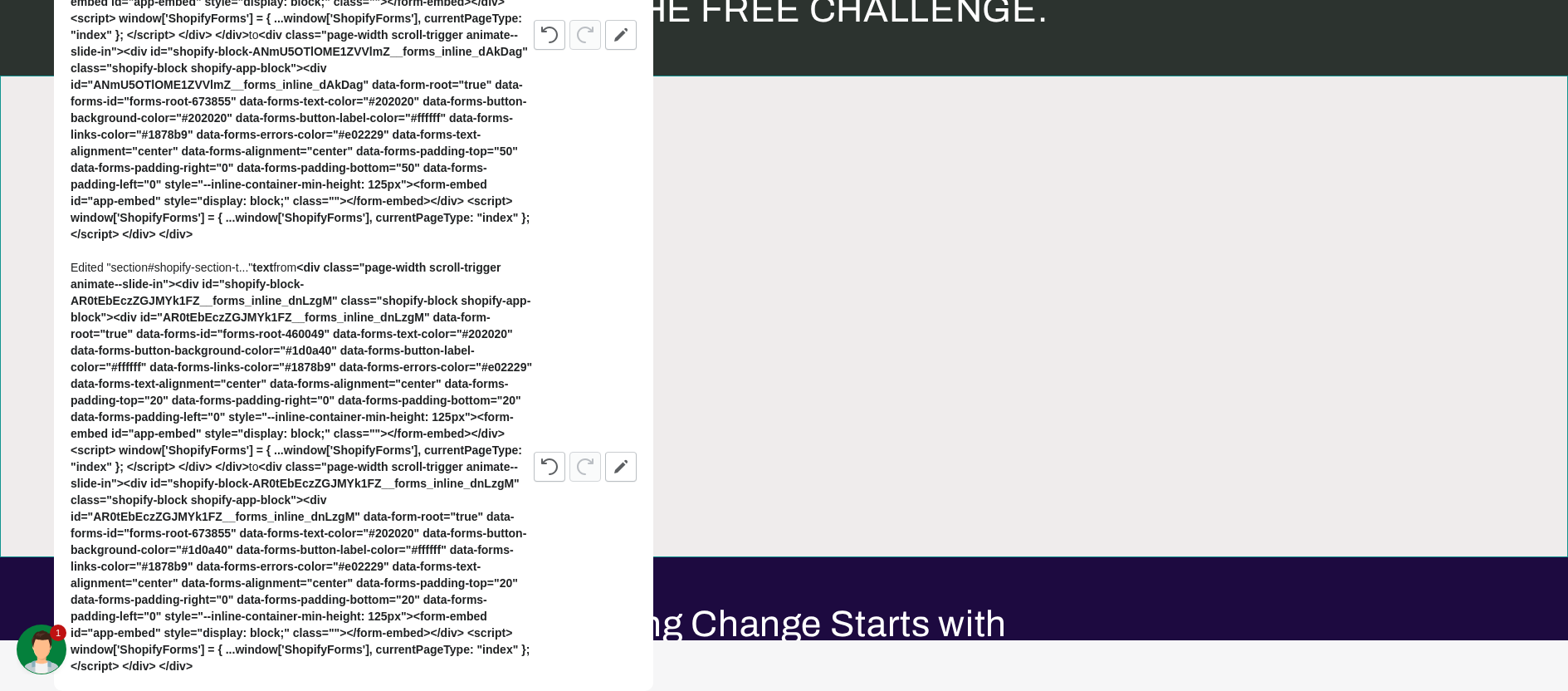
scroll to position [216, 0]
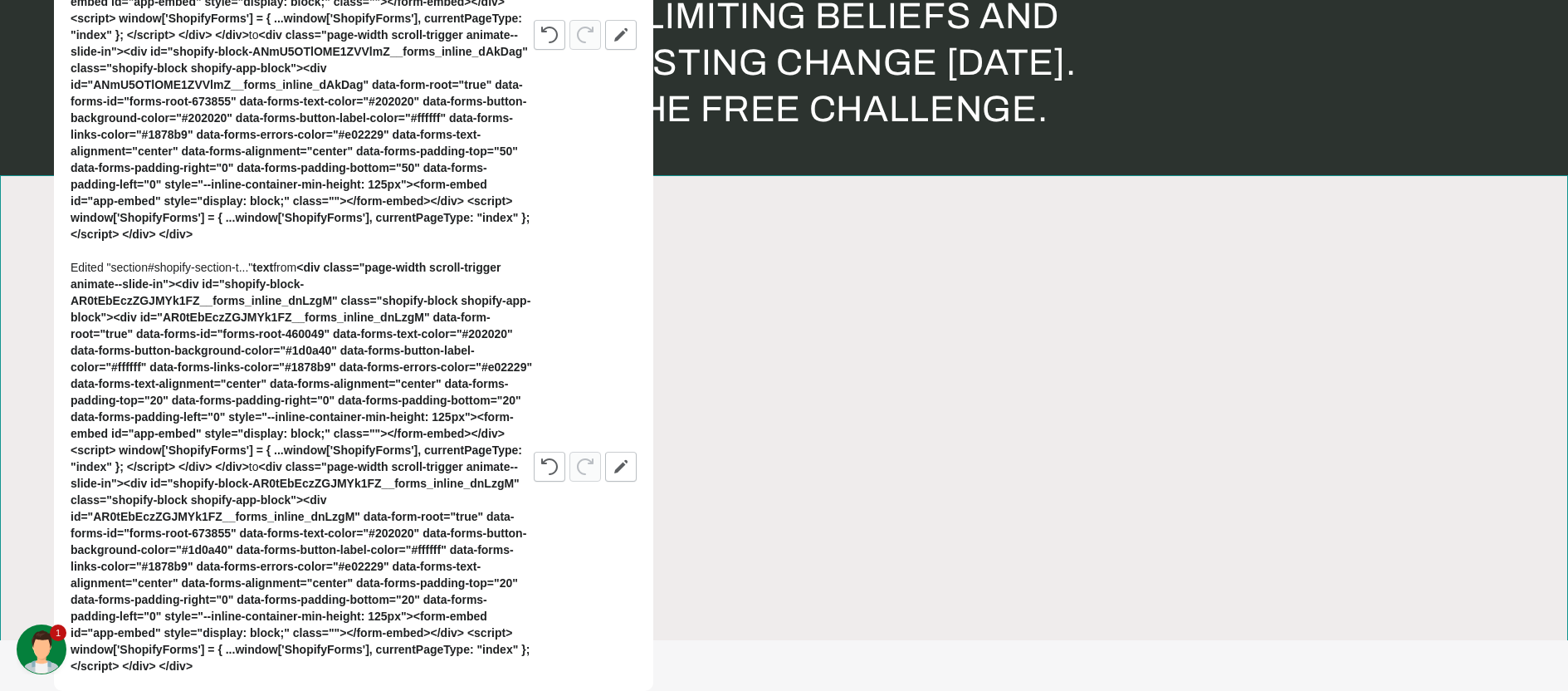
click at [1394, 294] on section at bounding box center [784, 416] width 1568 height 481
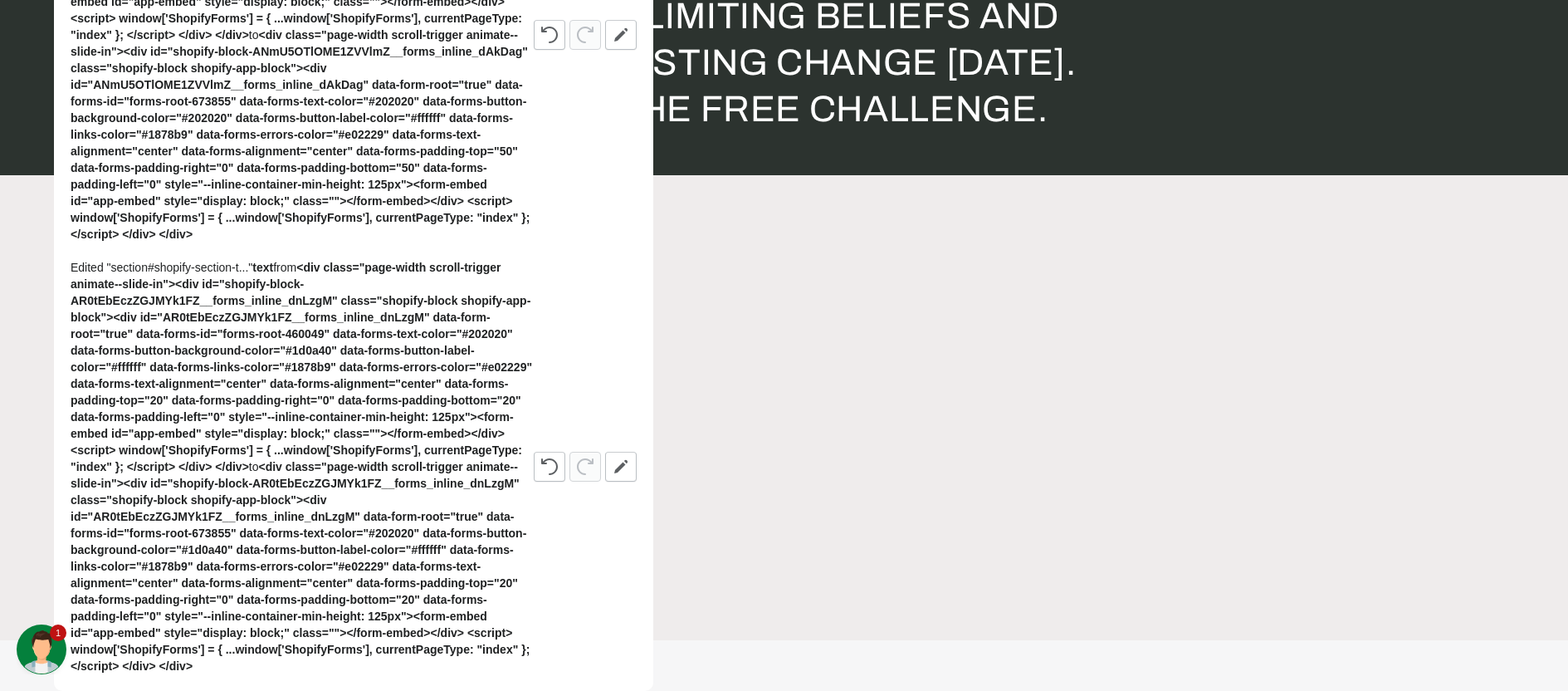
scroll to position [0, 1327]
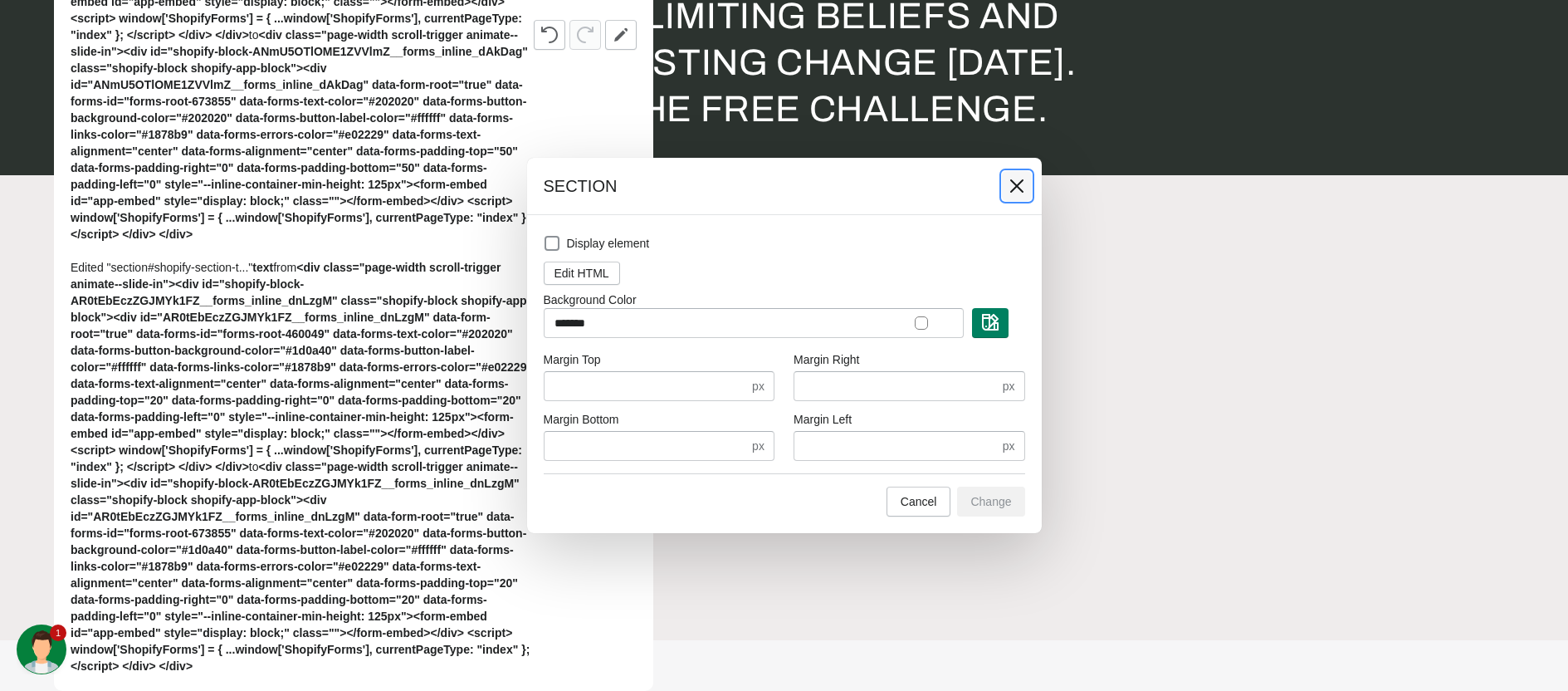
click at [1010, 182] on icon at bounding box center [1017, 185] width 17 height 17
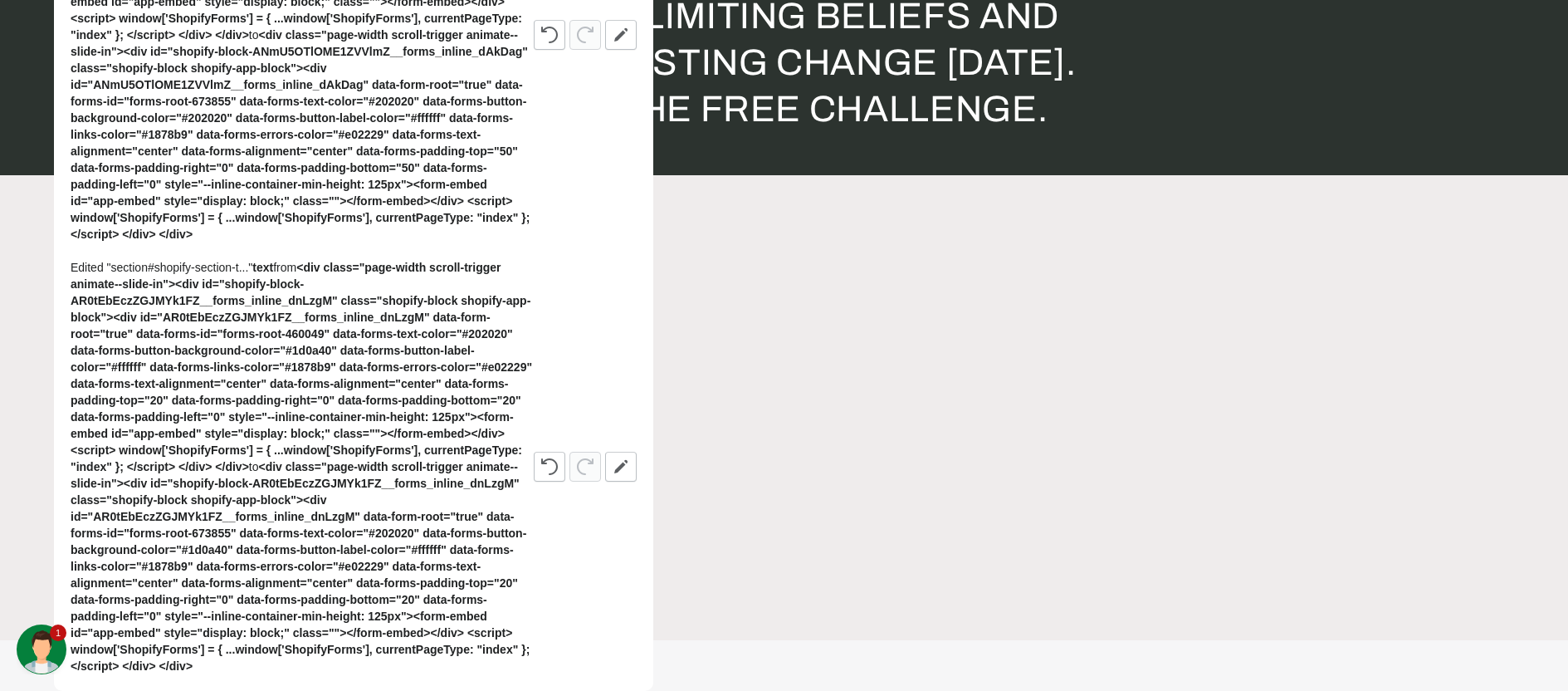
scroll to position [0, 0]
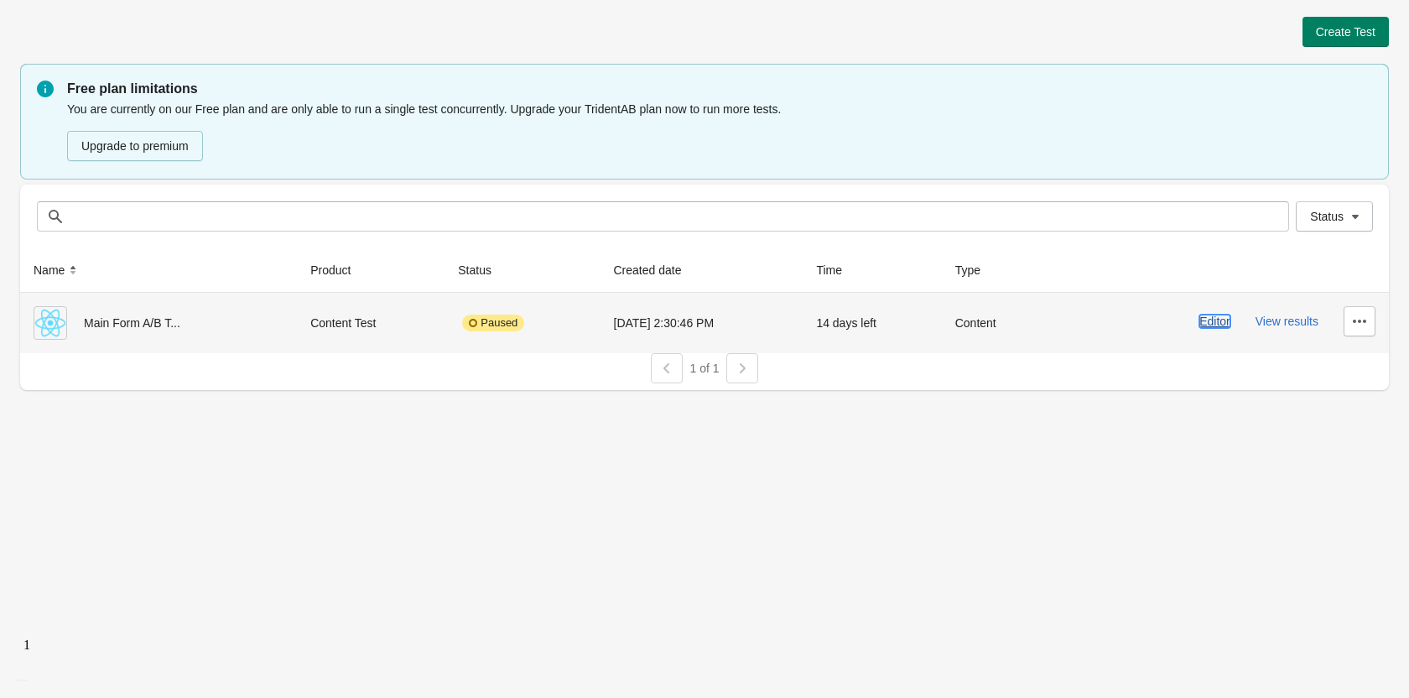
click at [1217, 320] on button "Editor" at bounding box center [1214, 320] width 31 height 13
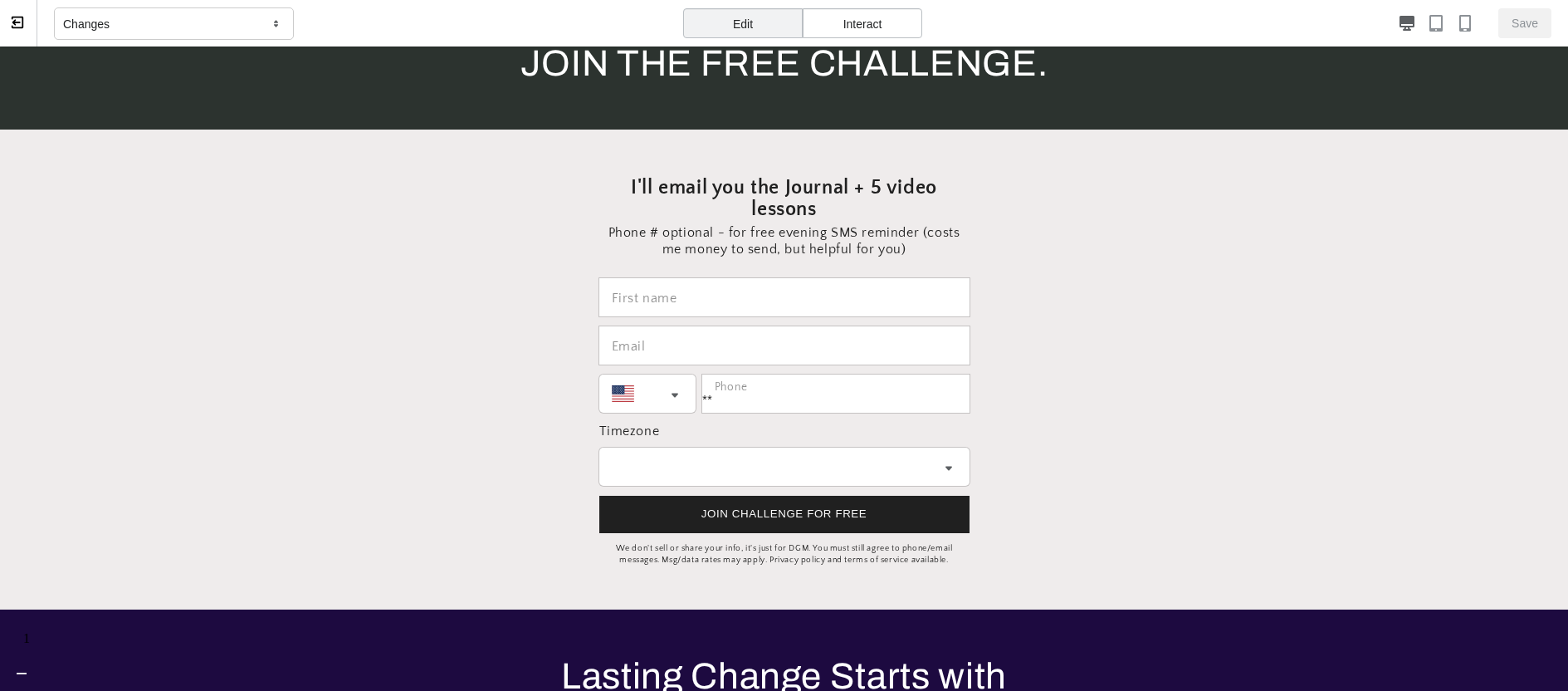
scroll to position [0, 1992]
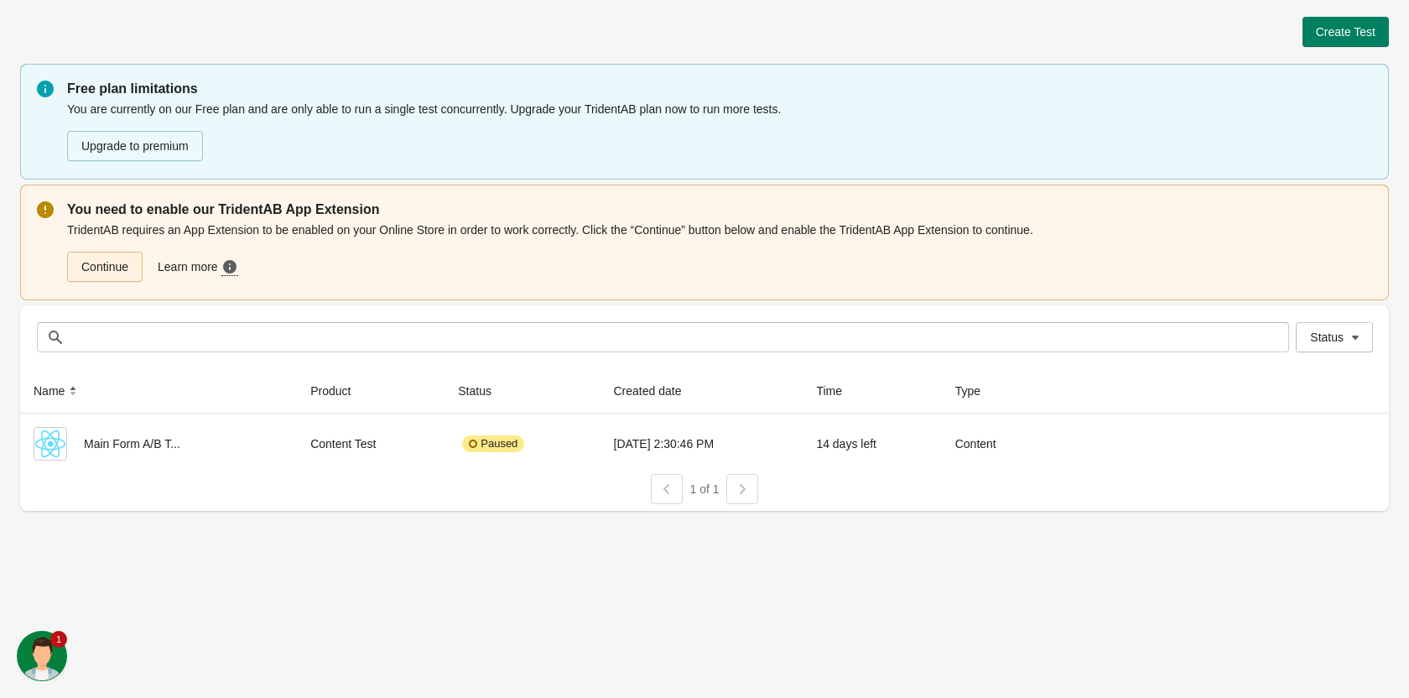
click at [117, 262] on link "Continue" at bounding box center [104, 267] width 75 height 30
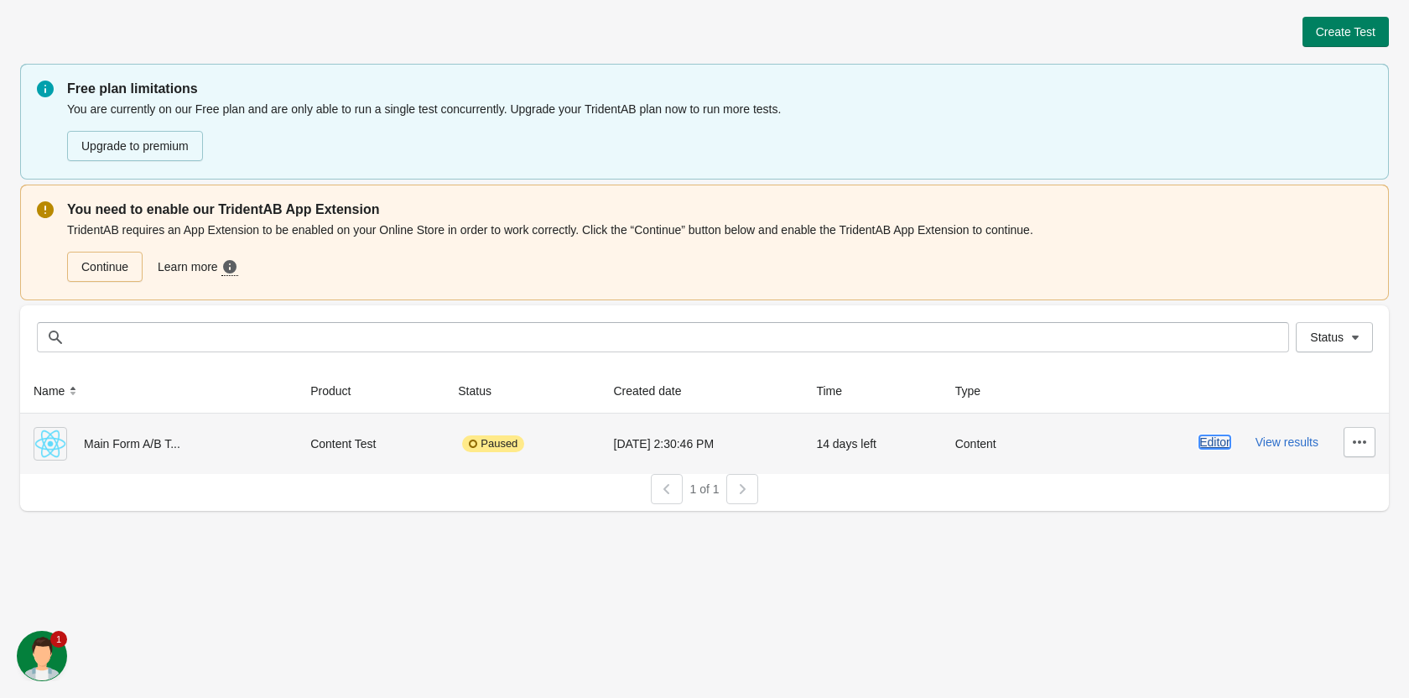
click at [1222, 444] on button "Editor" at bounding box center [1214, 441] width 31 height 13
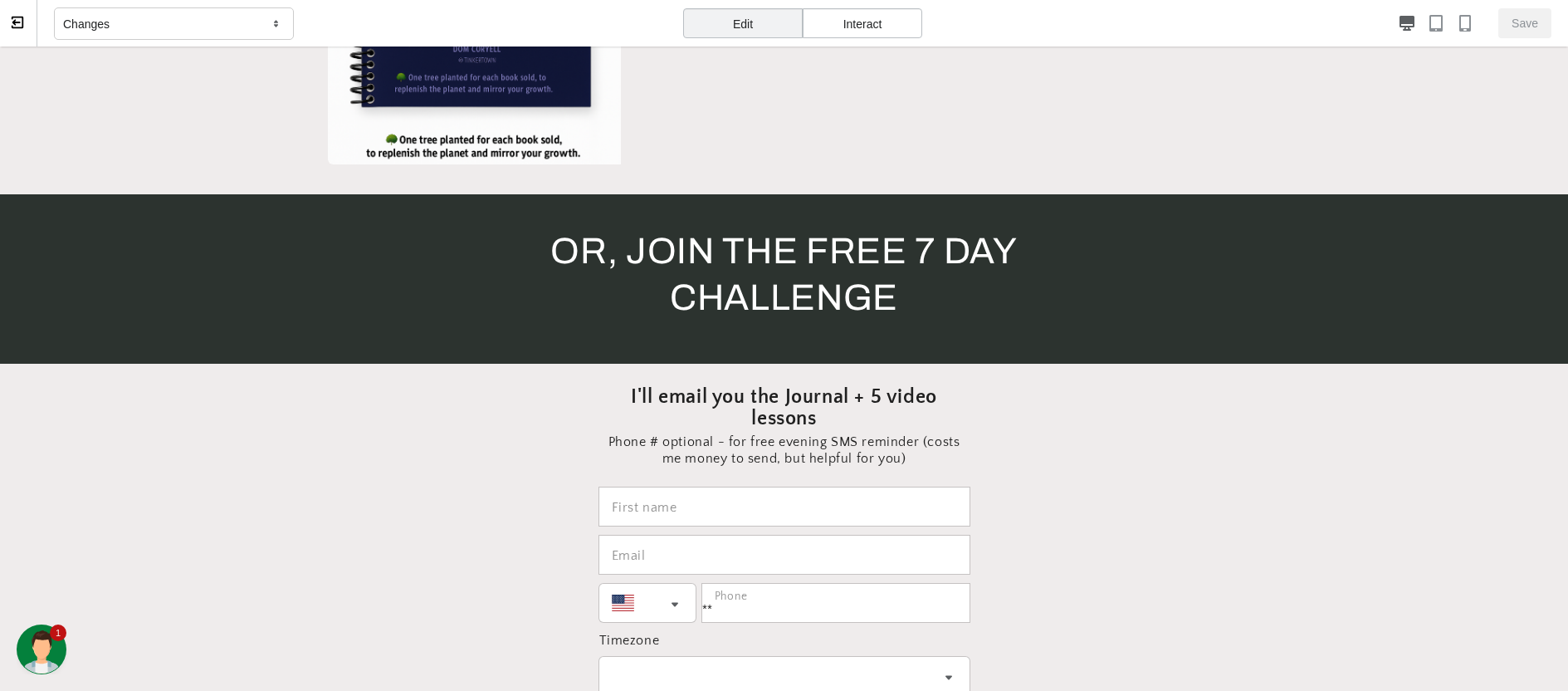
scroll to position [4364, 0]
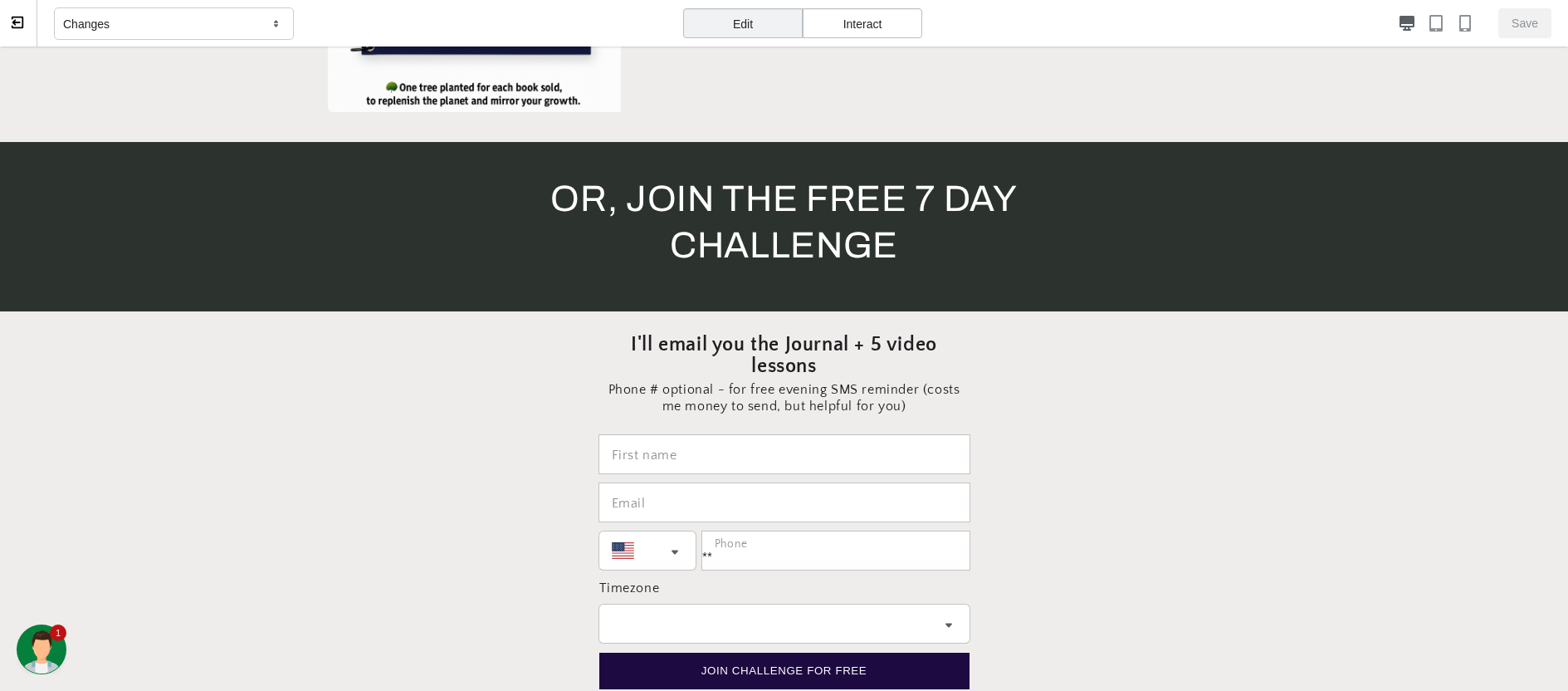
click at [1394, 381] on section at bounding box center [784, 526] width 1568 height 430
click at [1394, 380] on section at bounding box center [784, 526] width 1568 height 430
click at [225, 19] on div "Changes" at bounding box center [173, 25] width 240 height 34
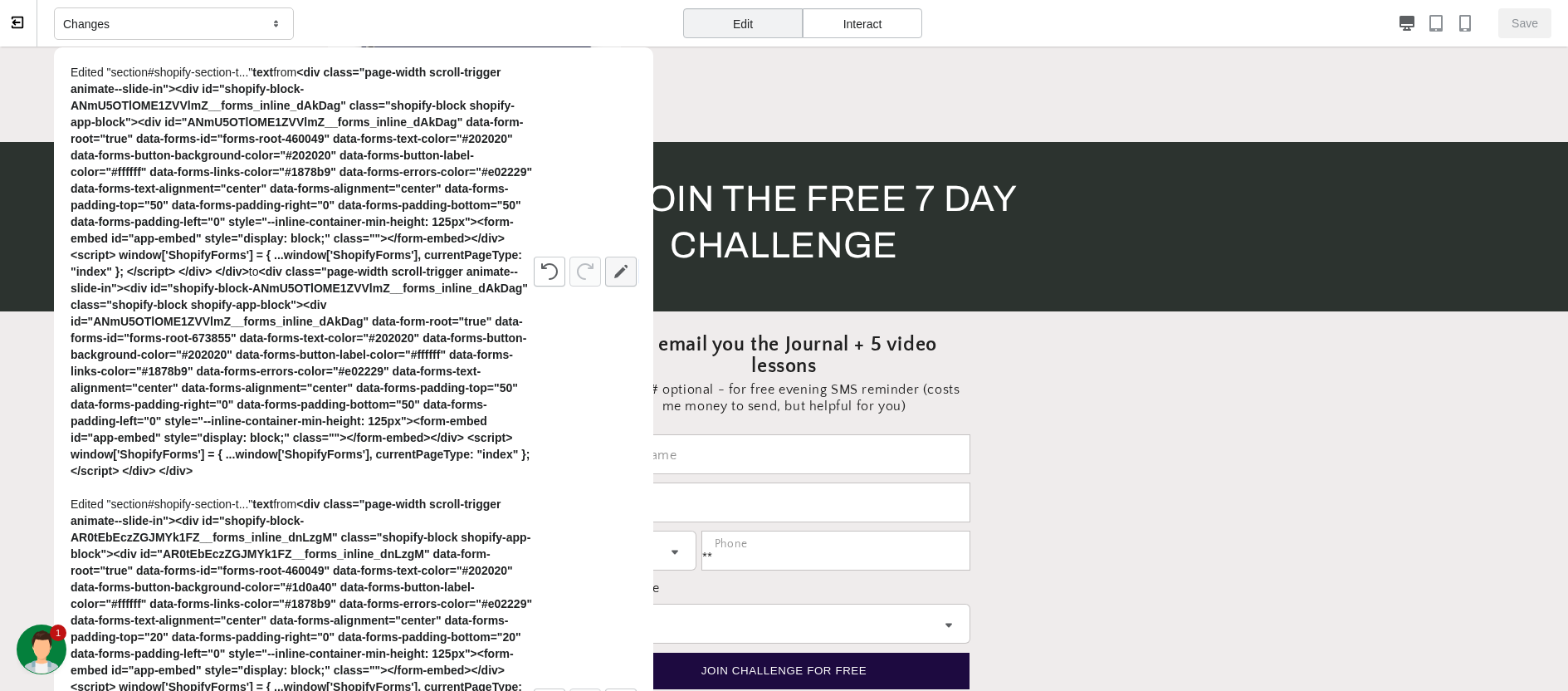
click at [624, 275] on icon "button" at bounding box center [621, 271] width 17 height 17
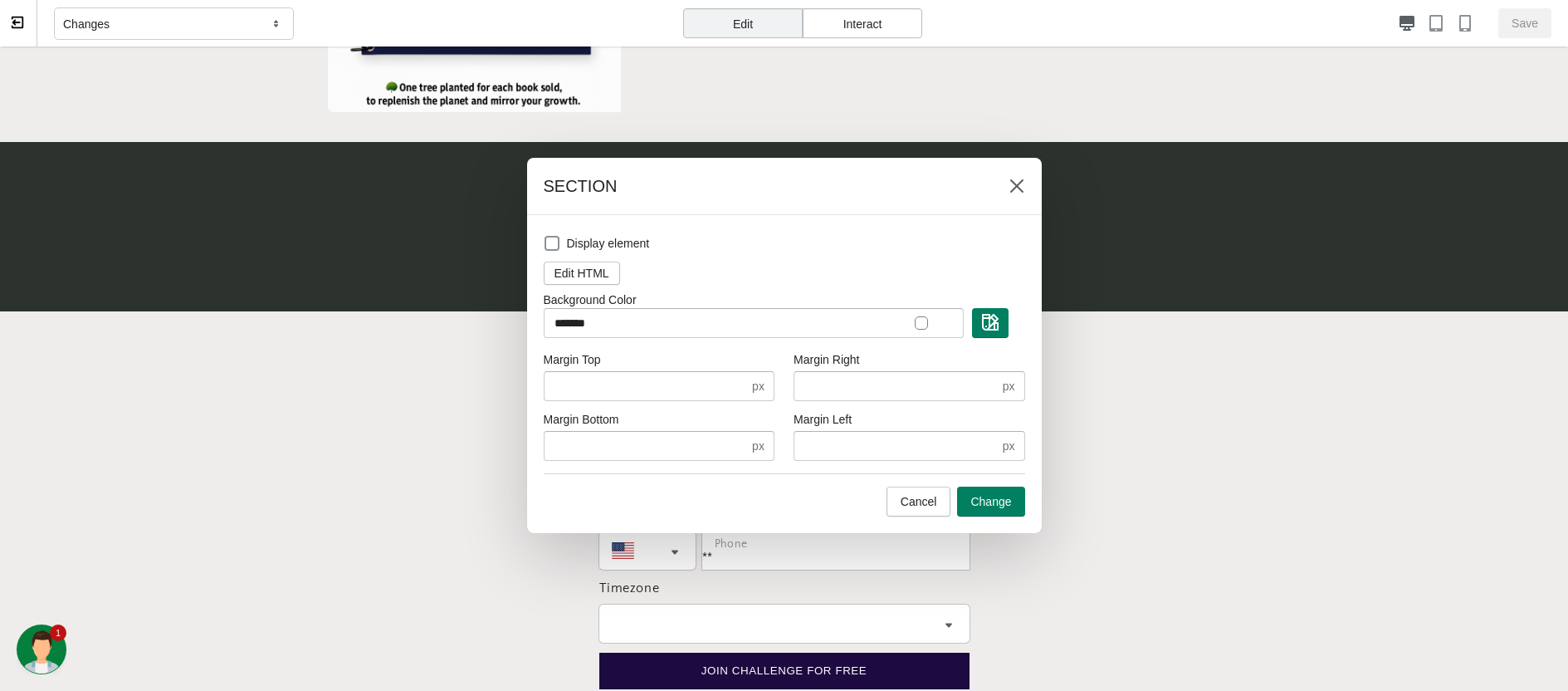
scroll to position [0, 0]
click at [583, 277] on span "Edit HTML" at bounding box center [581, 272] width 54 height 13
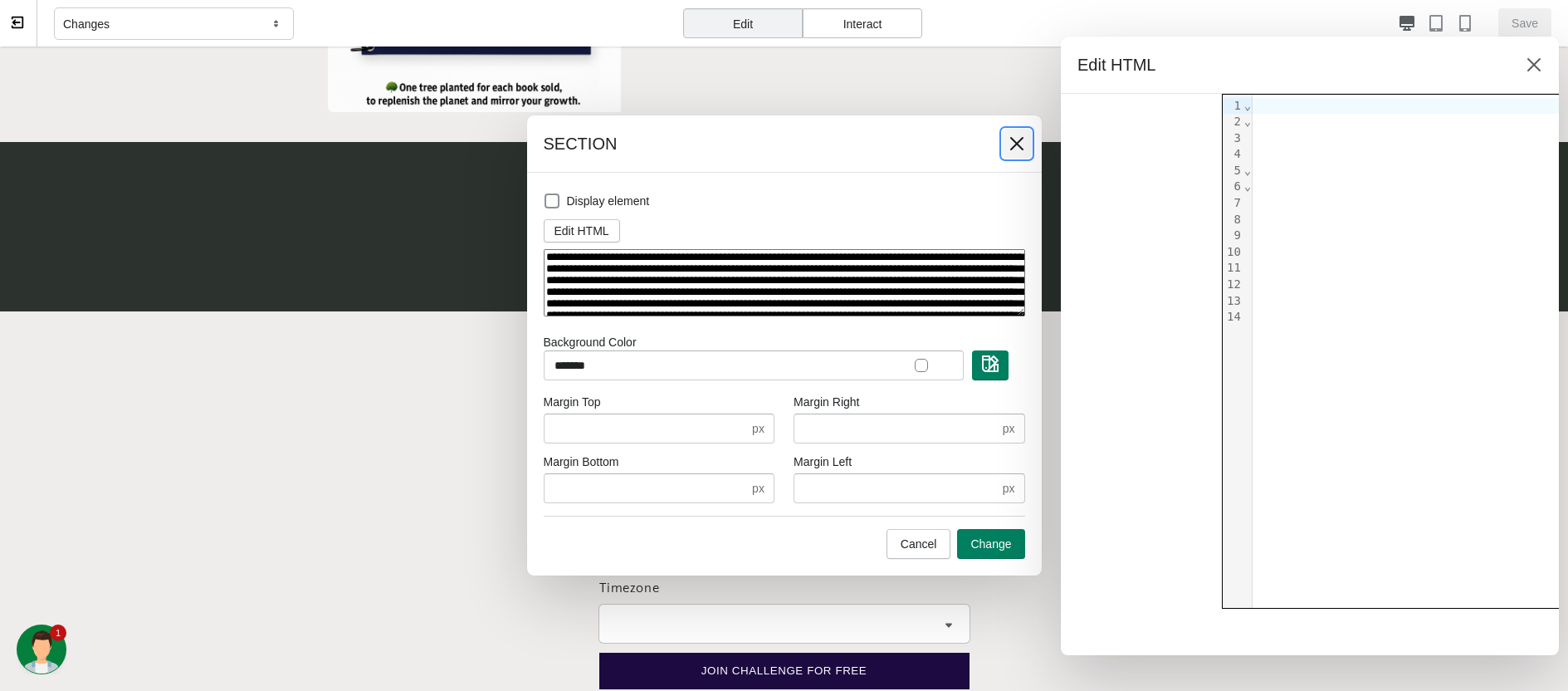
click at [1021, 142] on icon at bounding box center [1017, 144] width 17 height 17
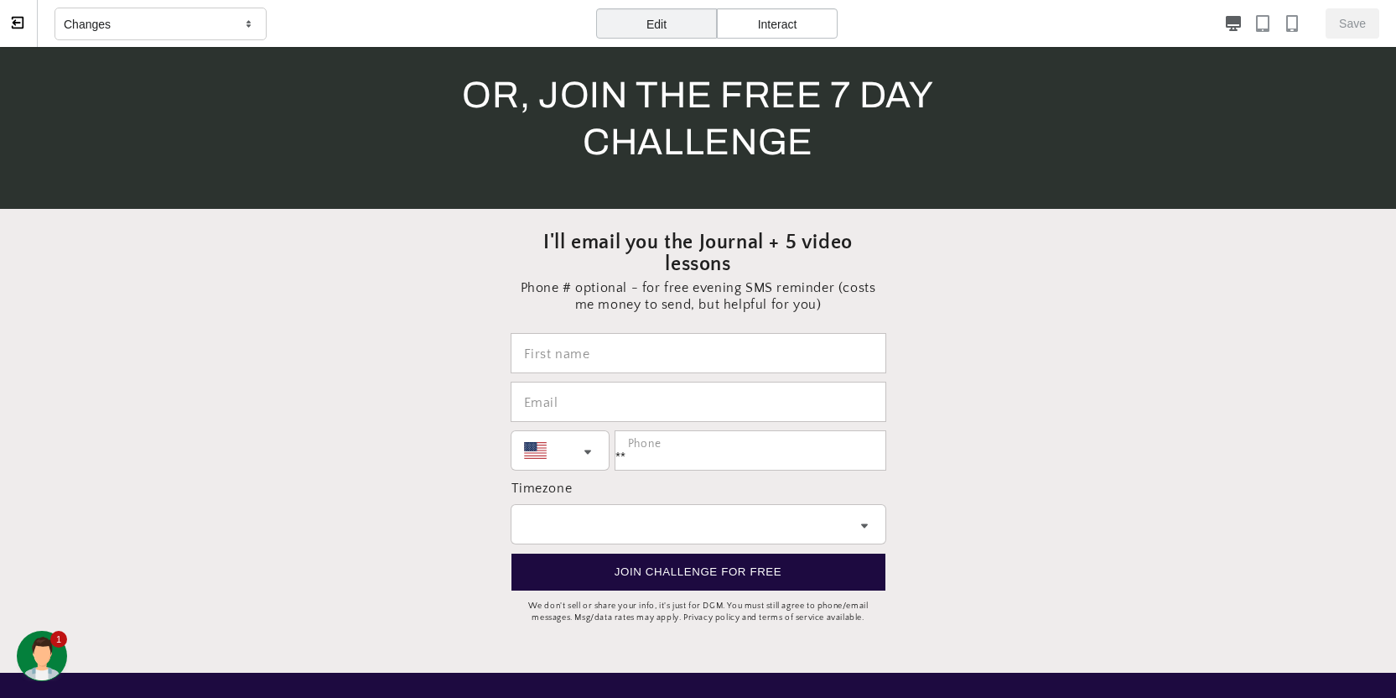
click at [19, 17] on icon at bounding box center [18, 23] width 12 height 12
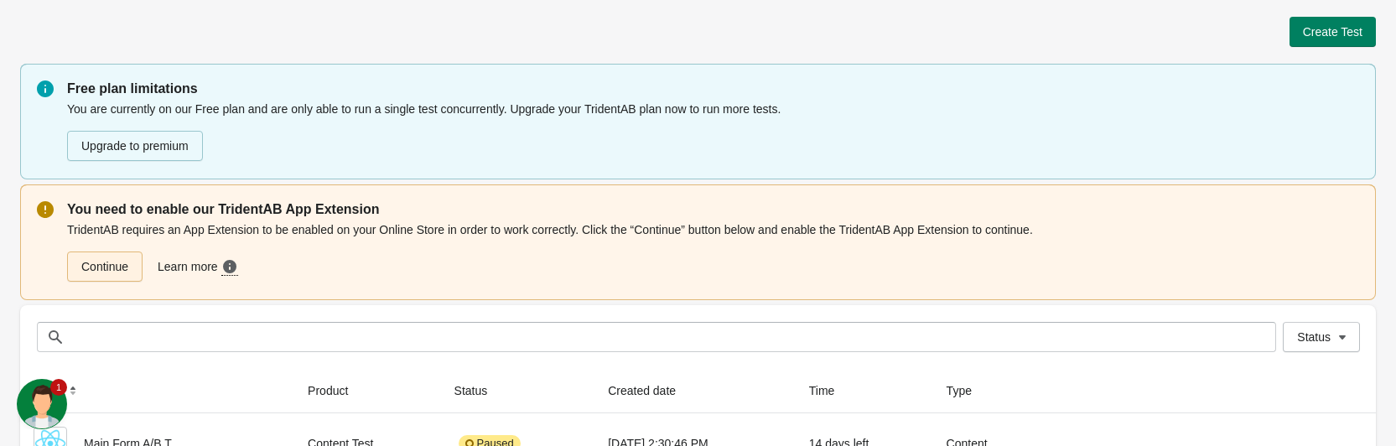
click at [102, 265] on link "Continue" at bounding box center [104, 267] width 75 height 30
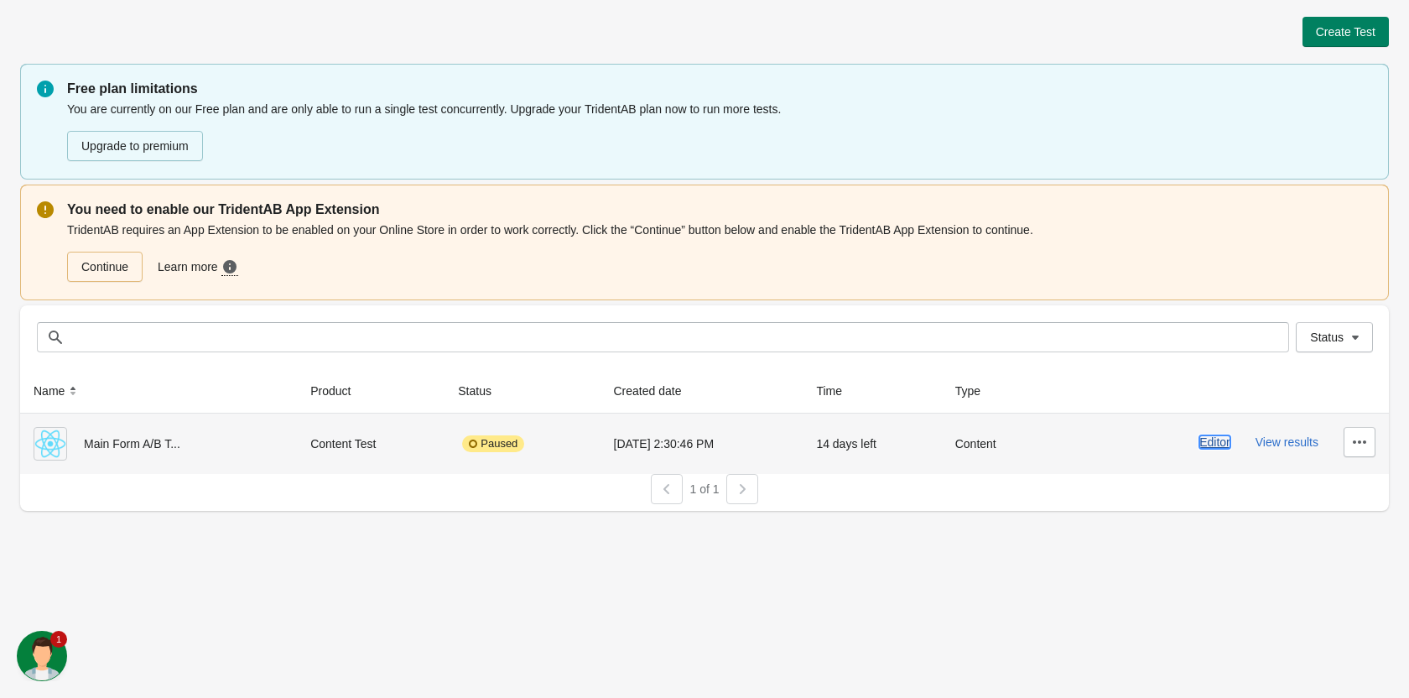
click at [1217, 437] on button "Editor" at bounding box center [1214, 441] width 31 height 13
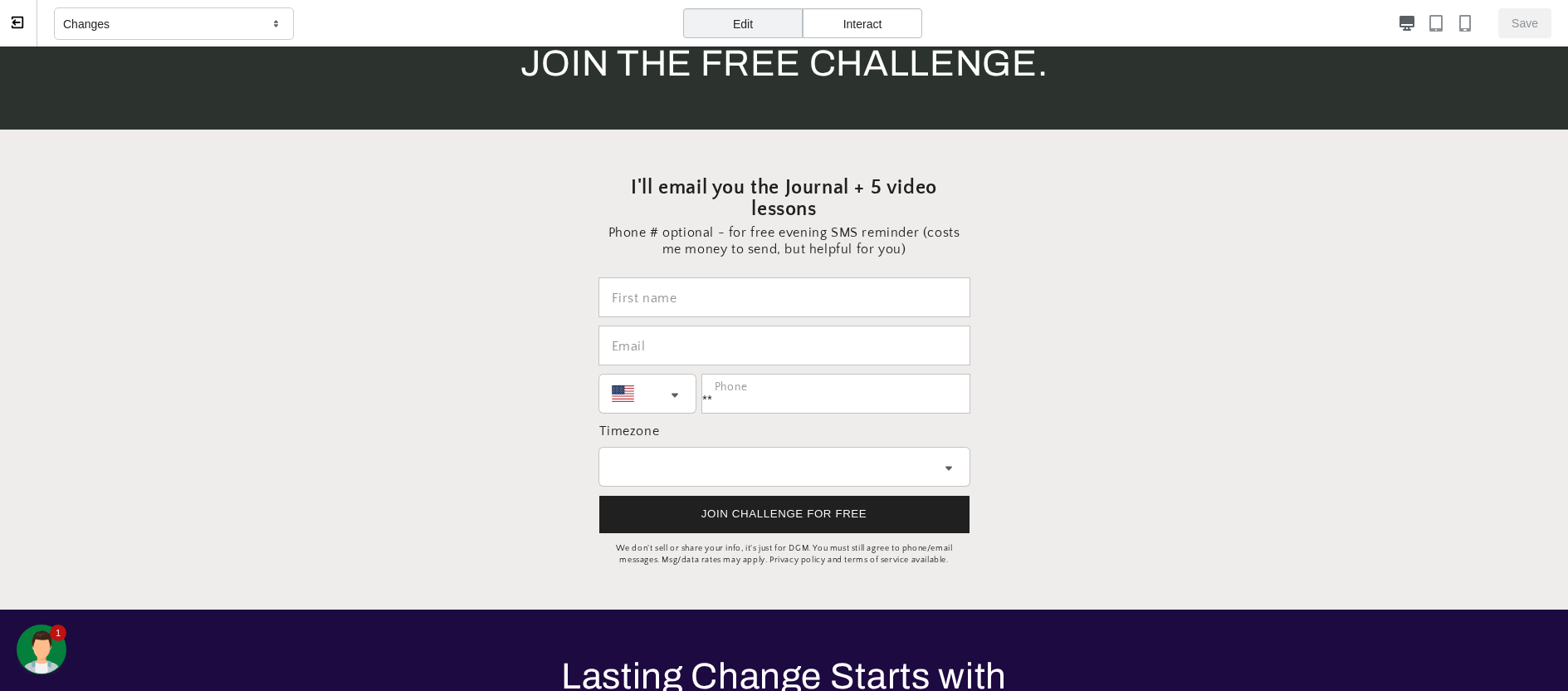
scroll to position [0, 1327]
click at [1394, 200] on section at bounding box center [784, 369] width 1568 height 480
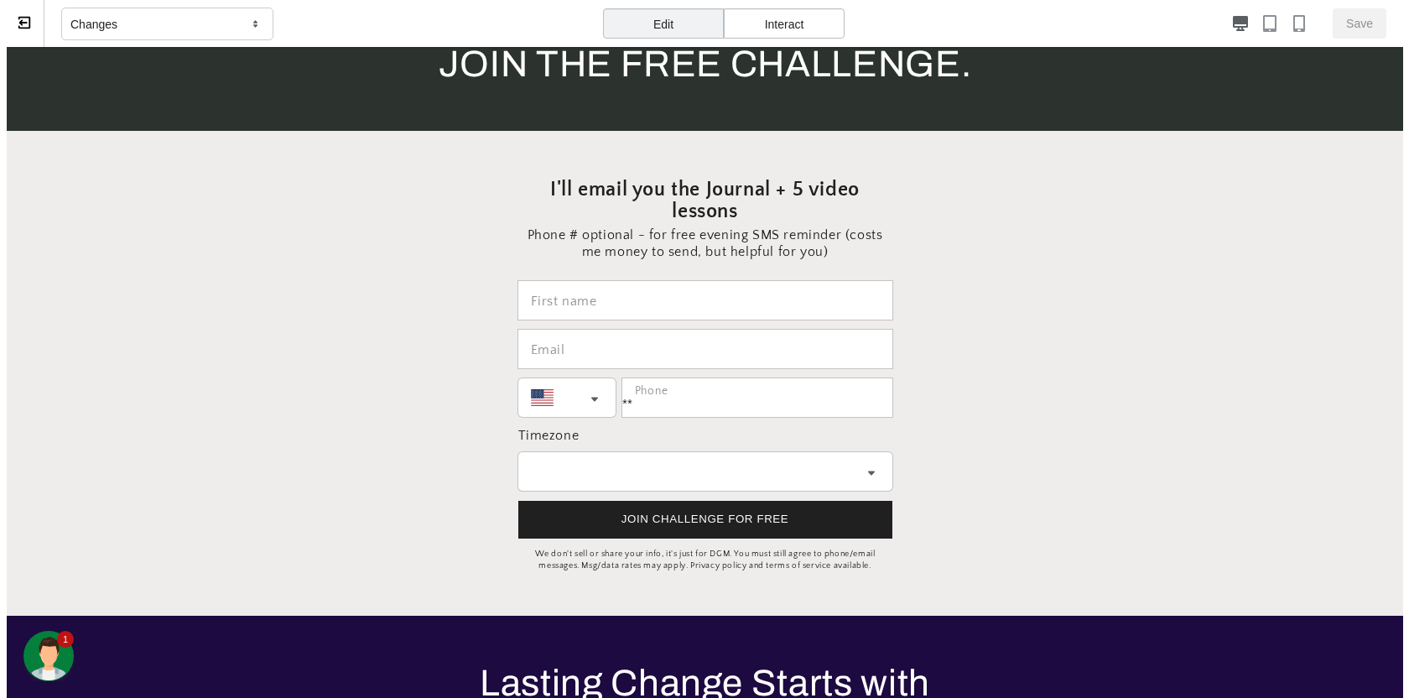
scroll to position [0, 2683]
click at [14, 23] on icon at bounding box center [17, 22] width 8 height 6
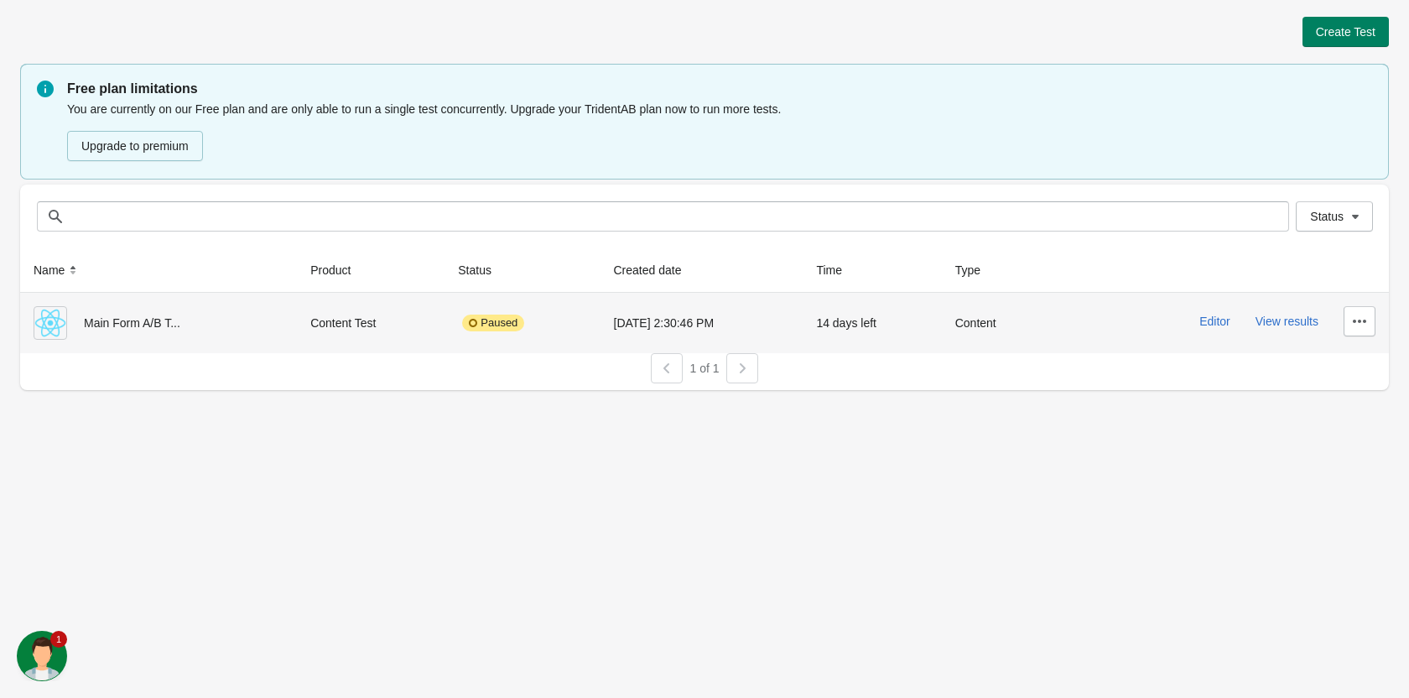
click at [1277, 330] on div "Editor View results" at bounding box center [1220, 321] width 310 height 30
click at [1277, 326] on button "View results" at bounding box center [1286, 320] width 63 height 13
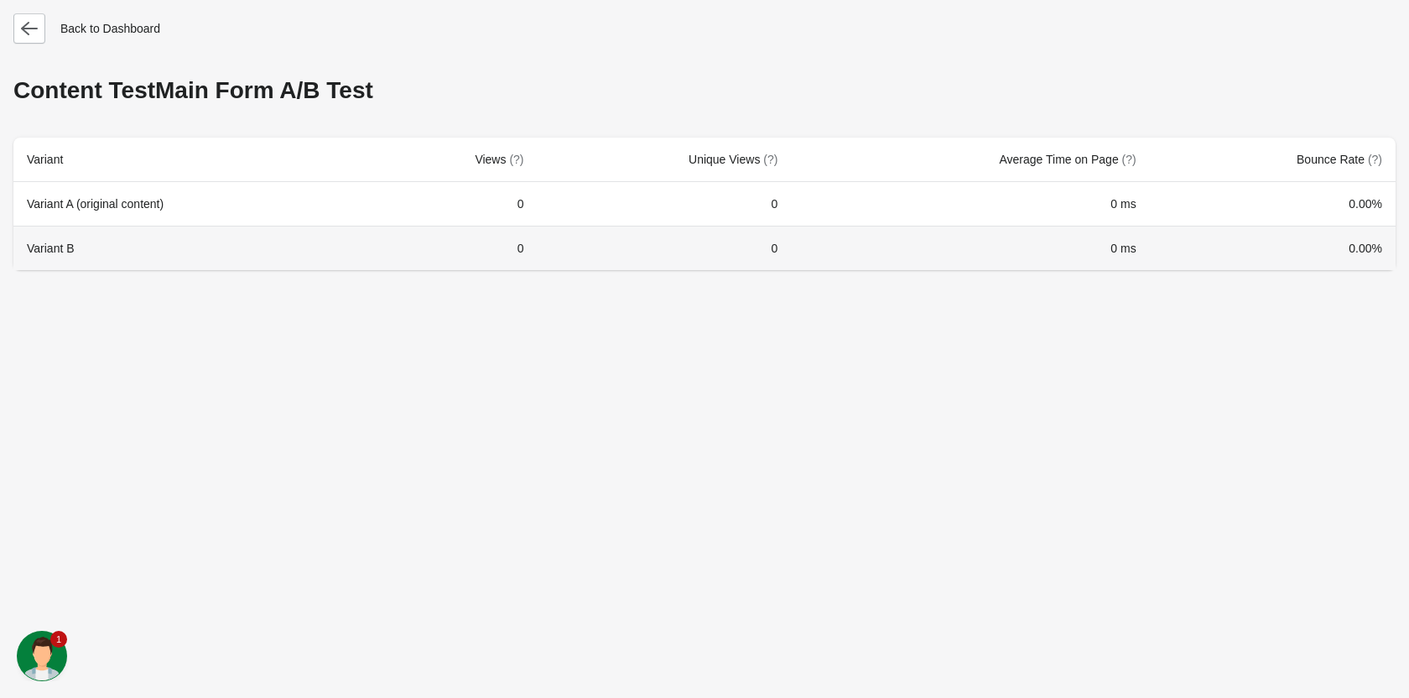
click at [61, 247] on th "Variant B" at bounding box center [192, 248] width 358 height 44
click at [112, 247] on th "Variant B" at bounding box center [192, 248] width 358 height 44
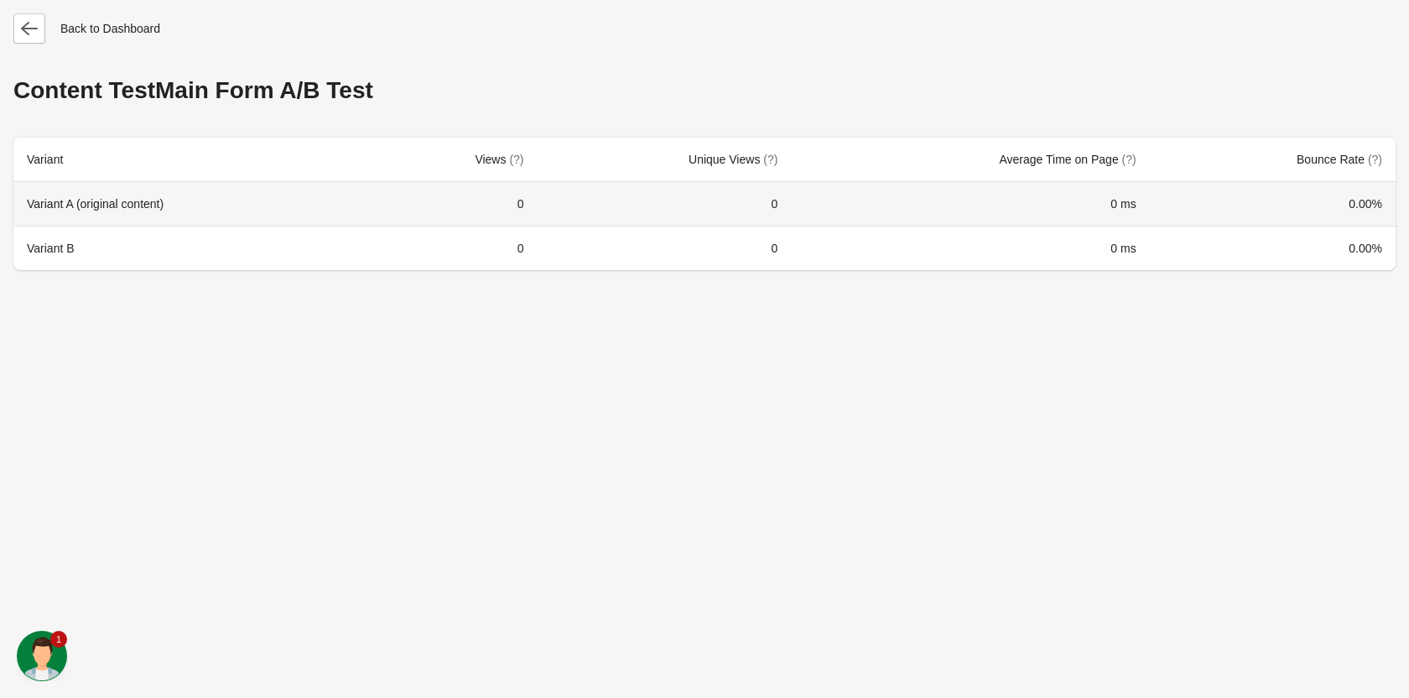
click at [121, 202] on th "Variant A (original content)" at bounding box center [192, 204] width 358 height 44
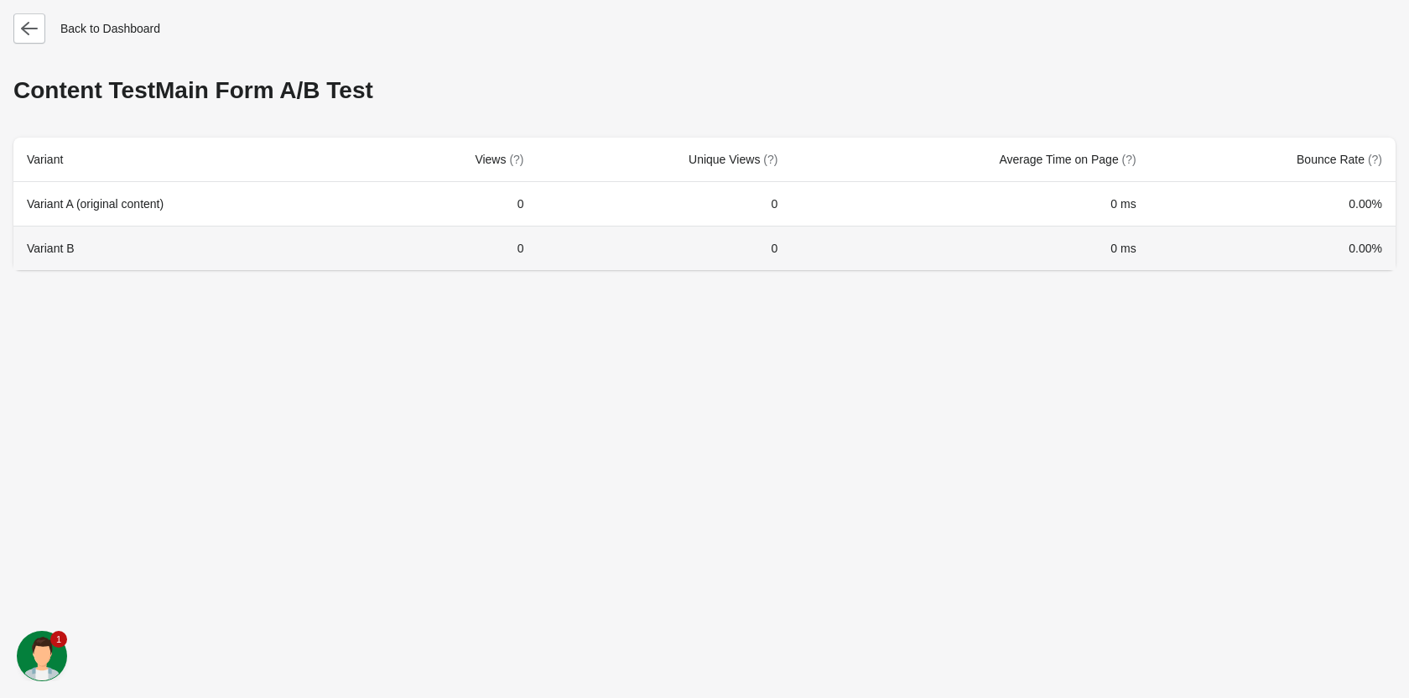
click at [136, 241] on th "Variant B" at bounding box center [192, 248] width 358 height 44
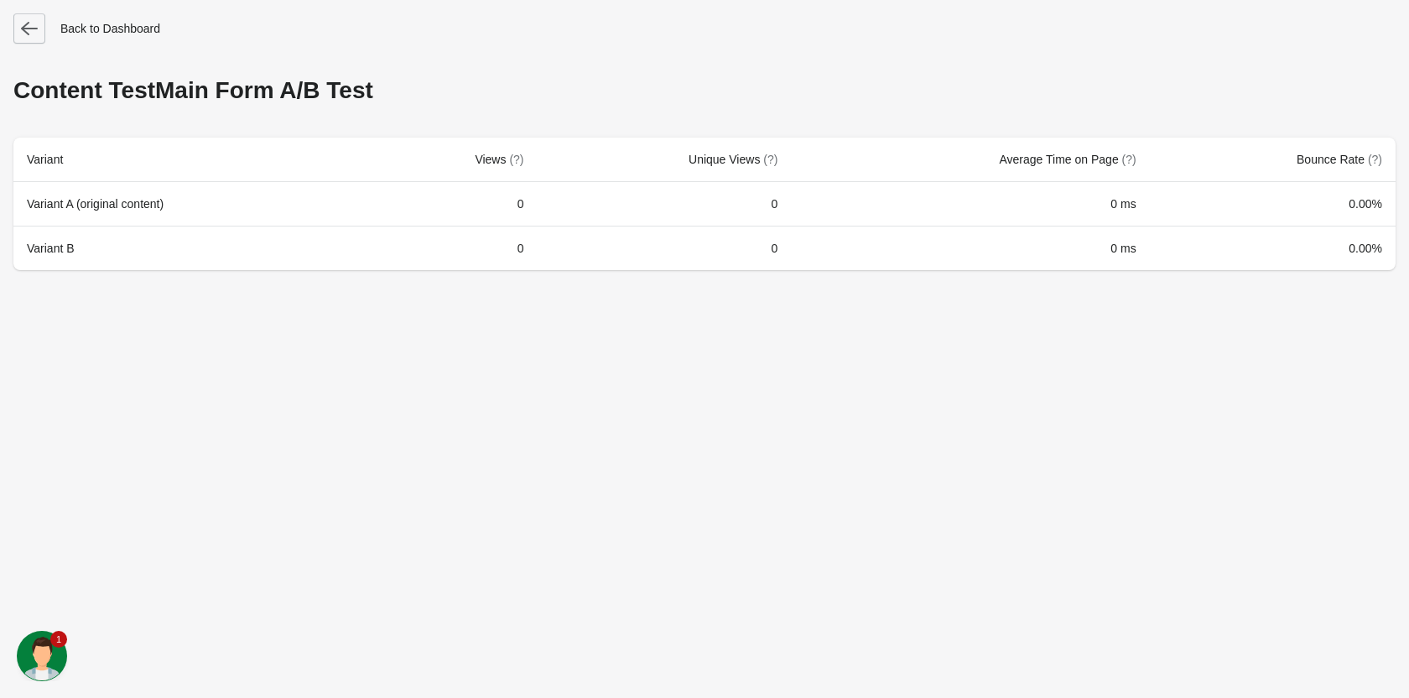
click at [37, 38] on button "button" at bounding box center [29, 28] width 32 height 30
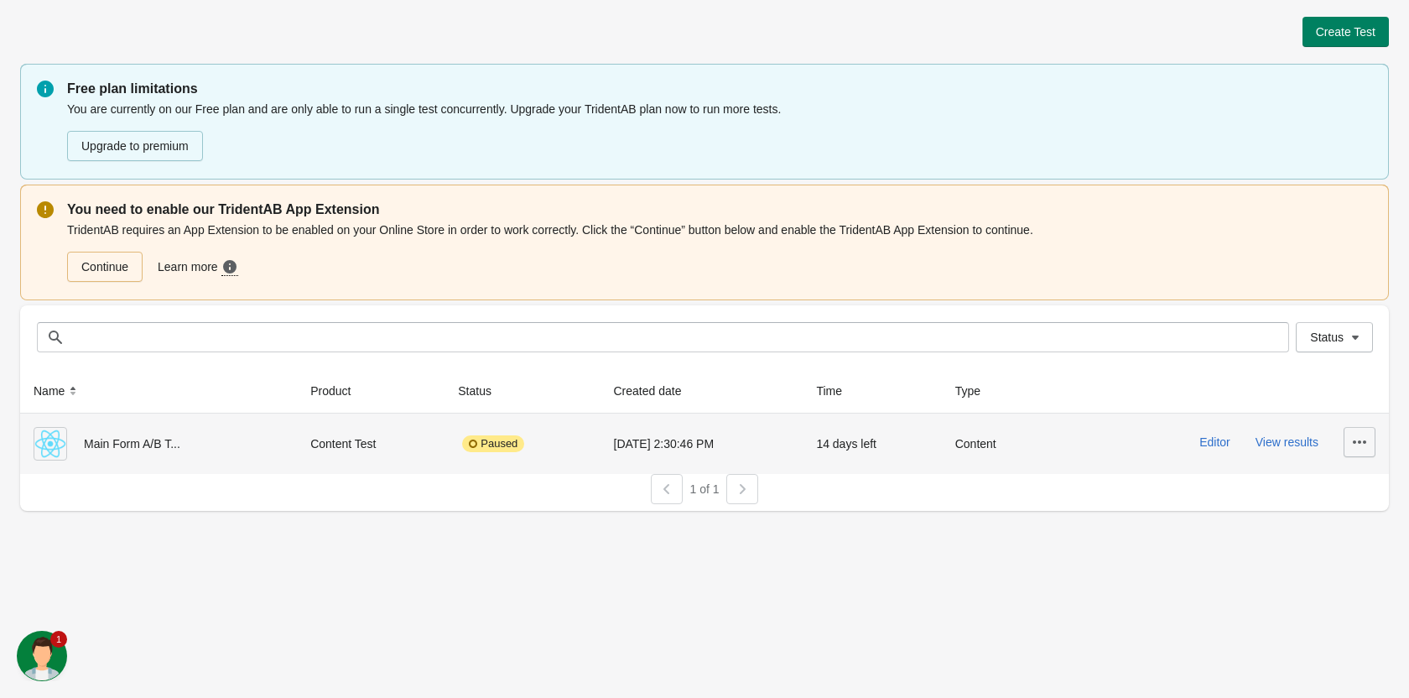
click at [1355, 439] on icon "button" at bounding box center [1359, 441] width 17 height 17
click at [1341, 519] on span "Resume" at bounding box center [1340, 519] width 44 height 17
click at [1212, 441] on button "Editor" at bounding box center [1214, 441] width 31 height 13
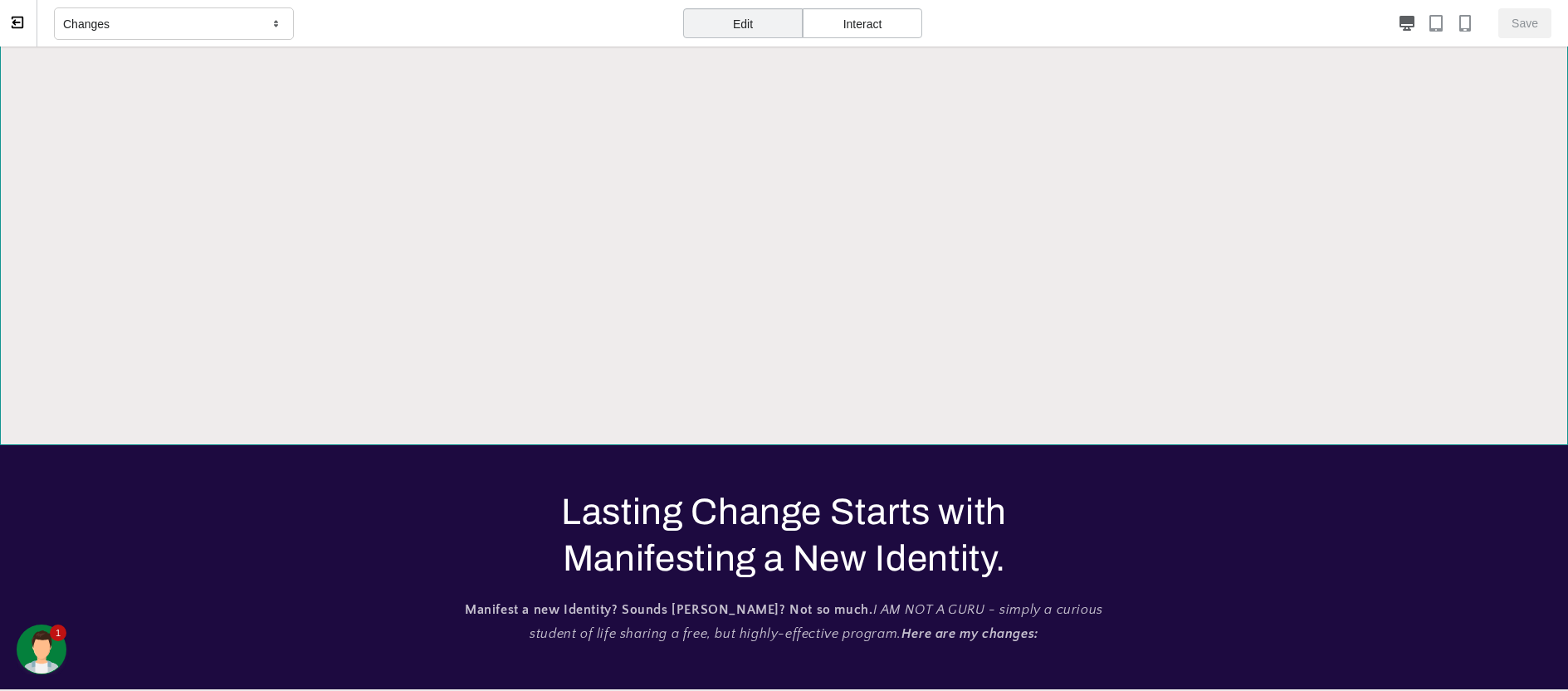
scroll to position [581, 0]
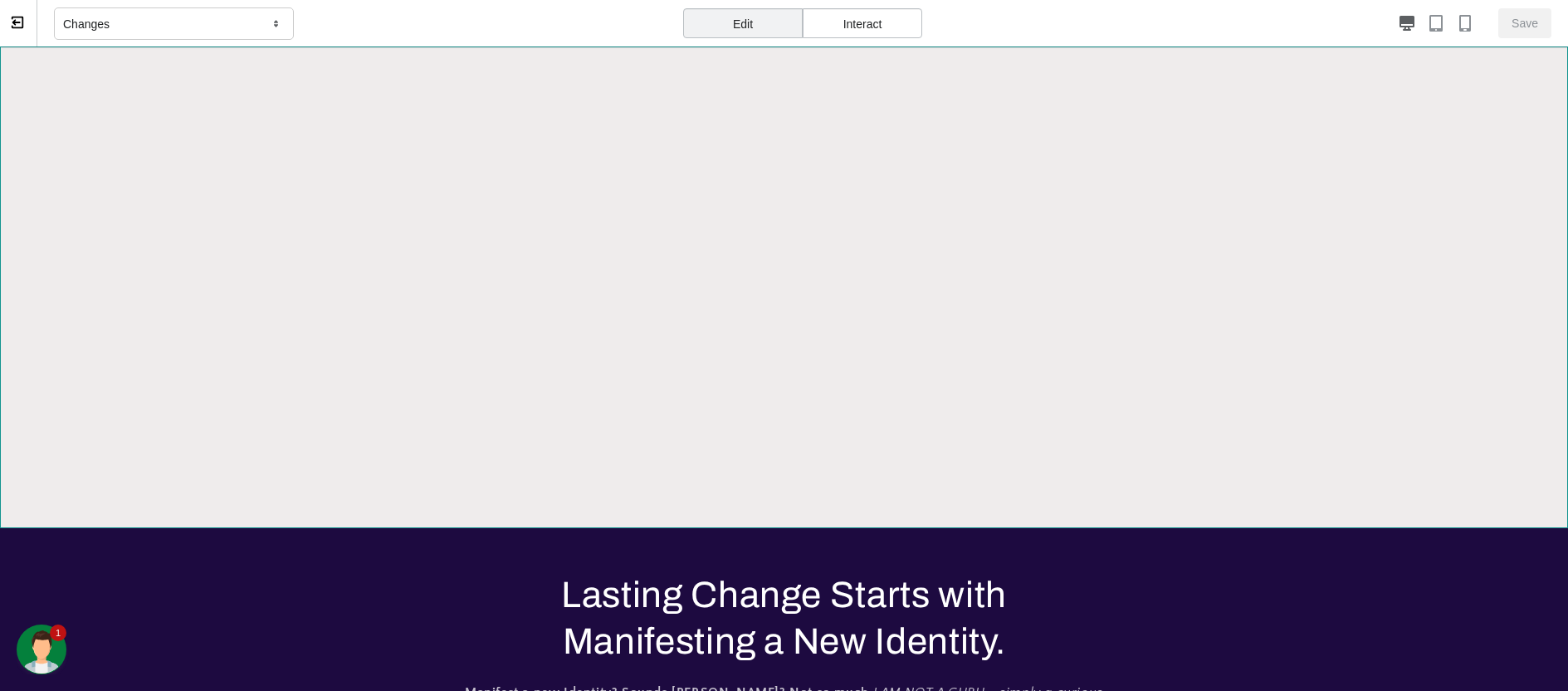
click at [1394, 264] on section at bounding box center [784, 287] width 1568 height 481
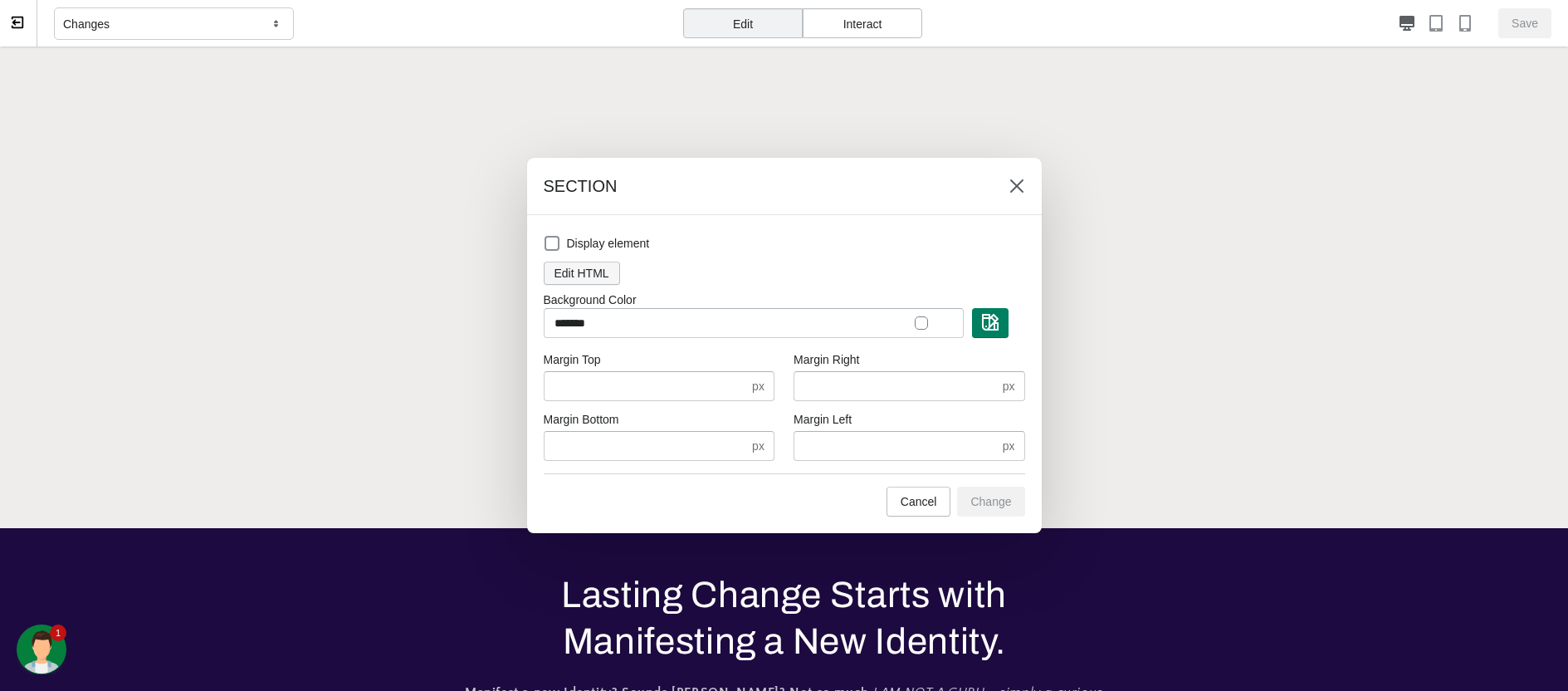
scroll to position [0, 1992]
click at [566, 264] on button "Edit HTML" at bounding box center [581, 272] width 76 height 23
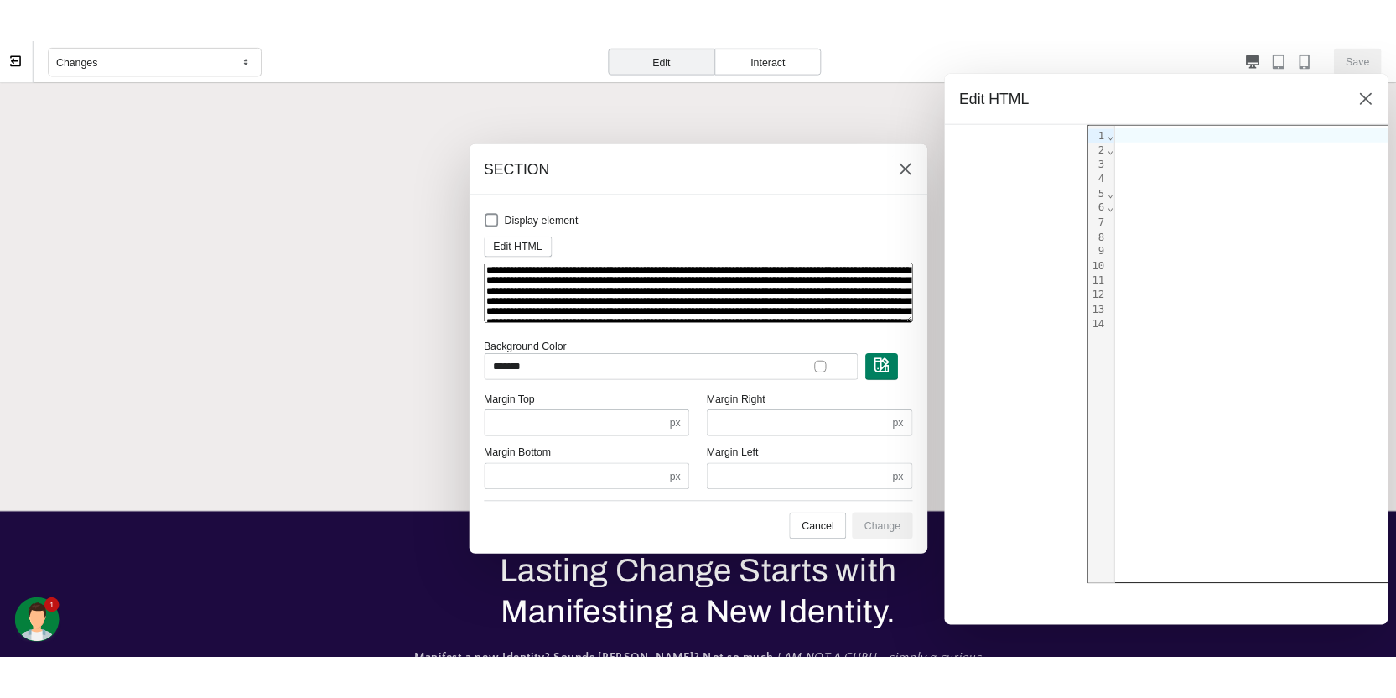
scroll to position [0, 671]
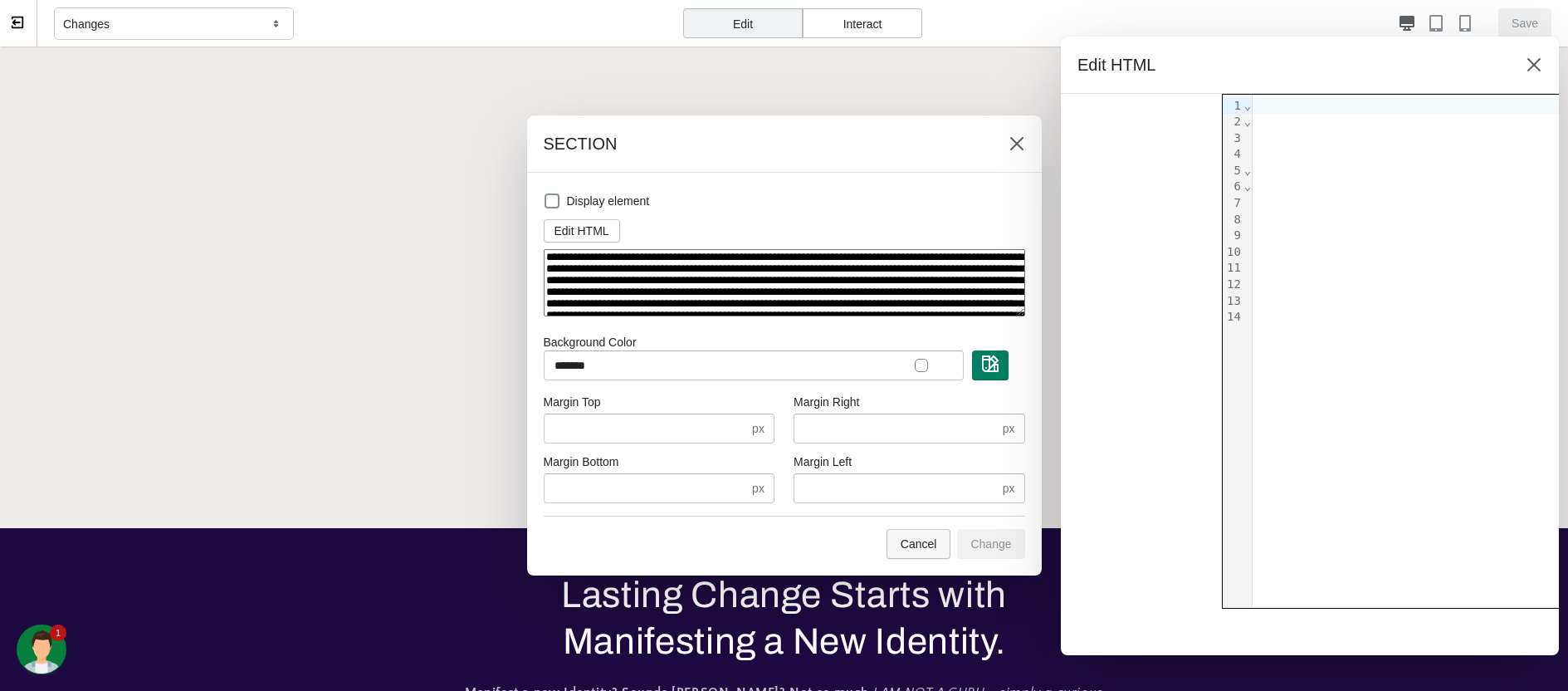
click at [906, 547] on span "Cancel" at bounding box center [919, 543] width 37 height 13
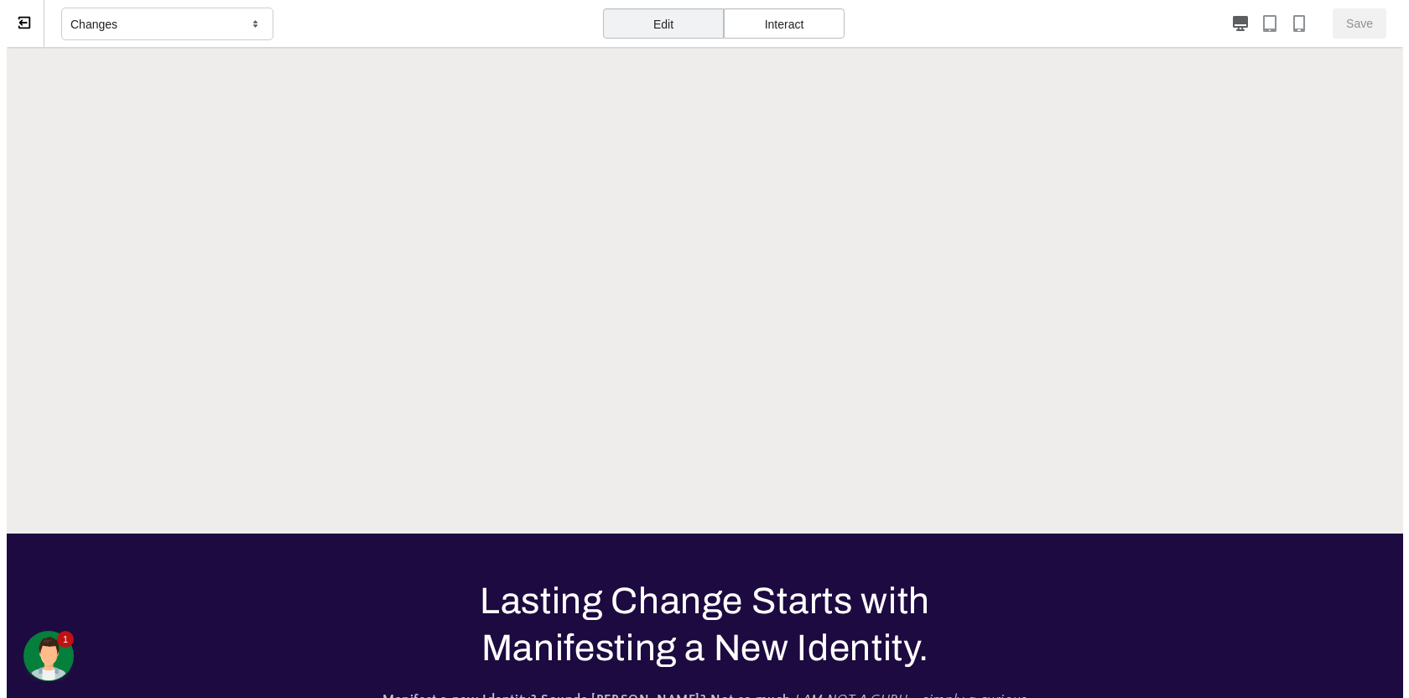
scroll to position [0, 1341]
click at [21, 12] on button at bounding box center [19, 23] width 38 height 47
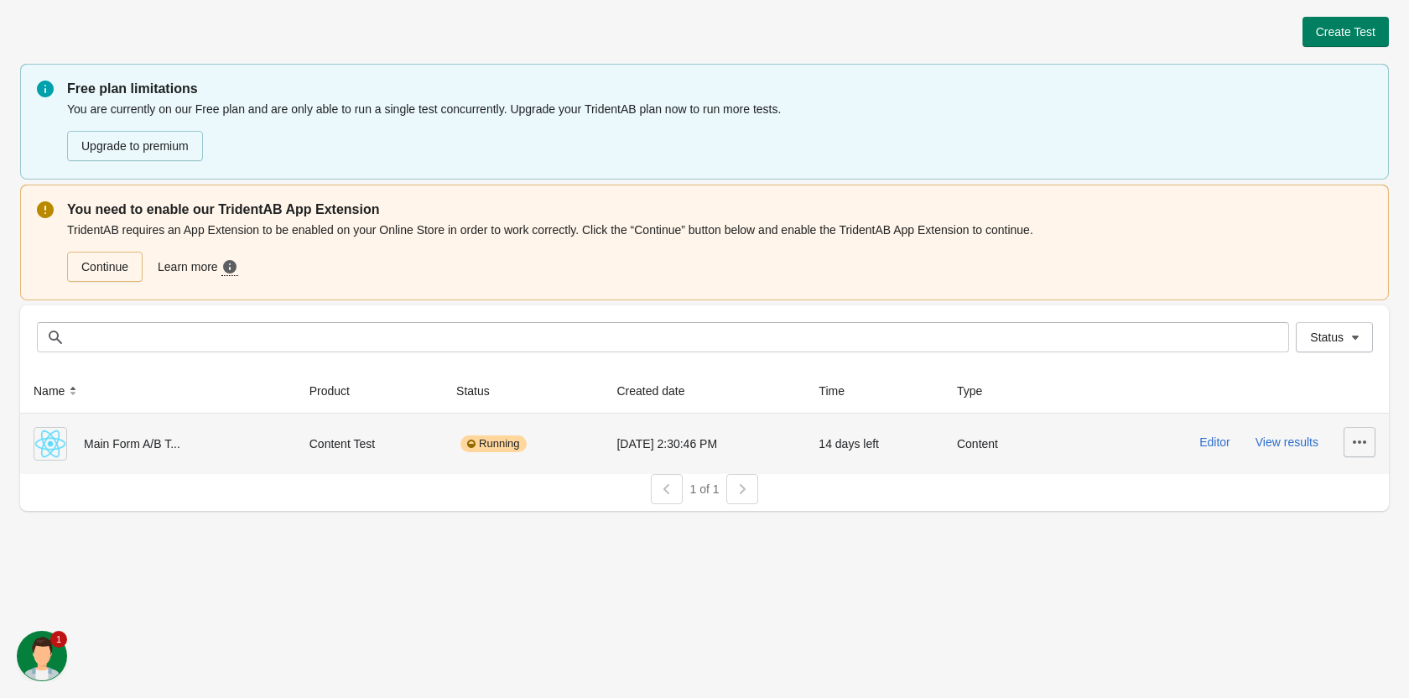
click at [1352, 435] on icon "button" at bounding box center [1359, 441] width 17 height 17
click at [1324, 516] on button "Pause" at bounding box center [1344, 519] width 47 height 34
click at [1357, 444] on icon "button" at bounding box center [1359, 441] width 17 height 17
click at [1346, 514] on span "Pause" at bounding box center [1345, 519] width 34 height 17
click at [1378, 442] on td "Editor View results" at bounding box center [1220, 443] width 335 height 60
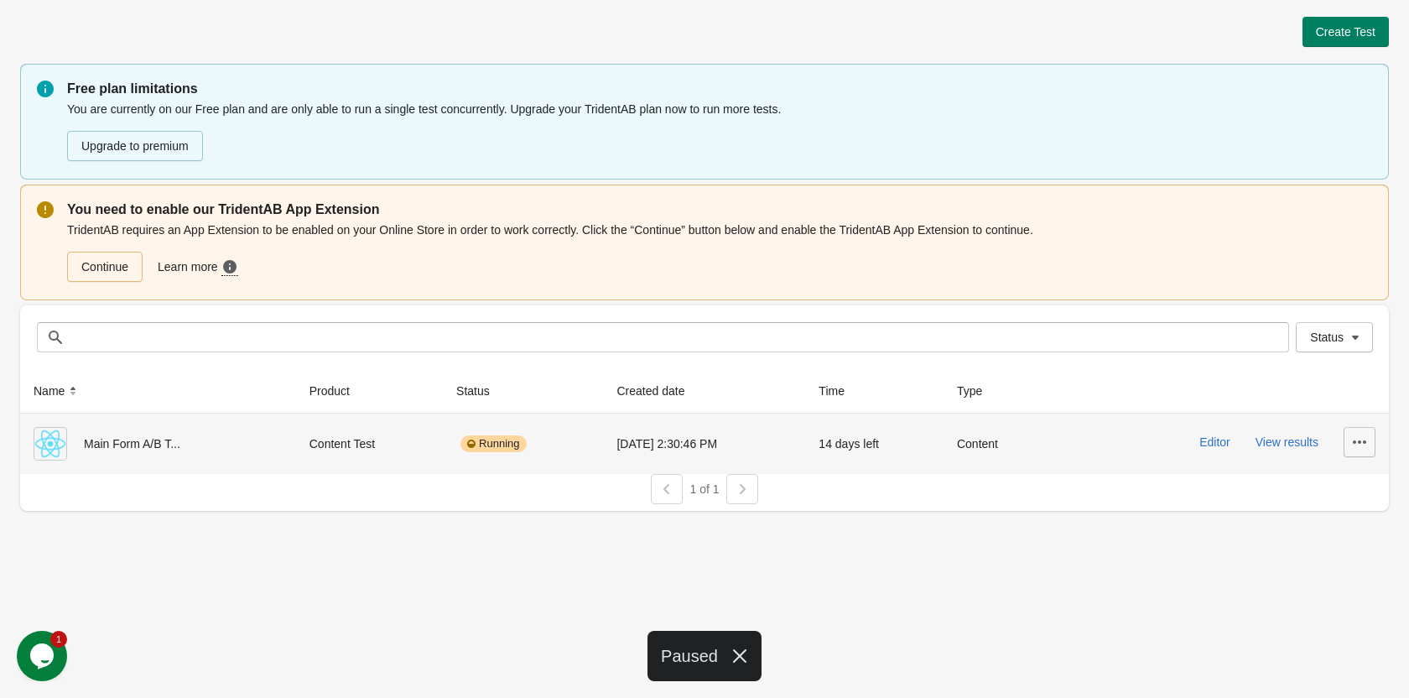
click at [1365, 448] on icon "button" at bounding box center [1359, 441] width 17 height 17
click at [1355, 485] on span "Delete" at bounding box center [1345, 485] width 34 height 17
